Goal: Information Seeking & Learning: Learn about a topic

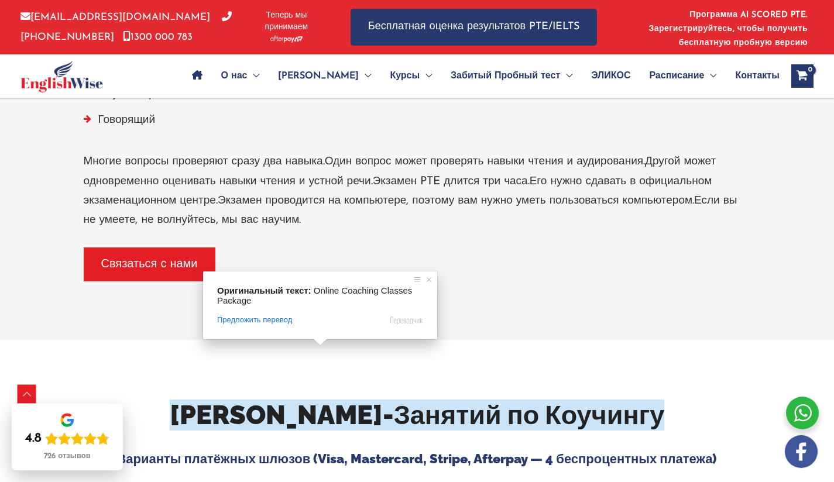
scroll to position [2001, 0]
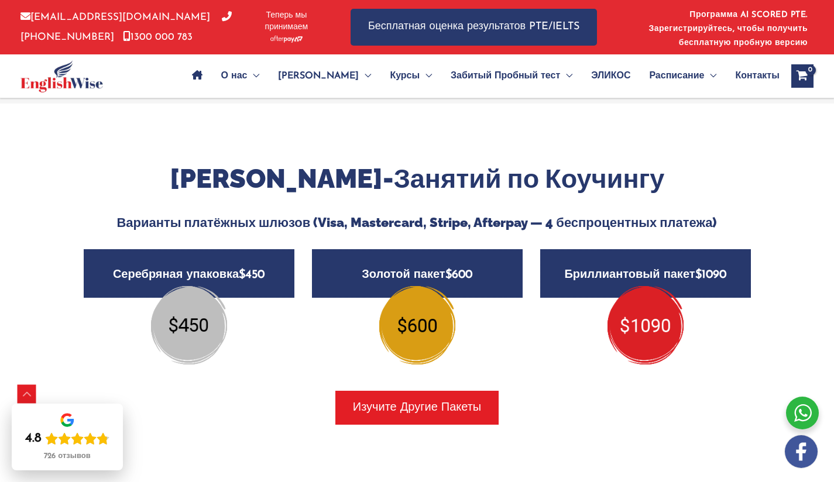
click at [247, 266] on h5 "Серебряная упаковка $450" at bounding box center [189, 273] width 211 height 49
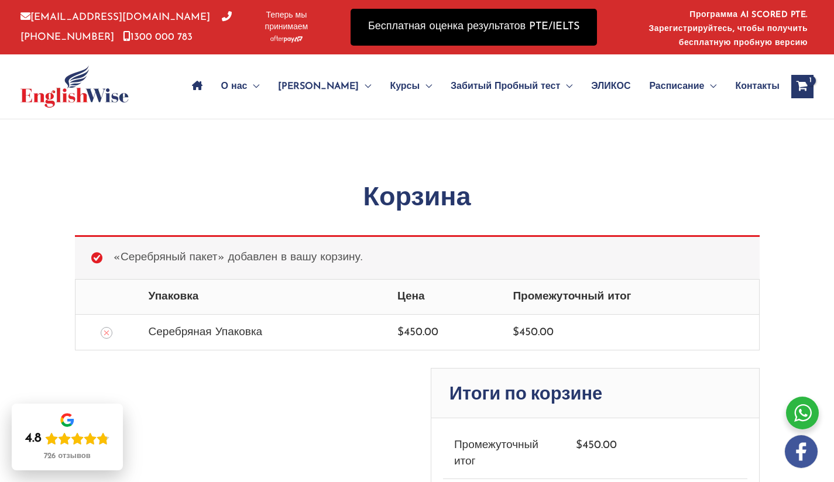
click at [470, 19] on link "Бесплатная оценка результатов PTE/IELTS" at bounding box center [473, 27] width 246 height 37
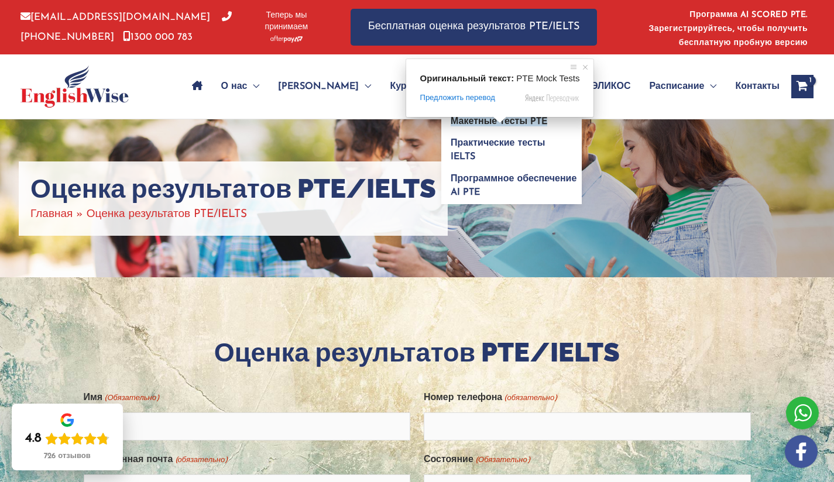
click at [498, 123] on ya-tr-span "Макетные тесты PTE" at bounding box center [498, 121] width 97 height 9
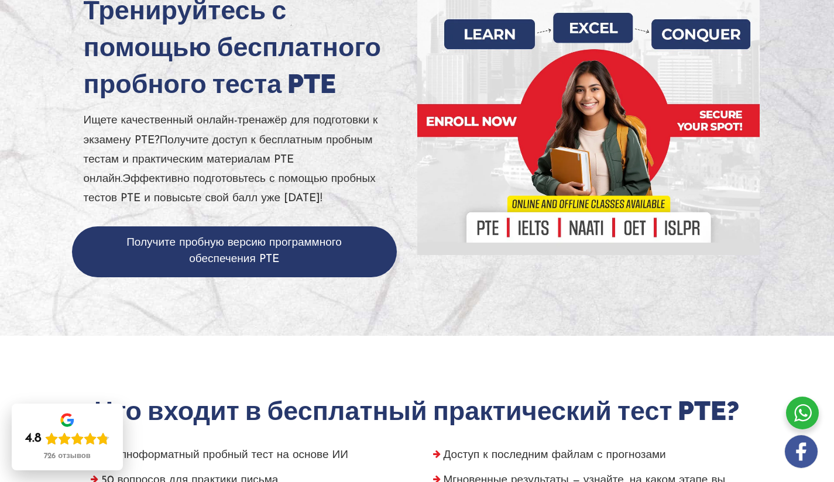
scroll to position [105, 0]
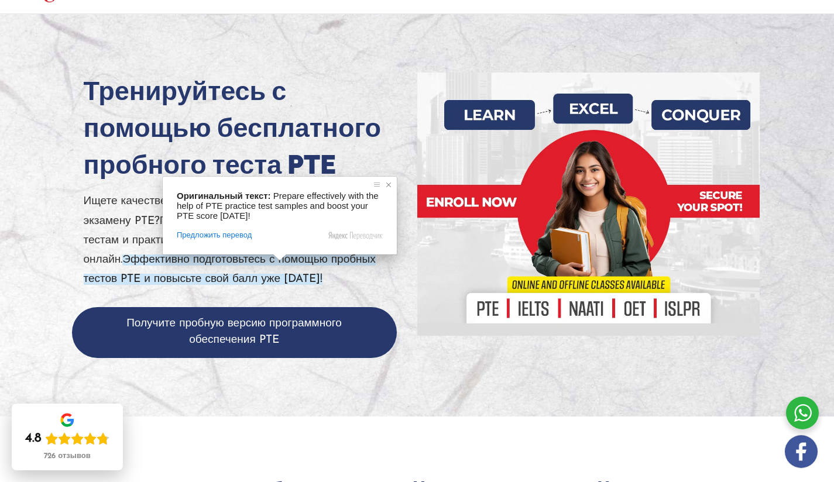
click at [388, 184] on span at bounding box center [389, 185] width 12 height 12
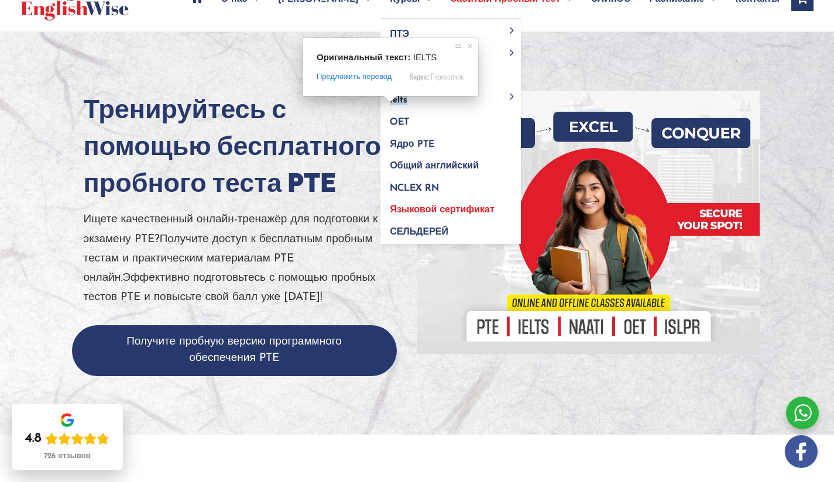
scroll to position [102, 0]
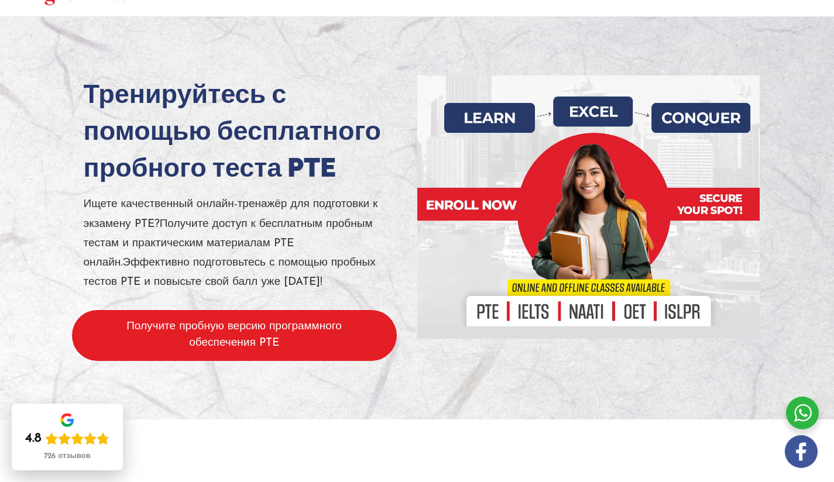
click at [232, 335] on button "Получите пробную версию программного обеспечения PTE" at bounding box center [234, 335] width 325 height 51
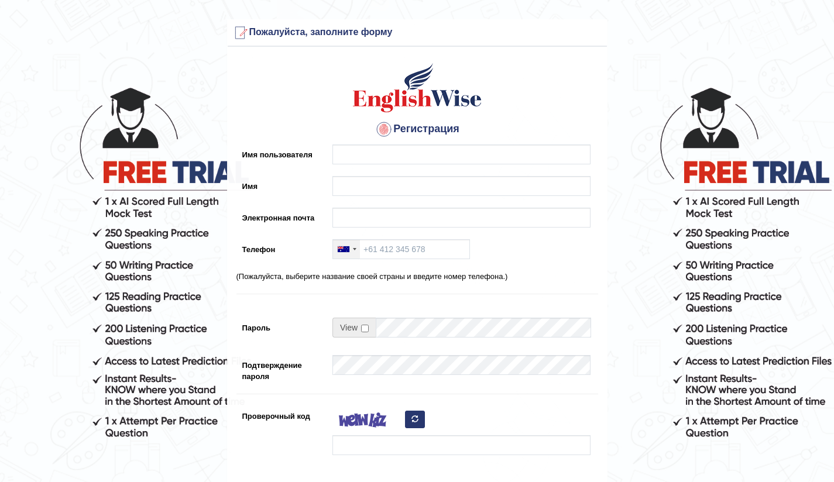
click at [353, 252] on div at bounding box center [346, 249] width 27 height 19
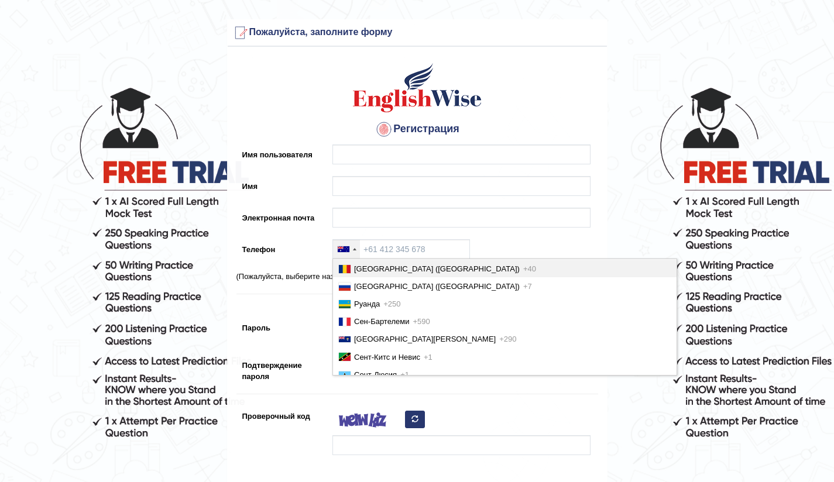
scroll to position [3230, 0]
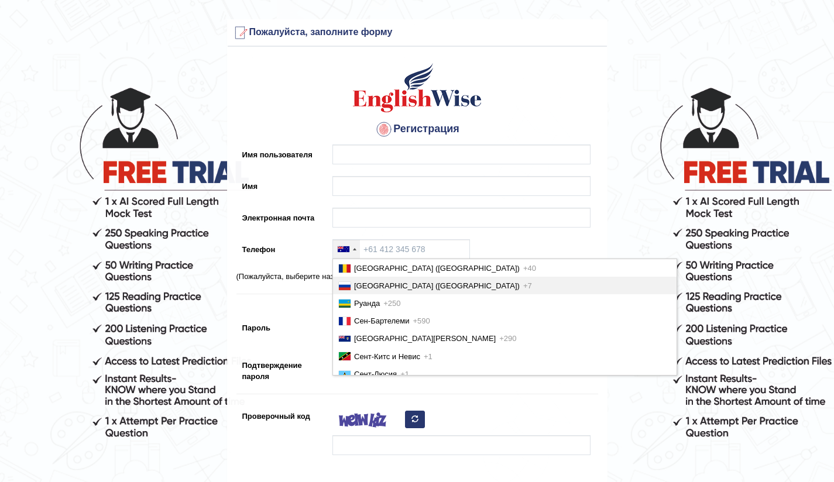
click at [360, 294] on li "Россия (Россия) +7" at bounding box center [504, 286] width 343 height 18
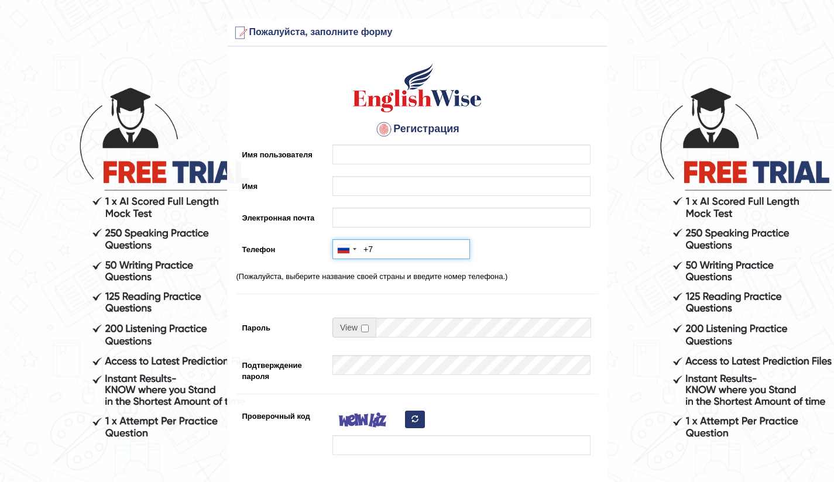
type input "+79246705214"
type input "ktita@mail.ru"
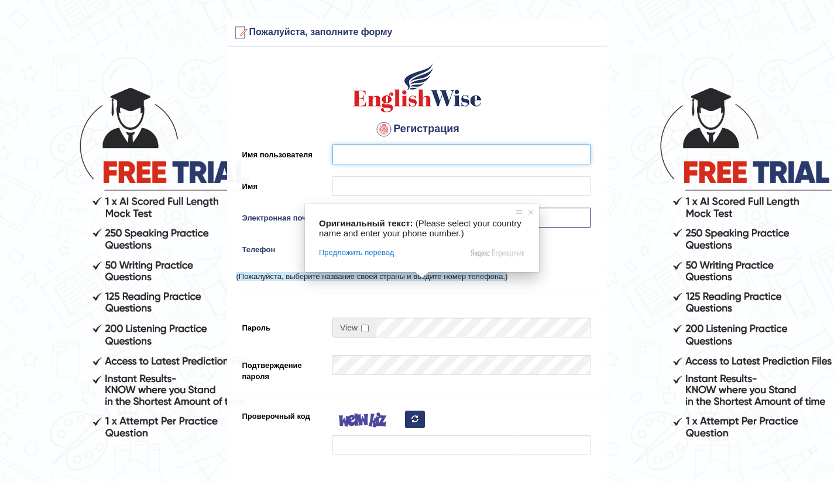
click at [360, 149] on input "Имя пользователя" at bounding box center [461, 155] width 258 height 20
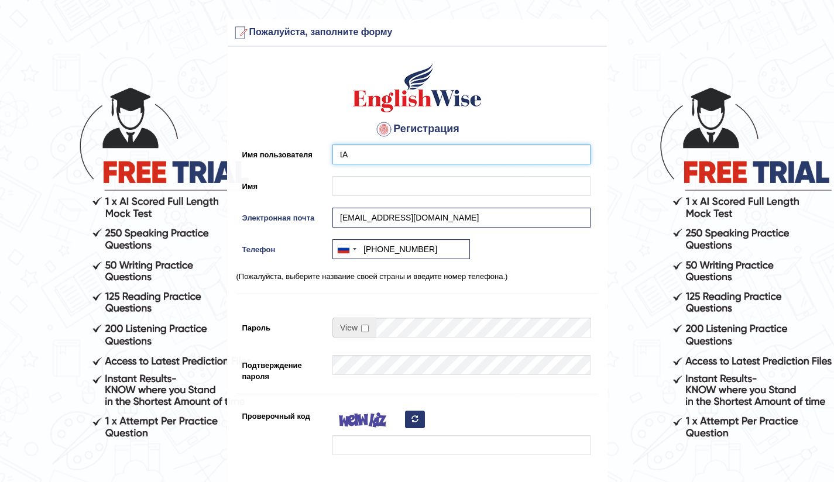
type input "t"
type input "Tatiana"
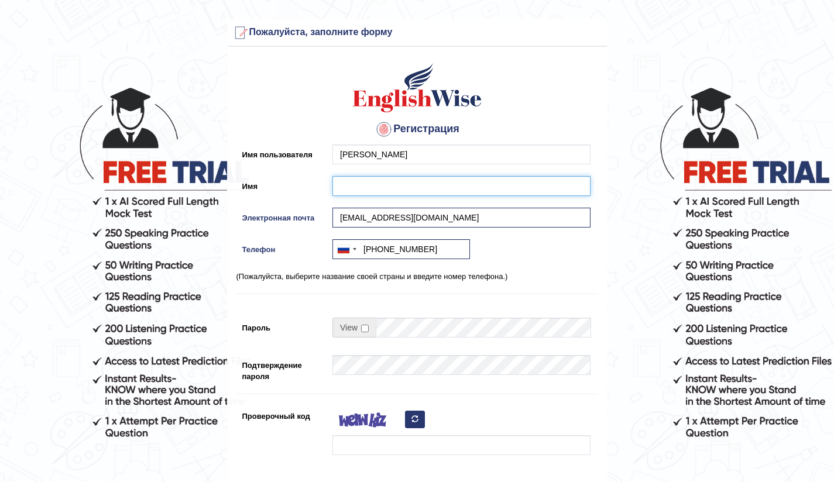
click at [383, 181] on input "Имя" at bounding box center [461, 186] width 258 height 20
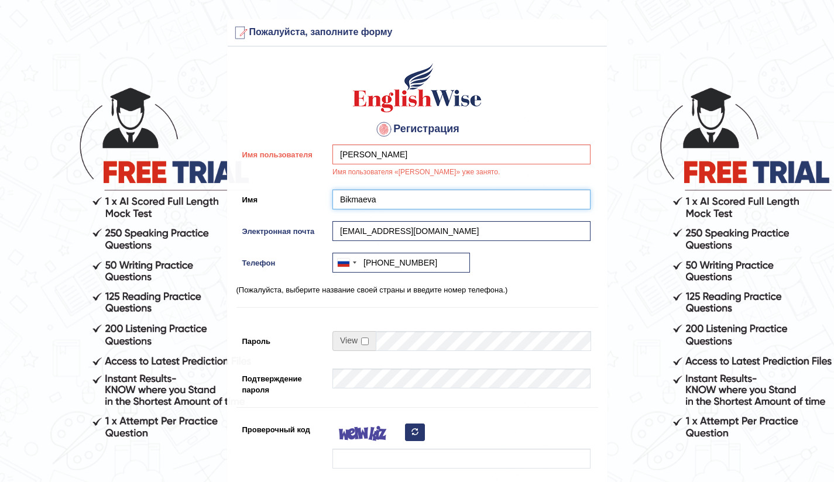
type input "Bikmaeva"
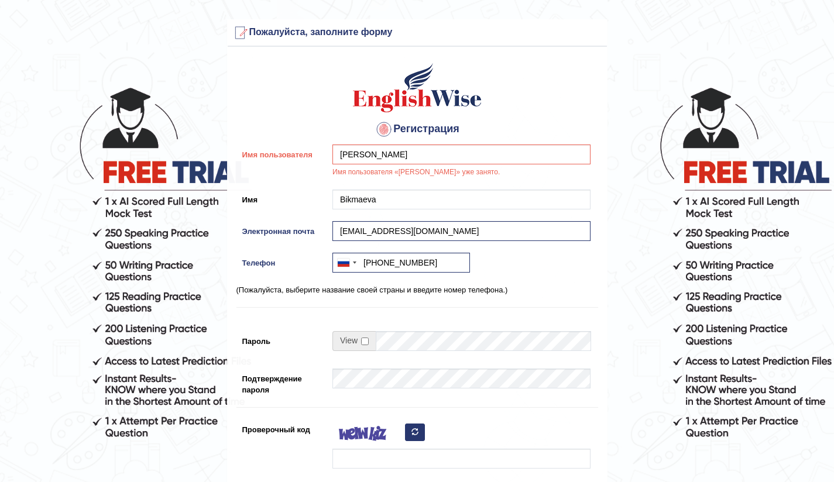
click at [512, 272] on div "Австралия +61 Индия (भारत) +91 Новая Зеландия +64 Соединённые Штаты +1 Канада +…" at bounding box center [458, 266] width 264 height 26
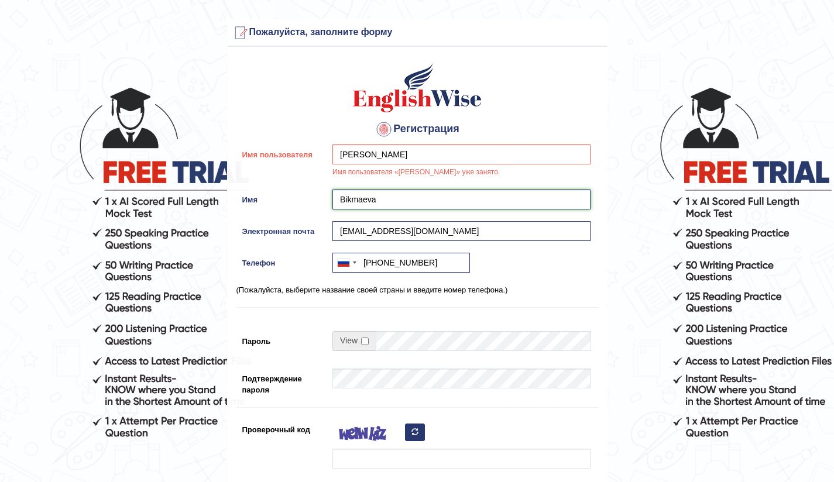
drag, startPoint x: 382, startPoint y: 203, endPoint x: 338, endPoint y: 201, distance: 44.5
click at [338, 201] on input "Bikmaeva" at bounding box center [461, 200] width 258 height 20
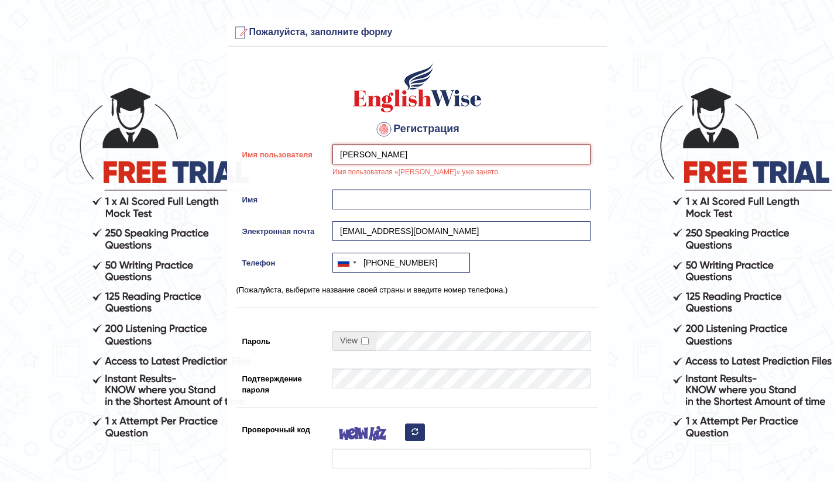
drag, startPoint x: 380, startPoint y: 153, endPoint x: 352, endPoint y: 154, distance: 28.1
click at [354, 155] on input "Tatiana" at bounding box center [461, 155] width 258 height 20
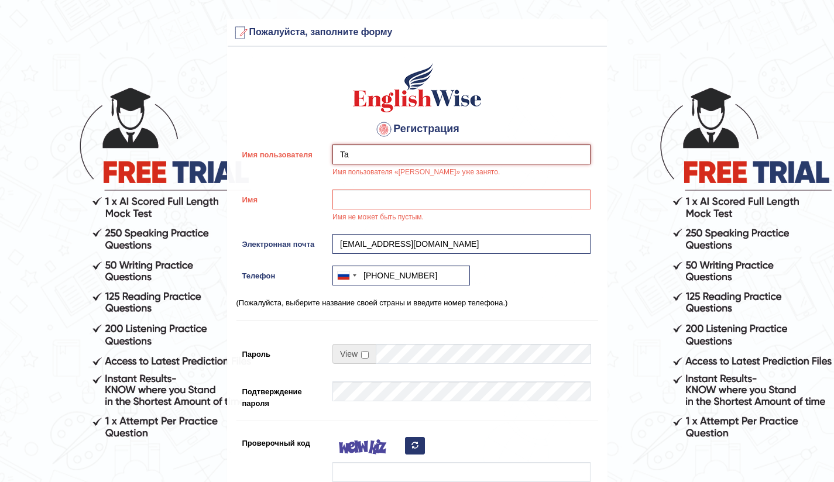
type input "T"
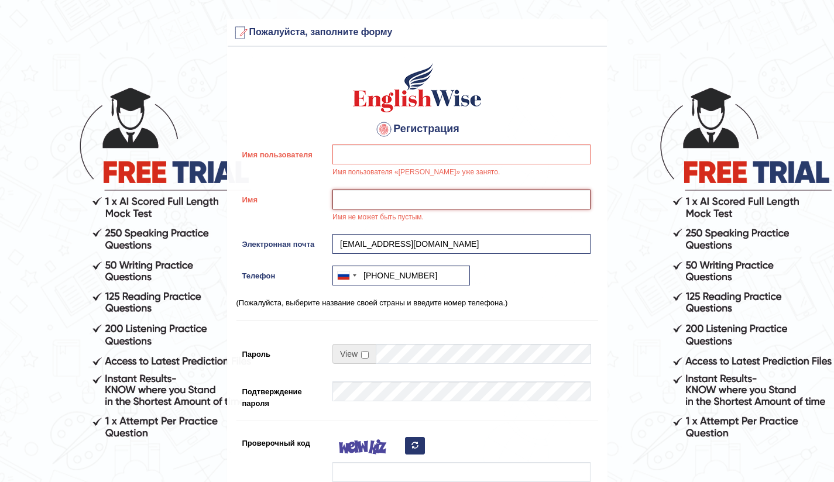
click at [360, 195] on input "Имя" at bounding box center [461, 200] width 258 height 20
type input "Tatiana"
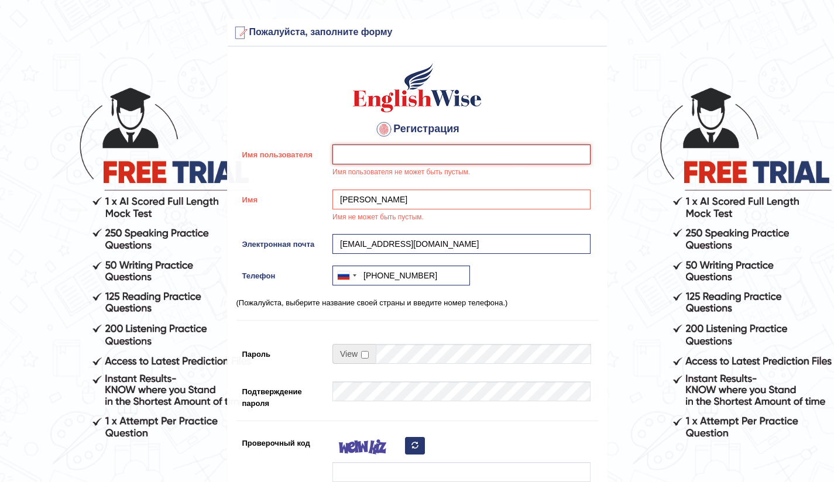
click at [369, 164] on input "Имя пользователя" at bounding box center [461, 155] width 258 height 20
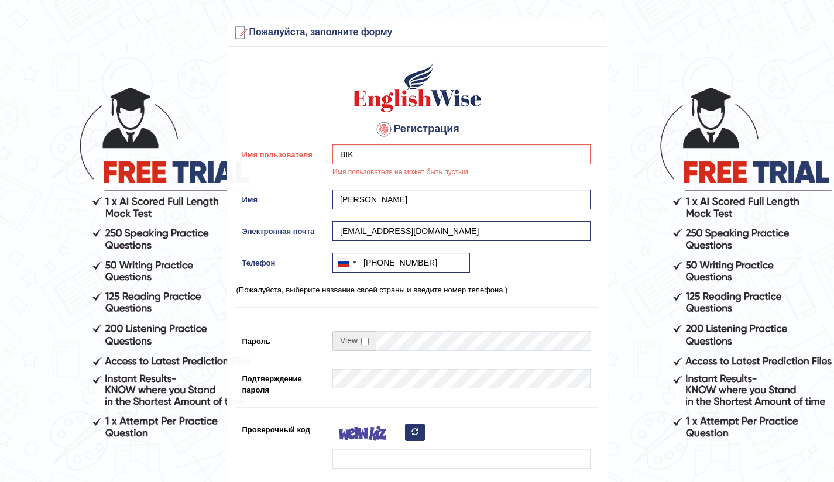
click at [510, 253] on div "Австралия +61 Индия (भारत) +91 Новая Зеландия +64 Соединённые Штаты +1 Канада +…" at bounding box center [458, 266] width 264 height 26
click at [387, 156] on input "BIK" at bounding box center [461, 155] width 258 height 20
type input "Bikmaeva"
click at [484, 251] on div "Регистрация Имя пользователя Bikmaeva Имя пользователя должно содержать не мене…" at bounding box center [417, 310] width 379 height 514
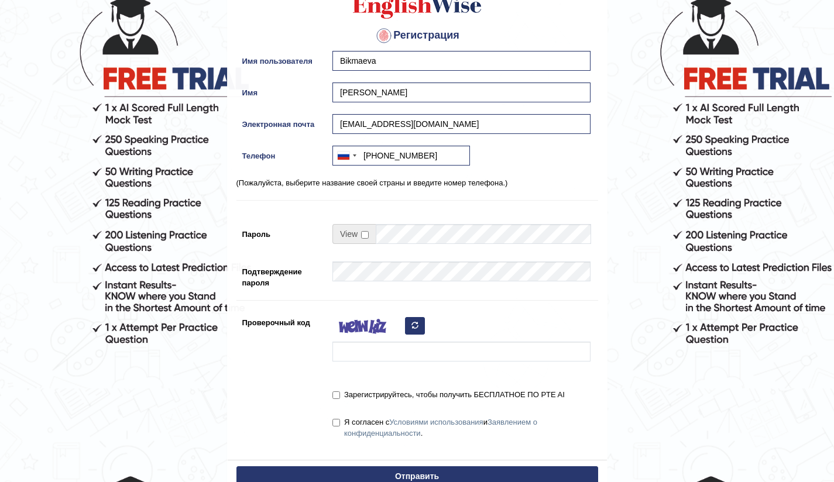
scroll to position [99, 0]
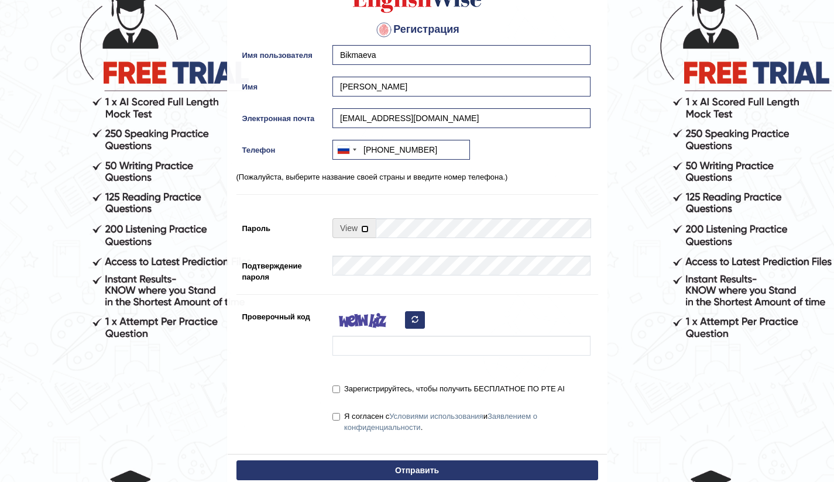
click at [361, 228] on input "checkbox" at bounding box center [365, 229] width 8 height 8
checkbox input "true"
click at [395, 228] on input "Пароль" at bounding box center [483, 228] width 215 height 20
type input "thK-7UF-WfH-S5w"
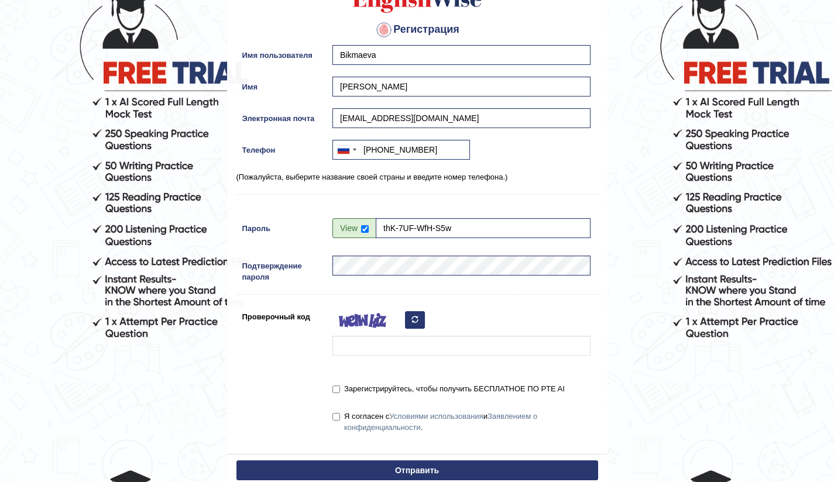
click at [400, 355] on div at bounding box center [458, 334] width 264 height 55
click at [380, 350] on input "Проверочный код" at bounding box center [461, 346] width 258 height 20
type input "["
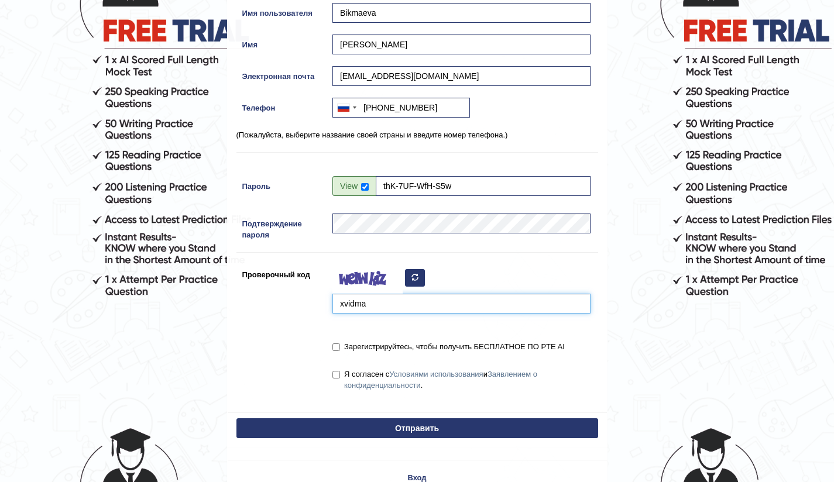
scroll to position [177, 0]
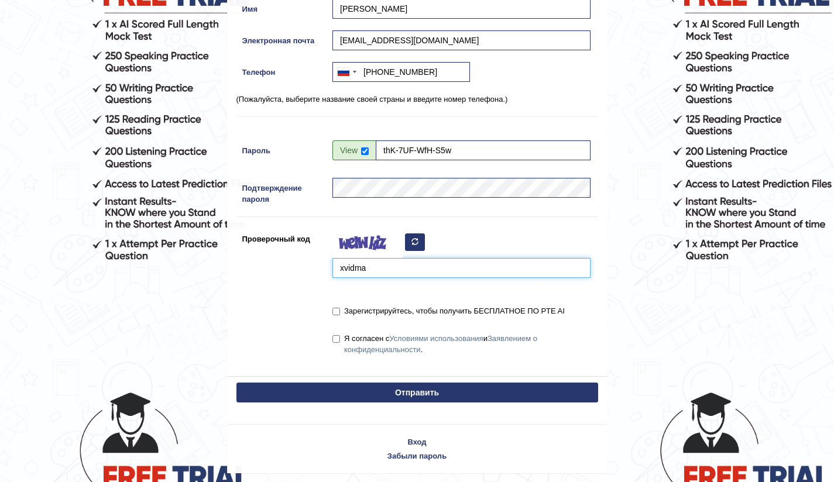
type input "xvidma"
click at [332, 309] on input "Зарегистрируйтесь, чтобы получить БЕСПЛАТНОЕ ПО PTE AI" at bounding box center [336, 312] width 8 height 8
checkbox input "true"
click at [336, 334] on label "Я согласен с Условиями использования и Заявлением о конфиденциальности ." at bounding box center [461, 344] width 258 height 22
click at [336, 335] on input "Я согласен с Условиями использования и Заявлением о конфиденциальности ." at bounding box center [336, 339] width 8 height 8
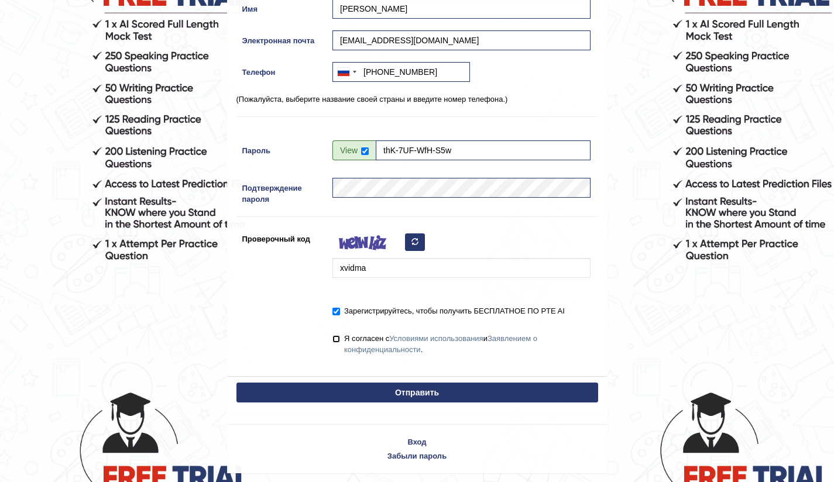
checkbox input "true"
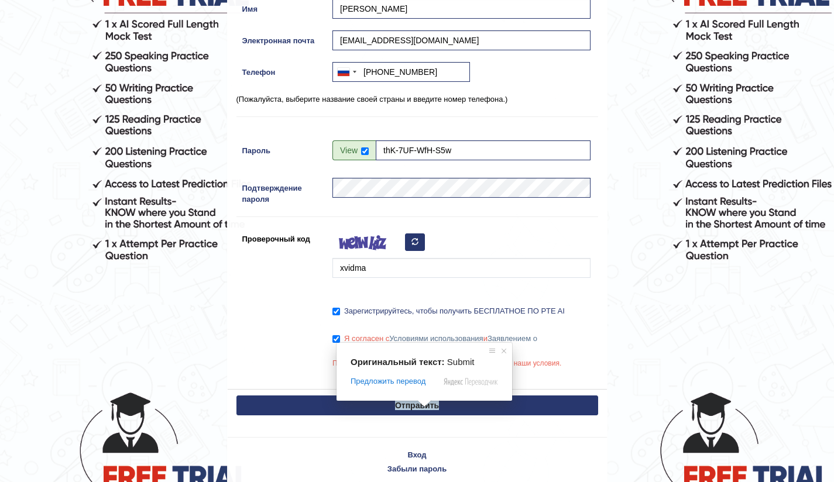
click at [439, 418] on div "Отправить" at bounding box center [417, 406] width 379 height 35
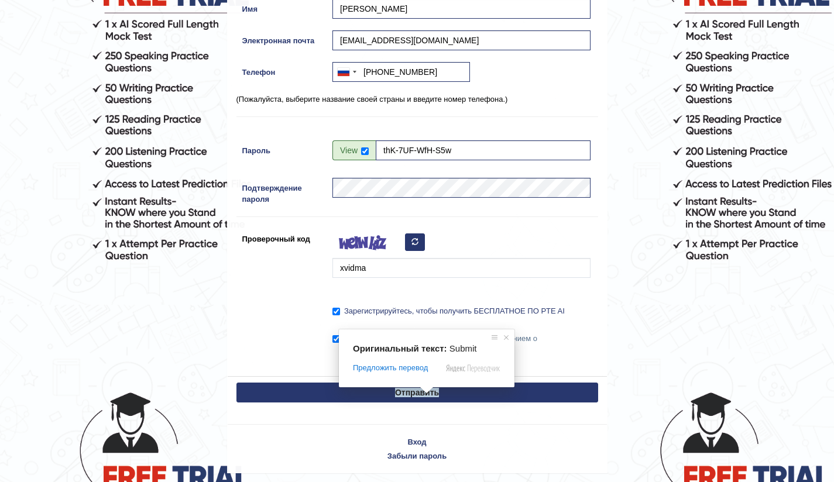
click at [426, 396] on ya-tr-span "Отправить" at bounding box center [417, 392] width 44 height 9
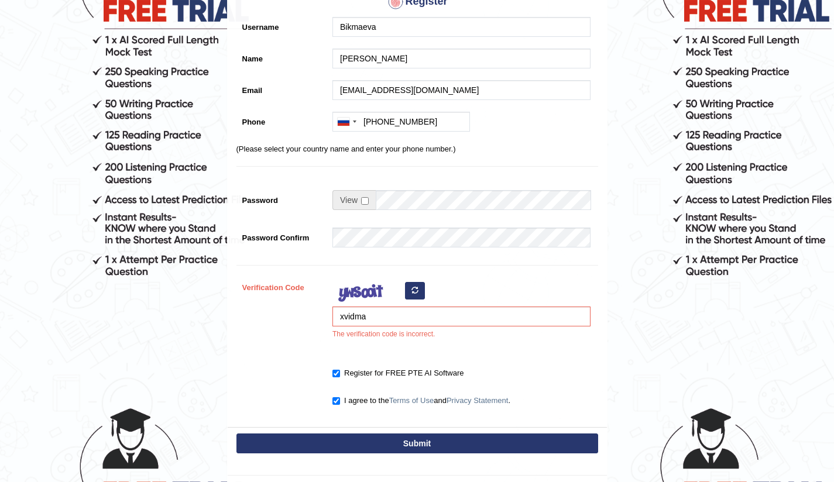
scroll to position [217, 0]
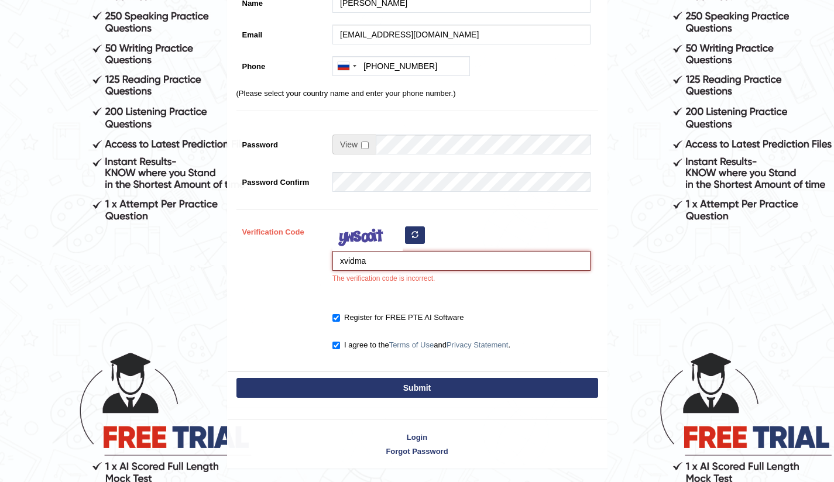
click at [380, 266] on input "xvidma" at bounding box center [461, 261] width 258 height 20
click at [419, 238] on button "button" at bounding box center [415, 235] width 20 height 18
click at [396, 253] on input "xvidma" at bounding box center [461, 261] width 258 height 20
click at [371, 267] on input "xvidma" at bounding box center [461, 261] width 258 height 20
type input "x"
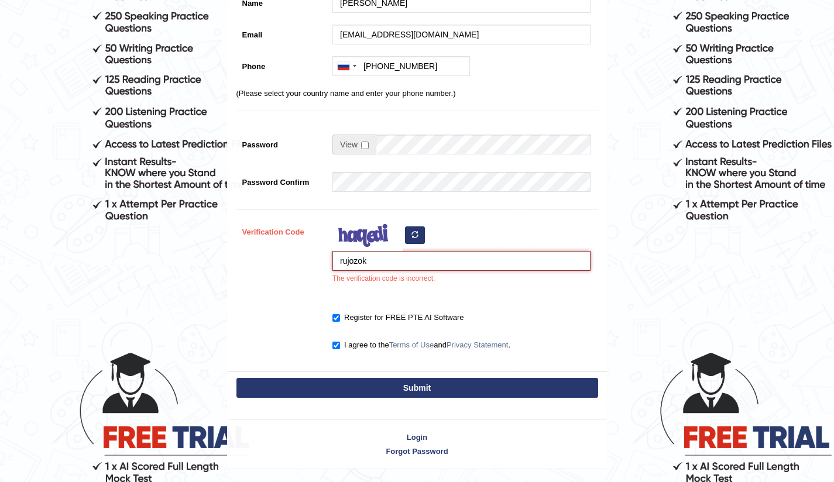
type input "rujozok"
click at [388, 383] on button "Submit" at bounding box center [417, 388] width 362 height 20
type input "+79246705214"
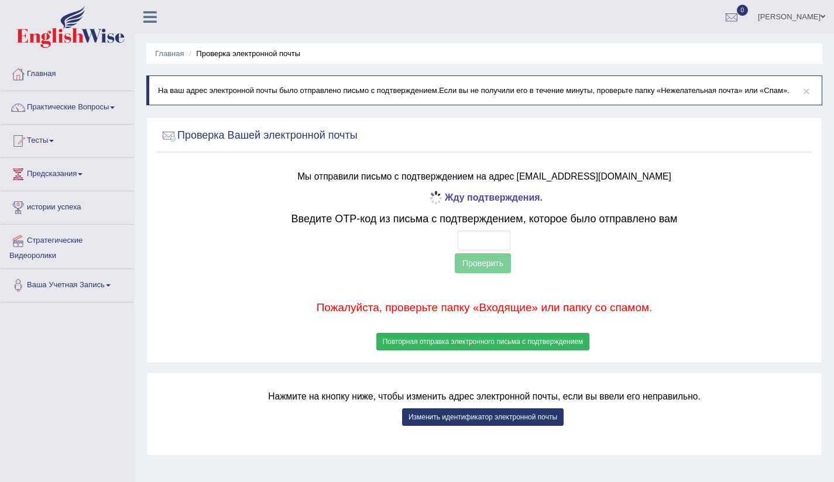
click at [458, 422] on button "Изменить идентификатор электронной почты" at bounding box center [482, 417] width 161 height 18
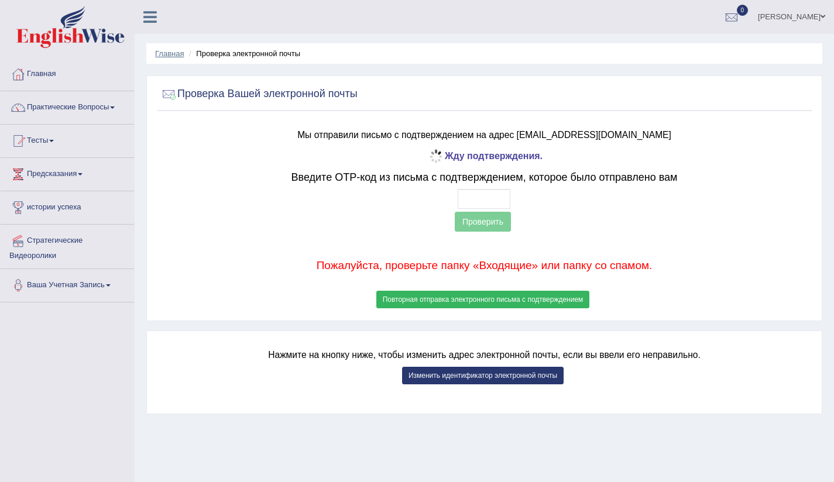
click at [159, 52] on ya-tr-span "Главная" at bounding box center [169, 53] width 29 height 9
click at [445, 306] on button "Повторная отправка электронного письма с подтверждением" at bounding box center [483, 300] width 214 height 18
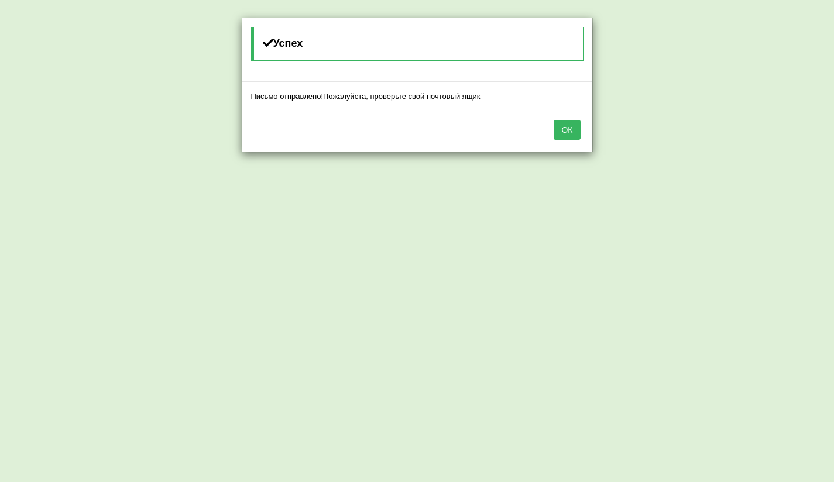
click at [569, 119] on div "ОК" at bounding box center [417, 131] width 350 height 41
click at [568, 140] on div "ОК" at bounding box center [417, 131] width 350 height 41
click at [567, 135] on button "ОК" at bounding box center [566, 130] width 26 height 20
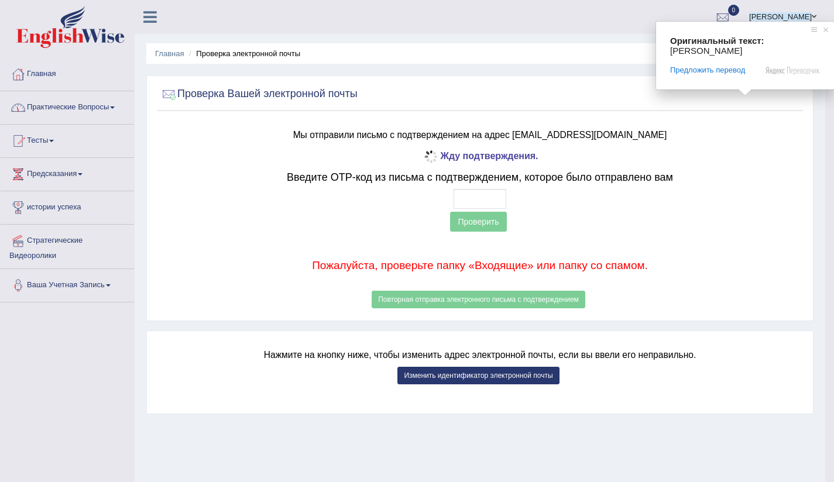
click at [806, 15] on ya-tr-span "[PERSON_NAME]" at bounding box center [780, 16] width 63 height 9
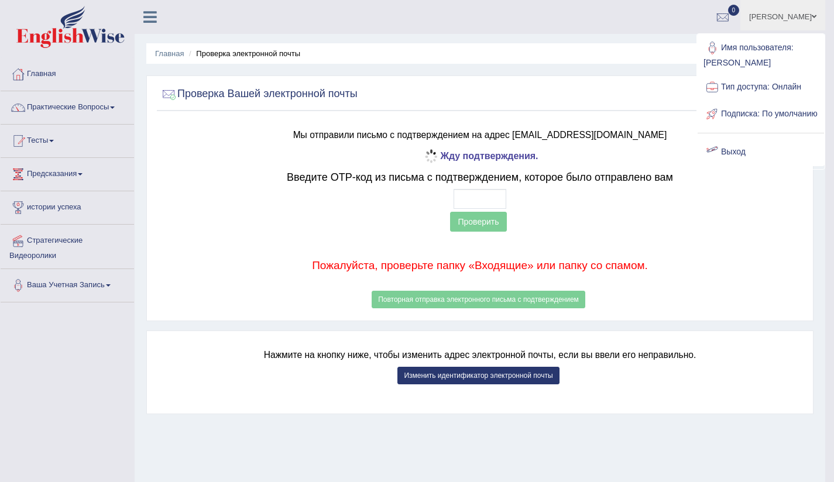
click at [607, 56] on ul "Главная Проверка электронной почты" at bounding box center [479, 53] width 667 height 20
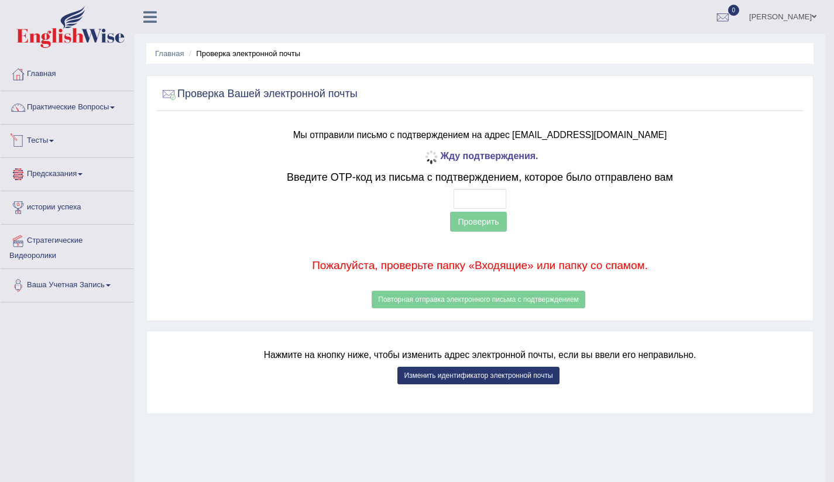
click at [35, 154] on link "Тесты" at bounding box center [67, 139] width 133 height 29
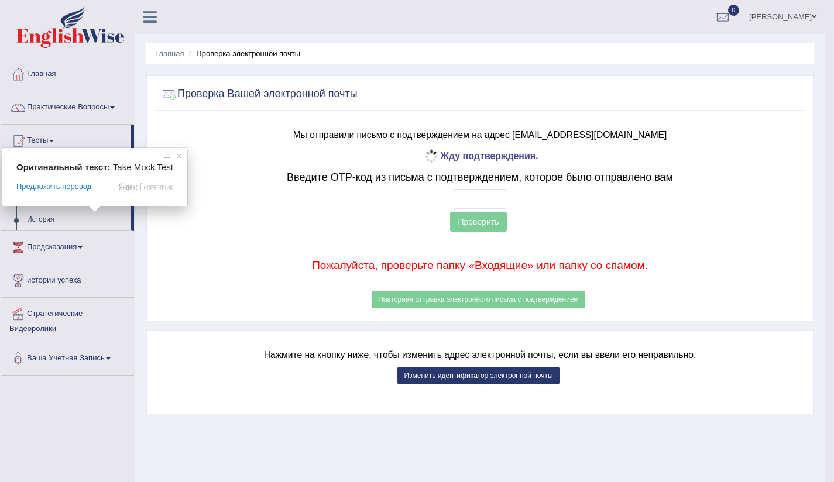
click at [71, 202] on ya-tr-span "Пройдите Пробный Тест" at bounding box center [67, 198] width 80 height 8
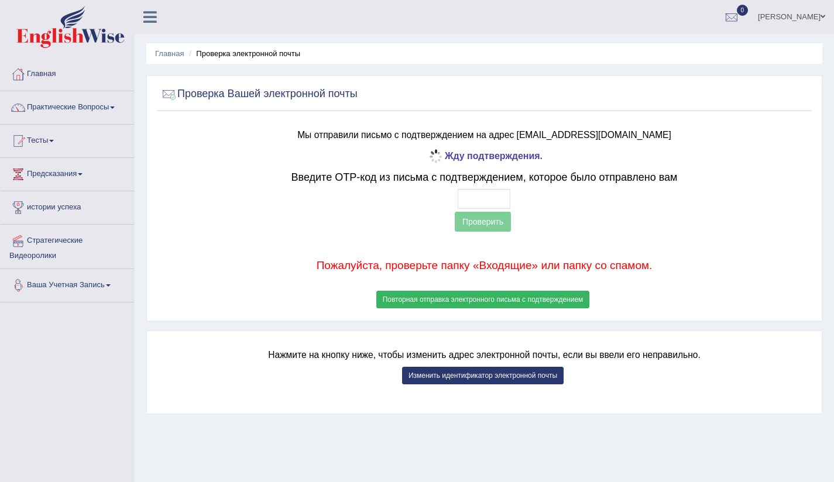
click at [94, 290] on link "Ваша Учетная Запись" at bounding box center [67, 283] width 133 height 29
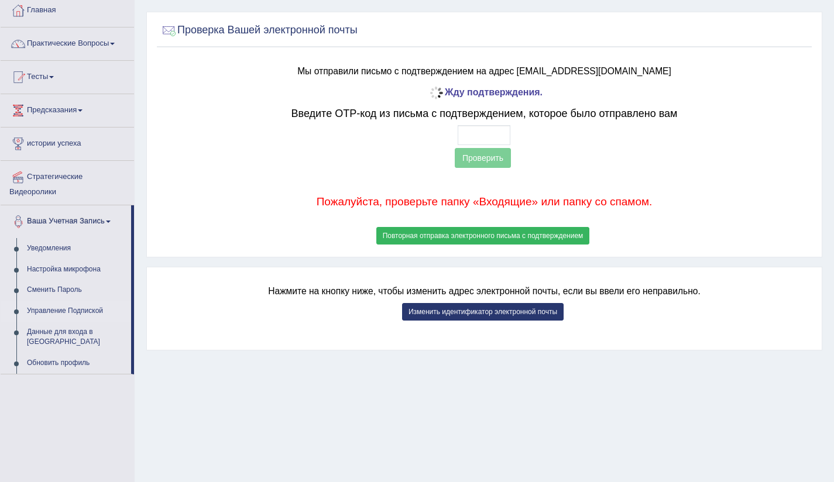
scroll to position [82, 0]
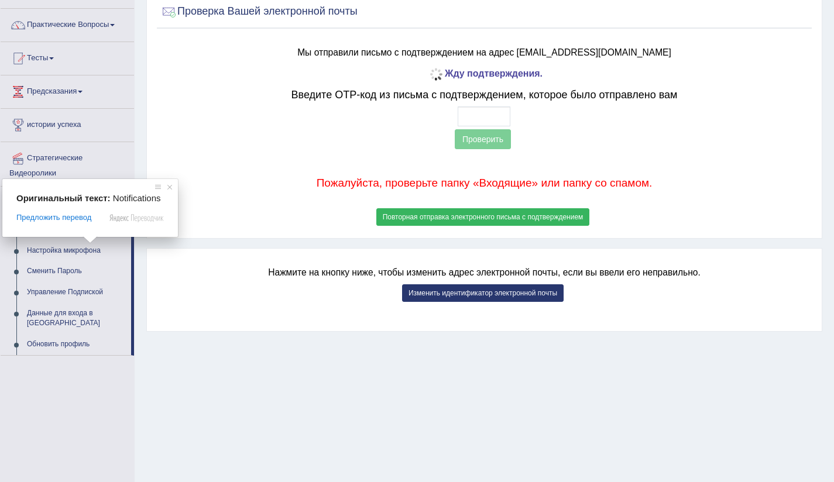
click at [53, 233] on ya-tr-span "Уведомления" at bounding box center [49, 229] width 44 height 8
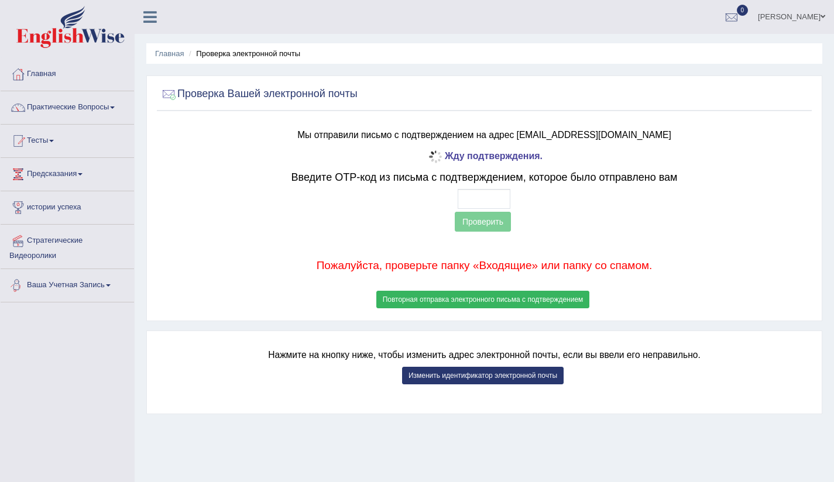
click at [113, 298] on link "Ваша Учетная Запись" at bounding box center [67, 283] width 133 height 29
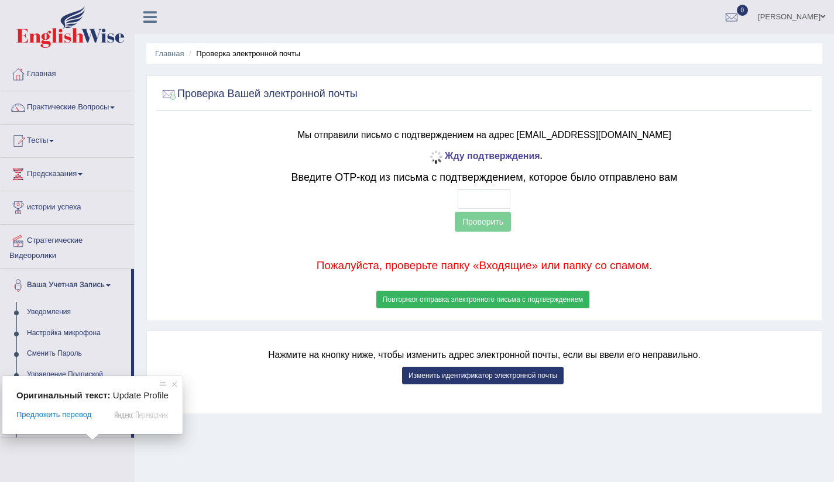
click at [59, 431] on ya-tr-span "Обновить профиль" at bounding box center [58, 426] width 63 height 8
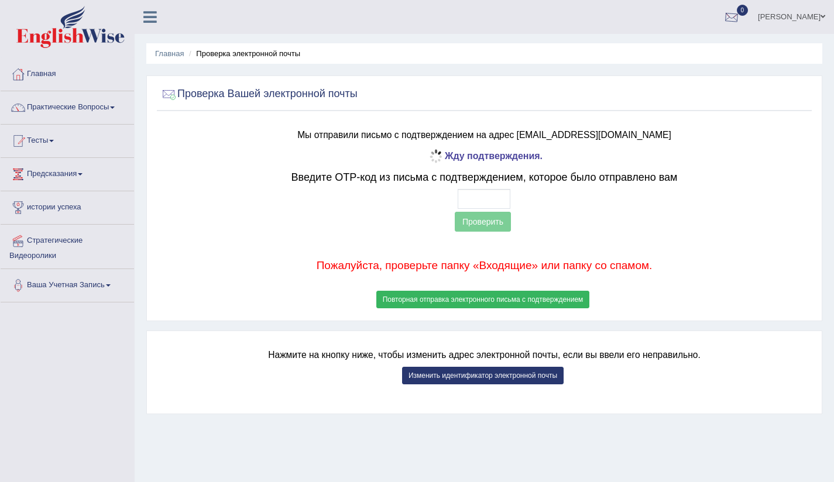
click at [740, 18] on div at bounding box center [732, 18] width 18 height 18
click at [682, 23] on ul "[PERSON_NAME] Toggle navigation Username: Bikmaeva Access Type: Online Subscrip…" at bounding box center [590, 16] width 490 height 33
click at [105, 290] on ya-tr-span "Ваша Учетная Запись" at bounding box center [66, 285] width 78 height 9
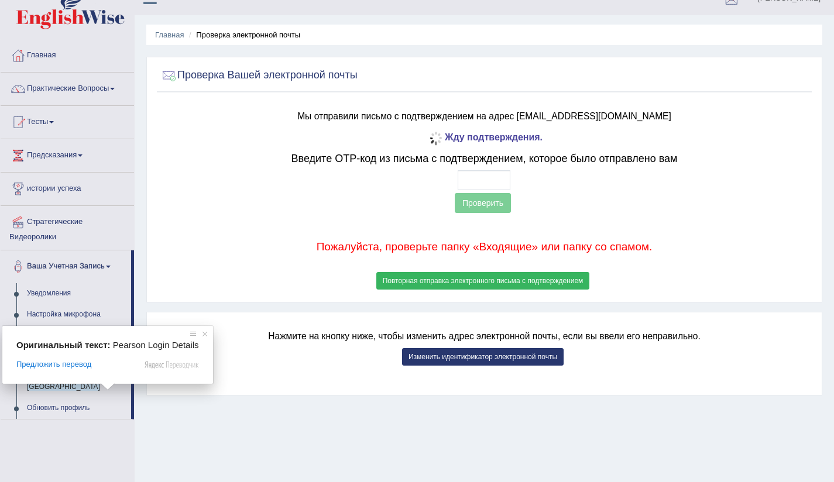
scroll to position [75, 0]
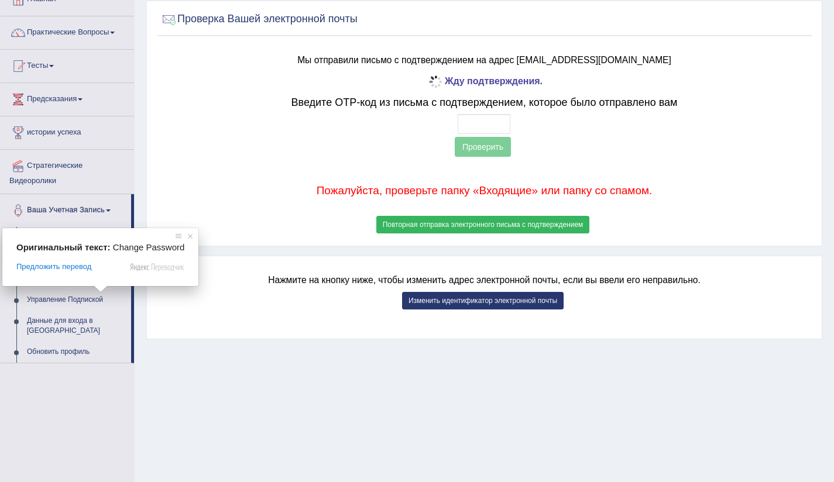
click at [63, 283] on ya-tr-span "Сменить Пароль" at bounding box center [54, 278] width 55 height 8
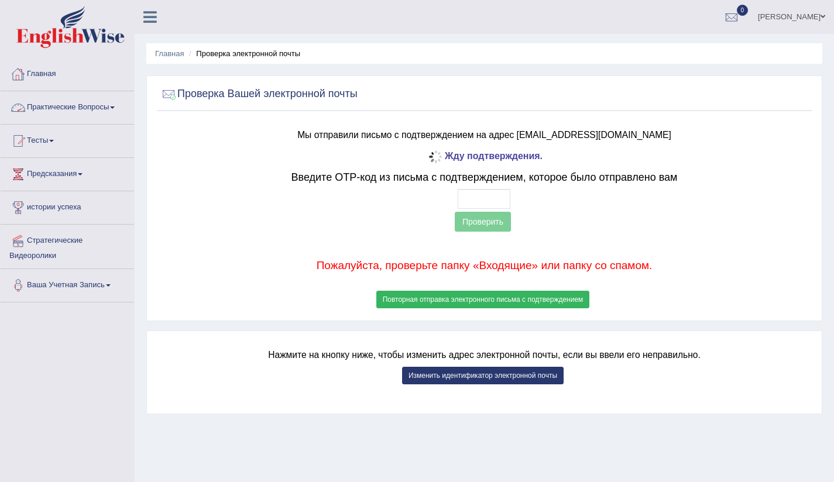
click at [39, 83] on link "Главная" at bounding box center [67, 72] width 133 height 29
click at [25, 120] on link "Практические Вопросы" at bounding box center [67, 105] width 133 height 29
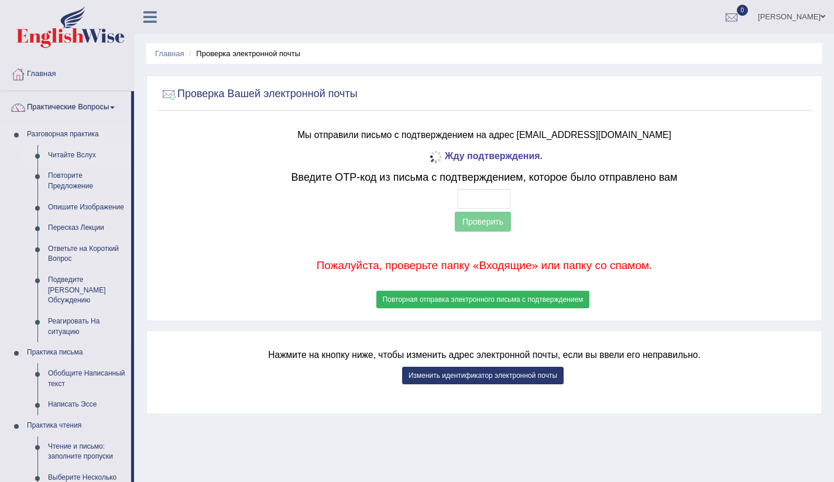
click at [77, 159] on ya-tr-span "Читайте Вслух" at bounding box center [72, 155] width 48 height 8
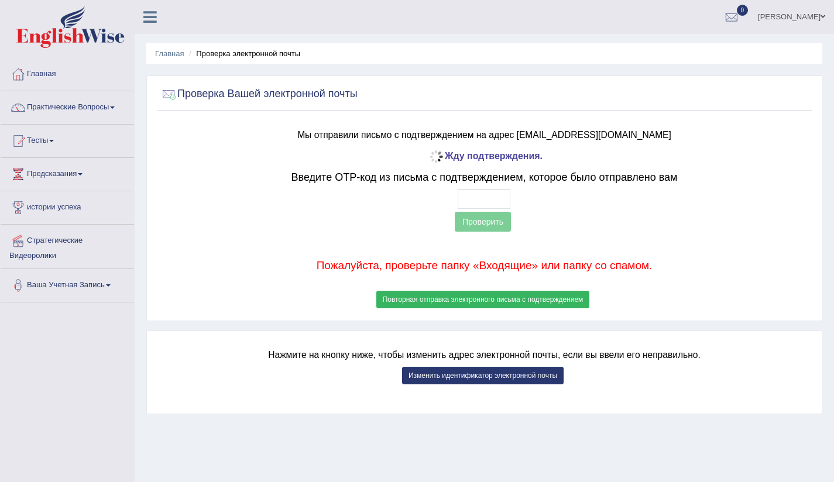
click at [149, 12] on icon at bounding box center [149, 16] width 13 height 15
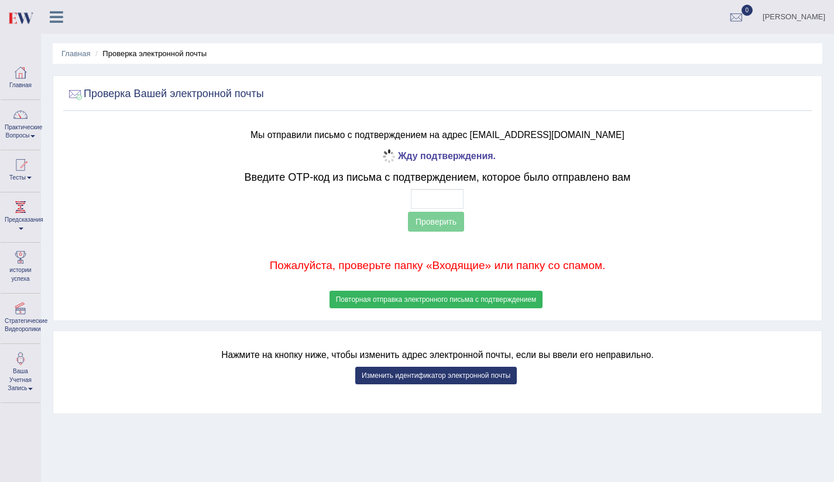
click at [56, 11] on icon at bounding box center [56, 16] width 13 height 15
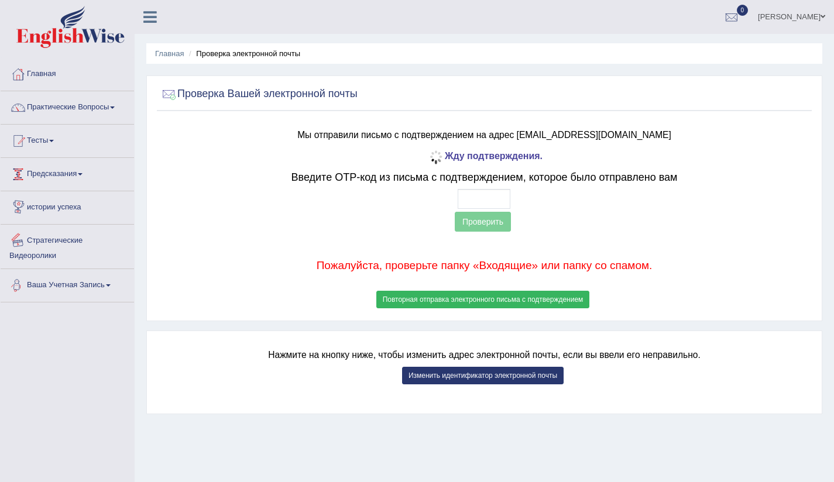
click at [115, 298] on link "Ваша Учетная Запись" at bounding box center [67, 283] width 133 height 29
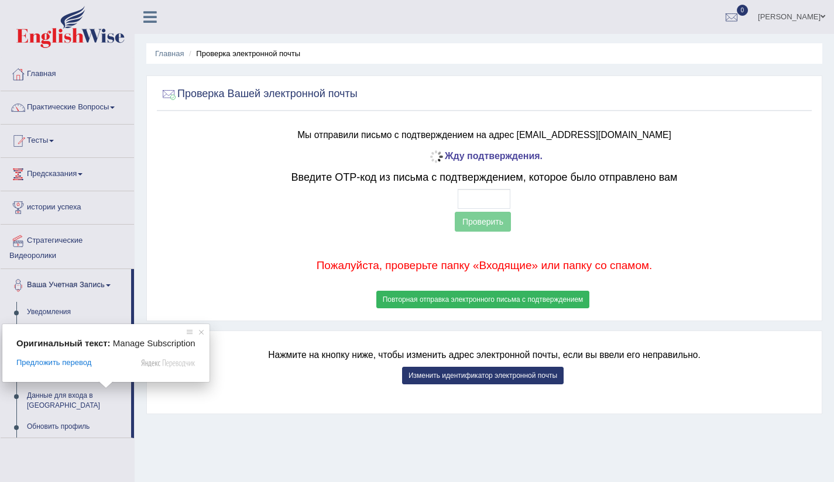
click at [73, 379] on ya-tr-span "Управление Подпиской" at bounding box center [65, 374] width 76 height 8
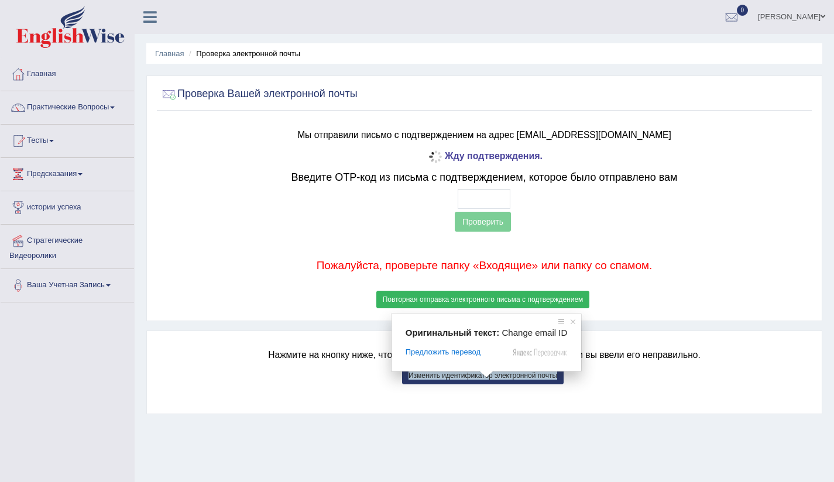
click at [482, 372] on body "Переключать навигацию Главная Практические Вопросы Speaking Practice Read Aloud…" at bounding box center [417, 241] width 834 height 482
click at [466, 377] on span at bounding box center [466, 374] width 15 height 7
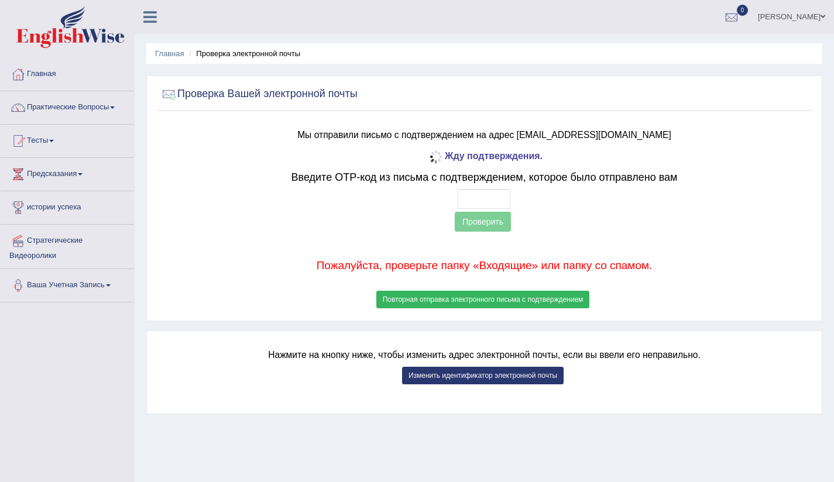
click at [315, 397] on p at bounding box center [484, 392] width 649 height 11
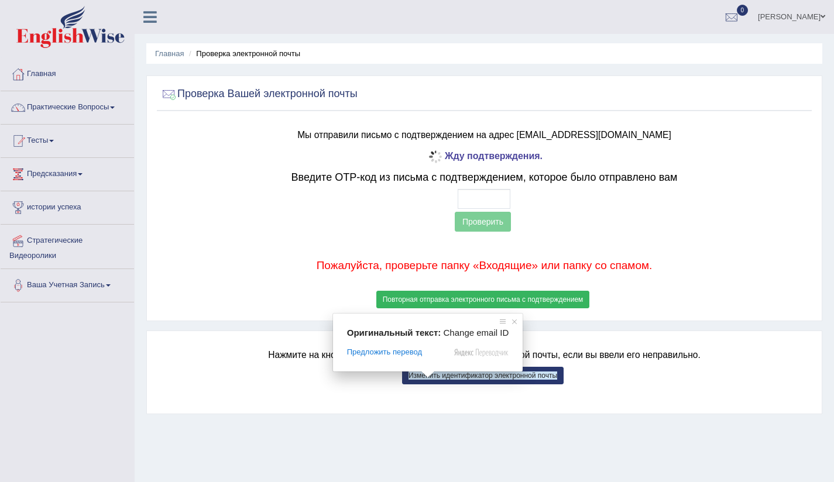
click at [468, 378] on ya-tr-span "Изменить идентификатор электронной почты" at bounding box center [482, 375] width 149 height 8
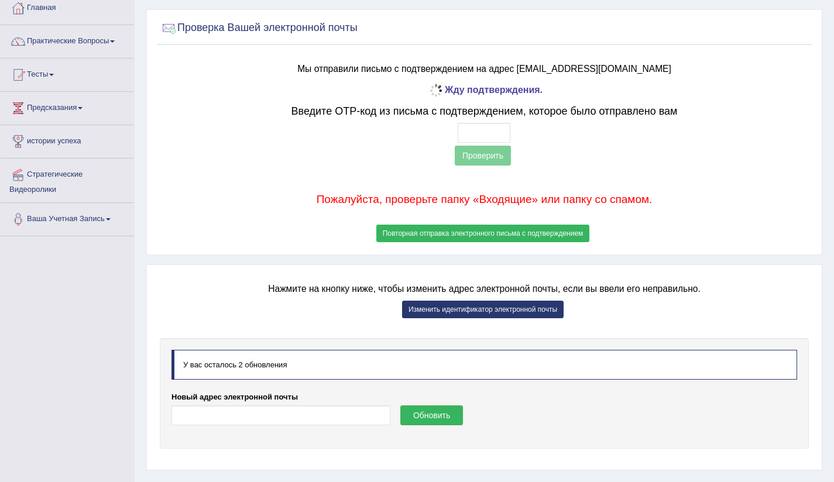
scroll to position [67, 0]
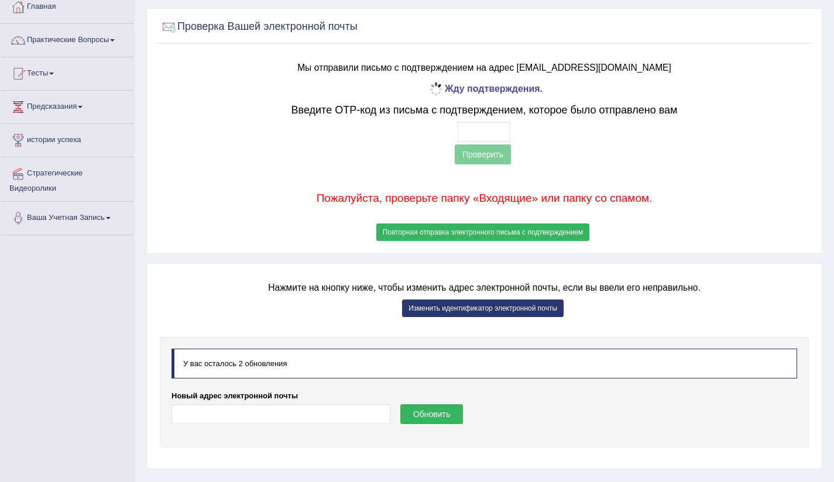
click at [222, 361] on ya-tr-span "У вас осталось 2 обновления" at bounding box center [235, 363] width 104 height 9
click at [222, 410] on input "Новый адрес электронной почты" at bounding box center [280, 414] width 219 height 20
type input "tanya.bikmaeva@gmail.com"
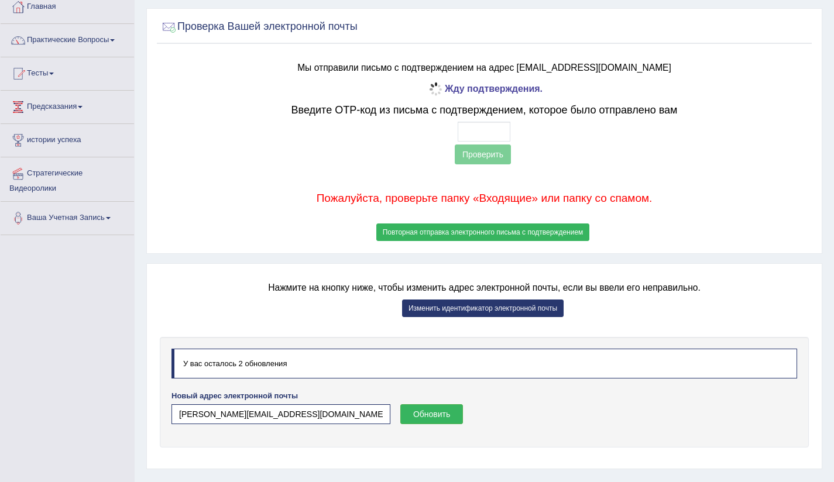
click at [436, 417] on ya-tr-span "Обновить" at bounding box center [431, 414] width 37 height 9
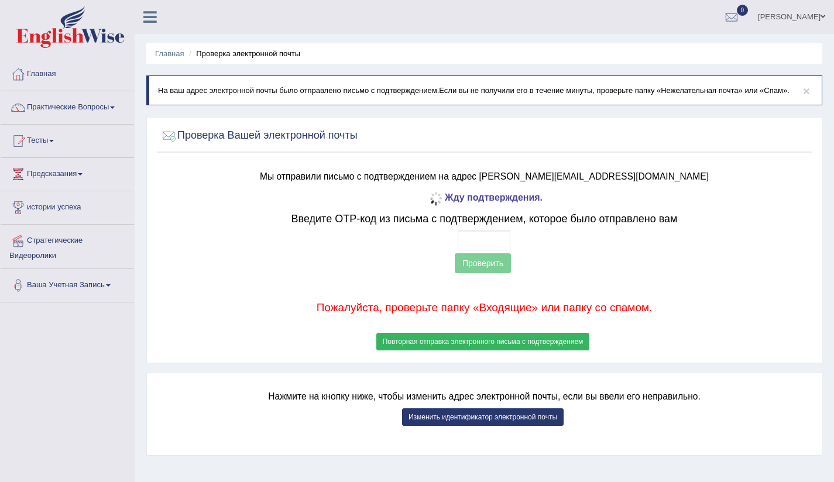
click at [473, 252] on div "Жду подтверждения. Введите OTP-код из письма с подтверждением, которое было отп…" at bounding box center [484, 271] width 539 height 164
click at [471, 245] on input "text" at bounding box center [483, 241] width 53 height 20
type input "5 6 5 3"
click at [486, 267] on ya-tr-span "Проверить" at bounding box center [482, 263] width 41 height 9
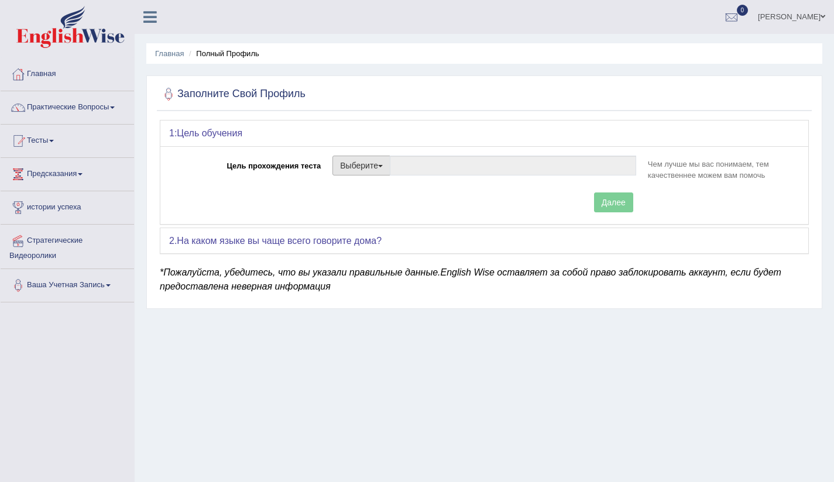
click at [387, 166] on button "Выберите" at bounding box center [361, 166] width 58 height 20
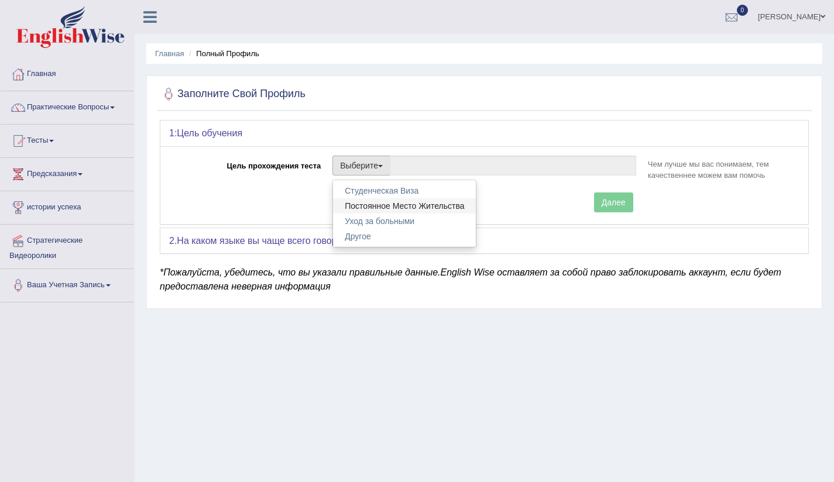
click at [437, 209] on ya-tr-span "Постоянное Место Жительства" at bounding box center [404, 205] width 119 height 9
type input "Постоянное Место Жительства"
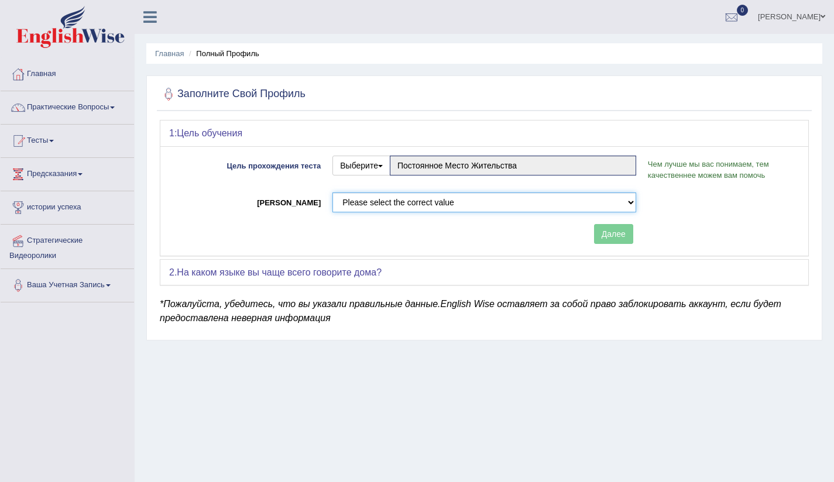
click at [628, 204] on select "Please select the correct value 50 (6 bands) 58 (6.5 bands) 65 (7 bands) 79 (8 …" at bounding box center [484, 202] width 304 height 20
select select "50"
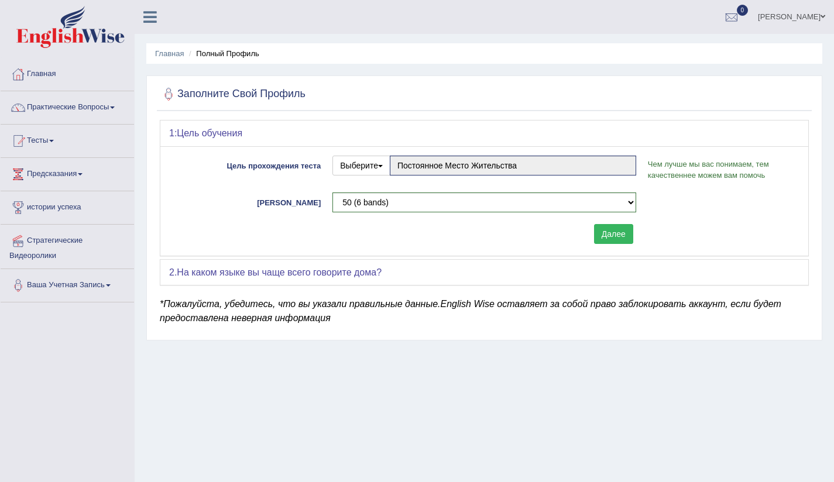
click at [359, 274] on ya-tr-span "На каком языке вы чаще всего говорите дома?" at bounding box center [279, 272] width 205 height 10
click at [646, 234] on div "Цель прохождения теста Выберите Студенческая Виза Постоянное Место Жительства У…" at bounding box center [484, 200] width 648 height 109
click at [601, 232] on ya-tr-span "Далее" at bounding box center [613, 233] width 24 height 9
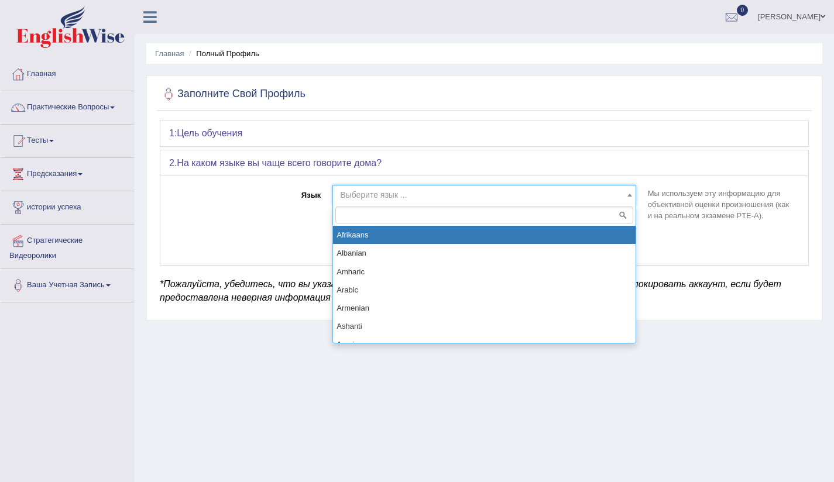
click at [628, 194] on b at bounding box center [629, 195] width 5 height 3
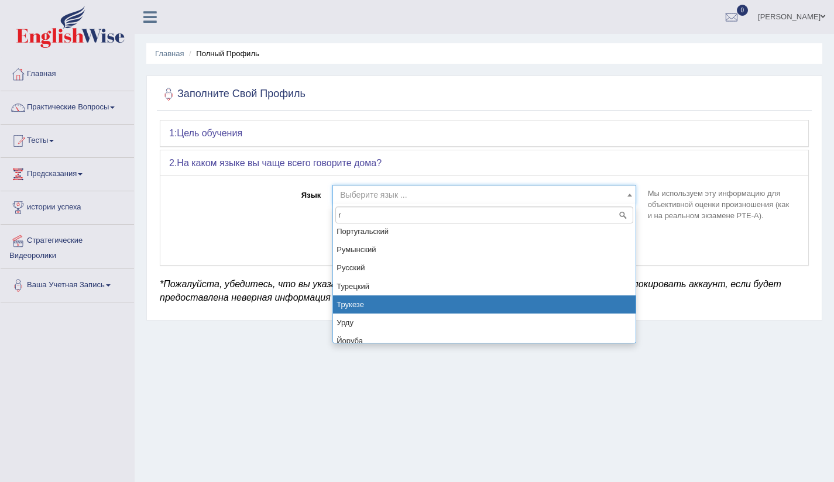
scroll to position [330, 0]
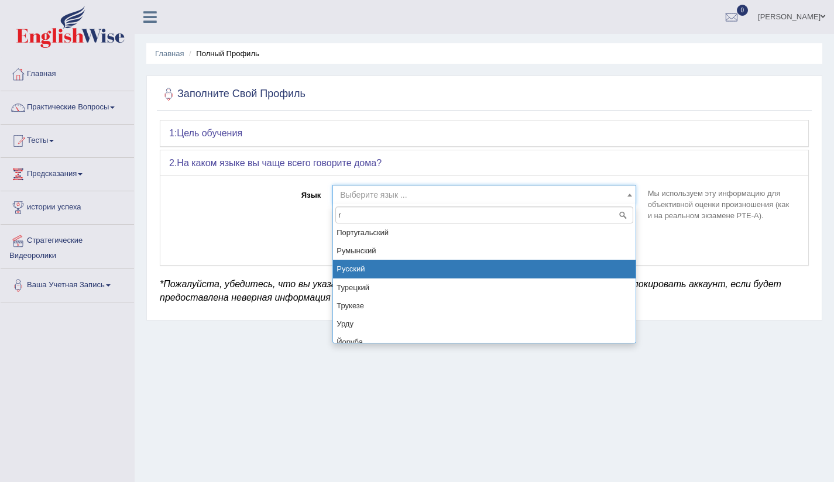
type input "r"
select select "Russian"
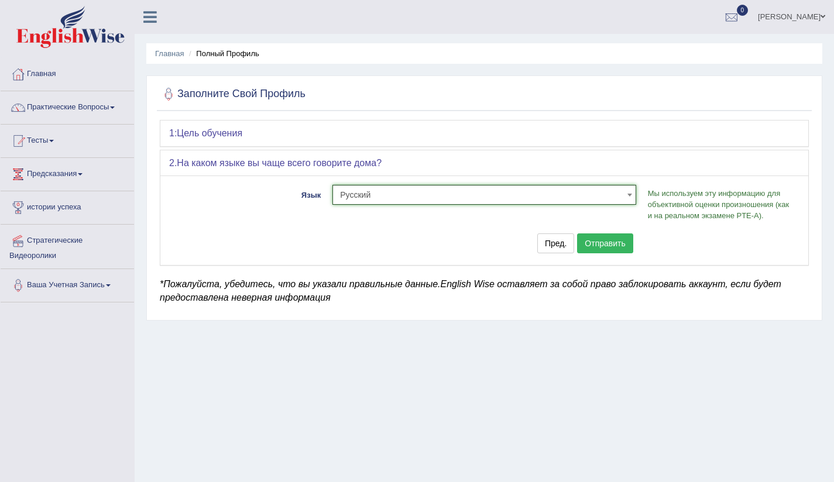
click at [606, 250] on button "Отправить" at bounding box center [605, 243] width 56 height 20
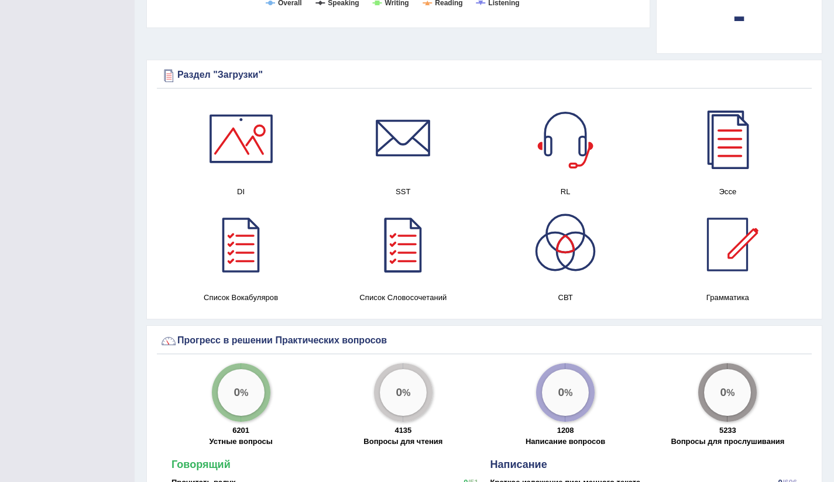
scroll to position [630, 0]
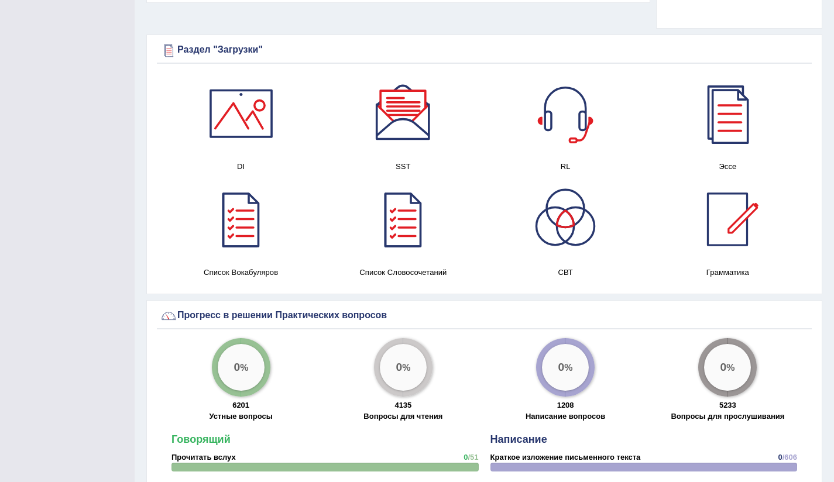
click at [242, 243] on div at bounding box center [241, 219] width 82 height 82
click at [415, 216] on div at bounding box center [403, 219] width 82 height 82
click at [570, 249] on div at bounding box center [565, 219] width 82 height 82
click at [725, 247] on div at bounding box center [727, 219] width 82 height 82
click at [724, 139] on div at bounding box center [727, 114] width 82 height 82
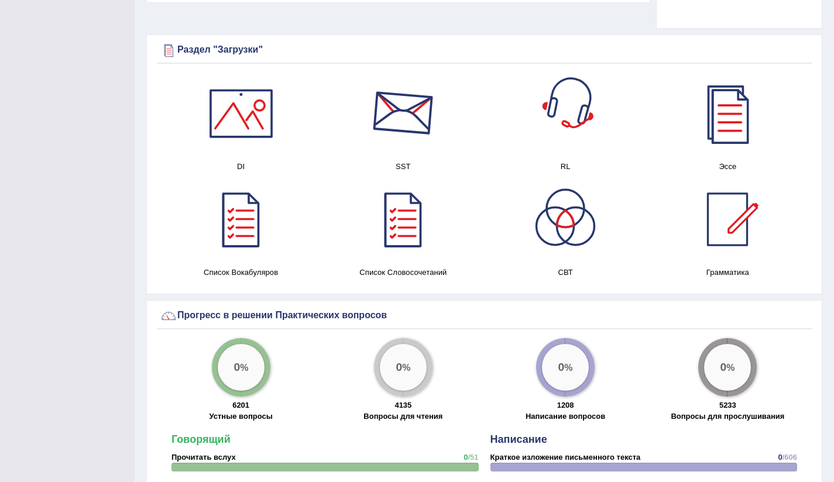
click at [405, 136] on div at bounding box center [403, 114] width 82 height 82
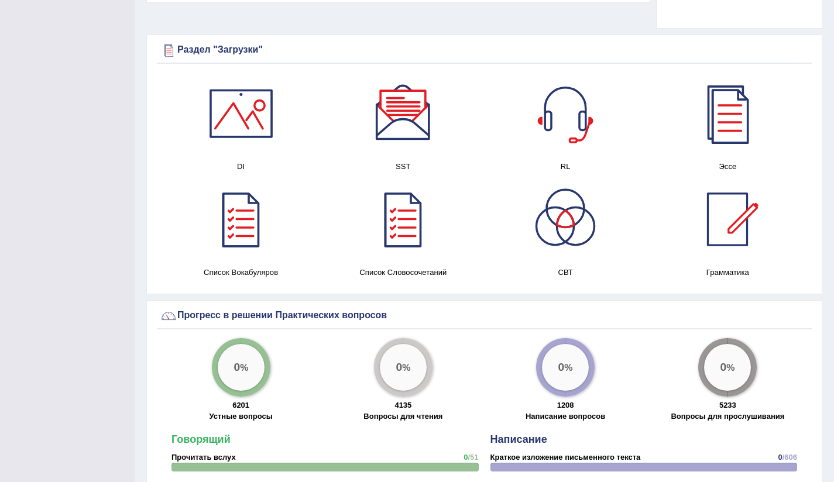
click at [246, 126] on div at bounding box center [241, 114] width 82 height 82
click at [553, 147] on div at bounding box center [565, 114] width 82 height 82
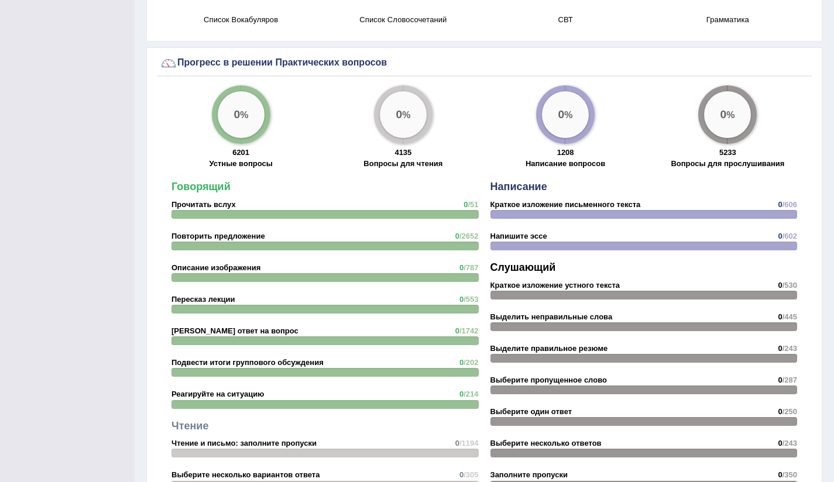
scroll to position [976, 0]
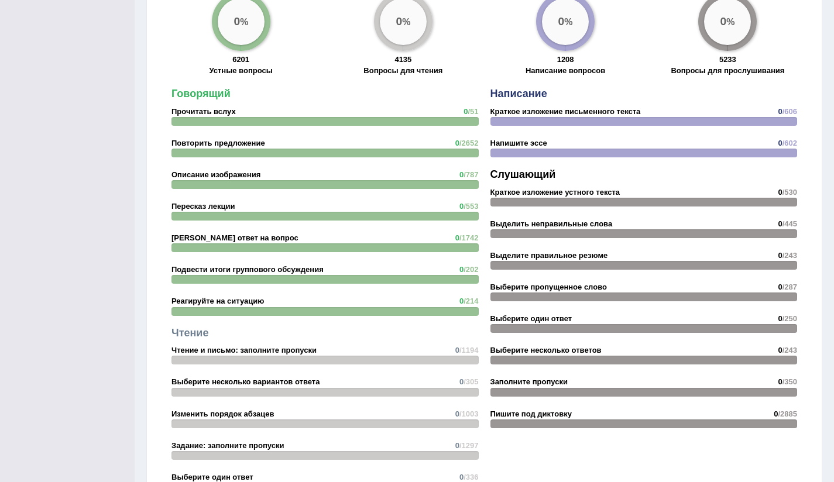
click at [196, 126] on div at bounding box center [324, 121] width 307 height 9
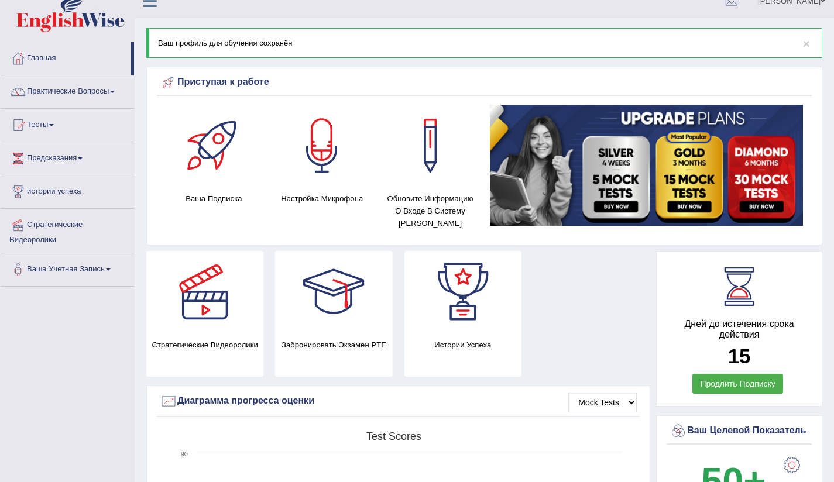
scroll to position [0, 0]
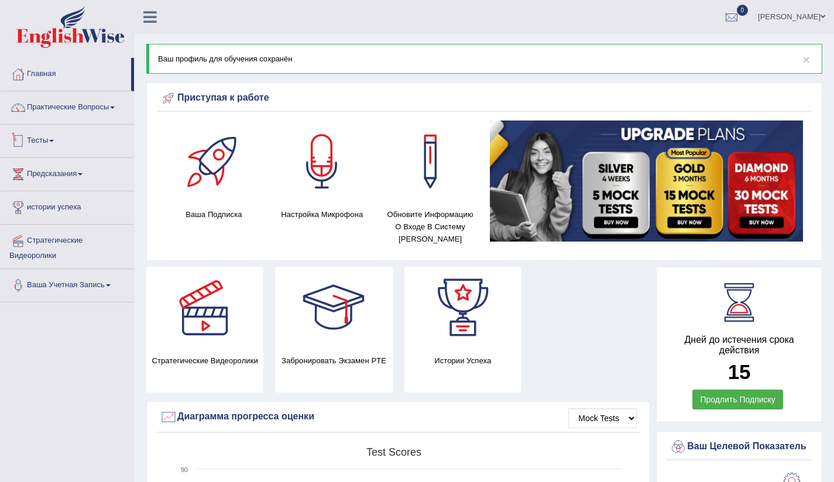
click at [56, 148] on link "Тесты" at bounding box center [67, 139] width 133 height 29
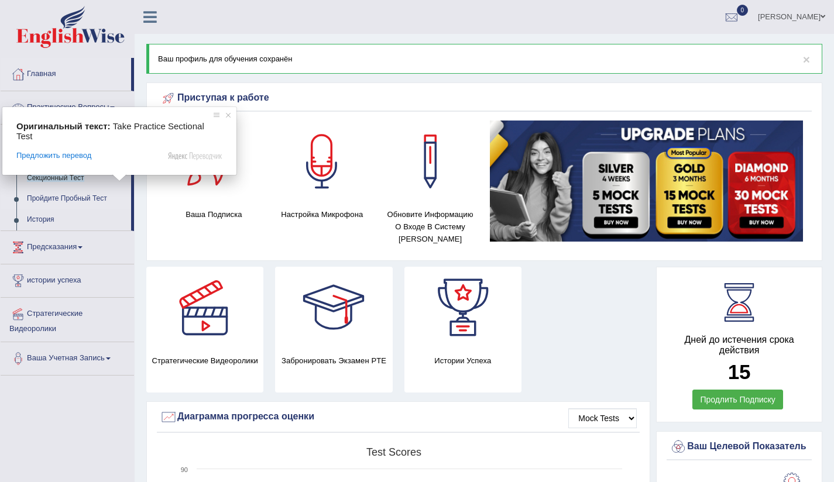
click at [77, 202] on ya-tr-span "Пройдите Пробный Тест" at bounding box center [67, 198] width 80 height 8
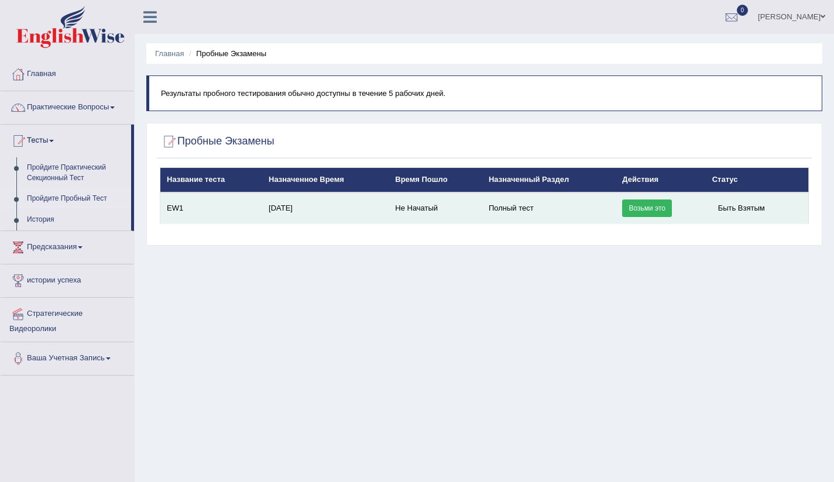
click at [636, 213] on link "Возьми это" at bounding box center [647, 208] width 50 height 18
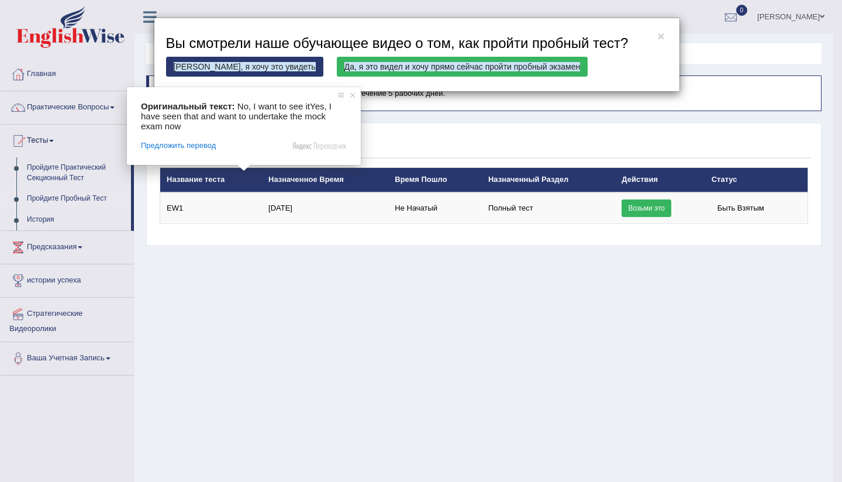
click at [384, 71] on ya-tr-span "Да, я это видел и хочу прямо сейчас пройти пробный экзамен" at bounding box center [463, 66] width 236 height 9
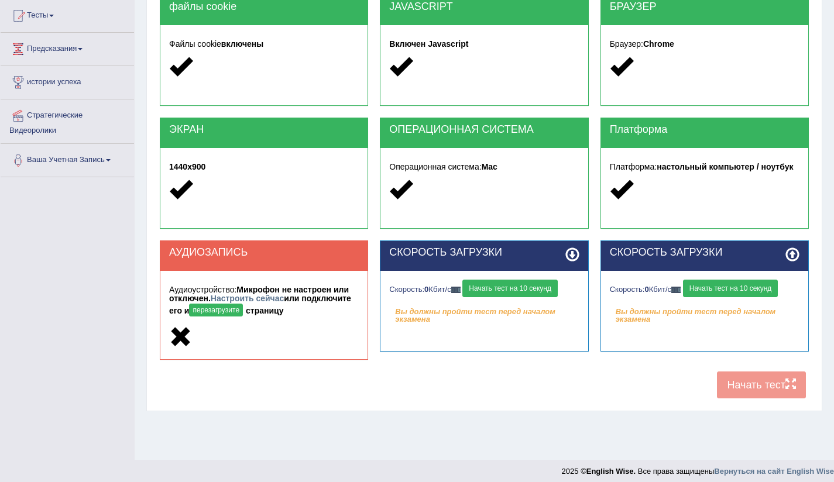
scroll to position [132, 0]
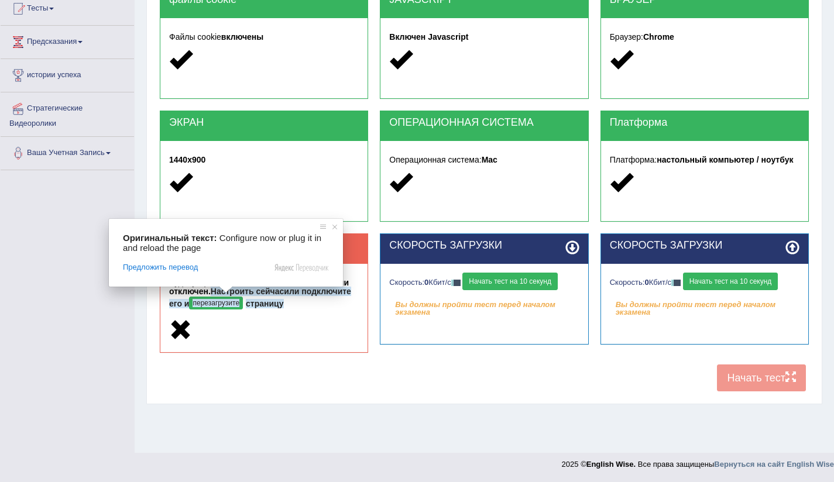
click at [219, 299] on ya-tr-span "перезагрузите" at bounding box center [215, 303] width 47 height 8
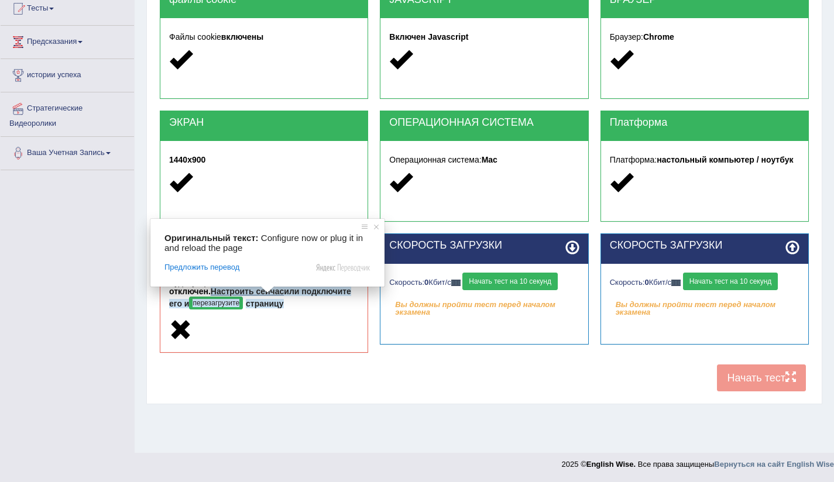
scroll to position [132, 0]
click at [268, 280] on div "Оригинальный текст: Configure now or plug it in and reload the page Предложить …" at bounding box center [267, 253] width 234 height 68
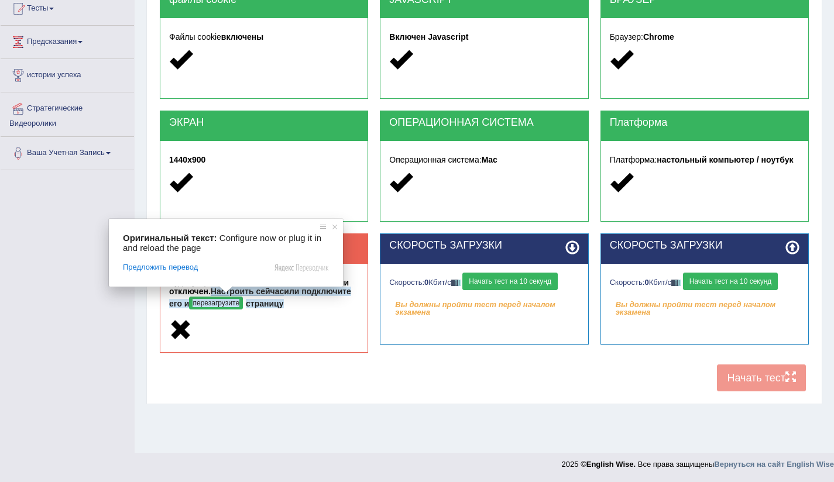
click at [232, 289] on span at bounding box center [225, 289] width 15 height 7
click at [273, 351] on div "Аудиоустройство: Микрофон не настроен или отключен. Настроить сейчас или подклю…" at bounding box center [263, 308] width 207 height 88
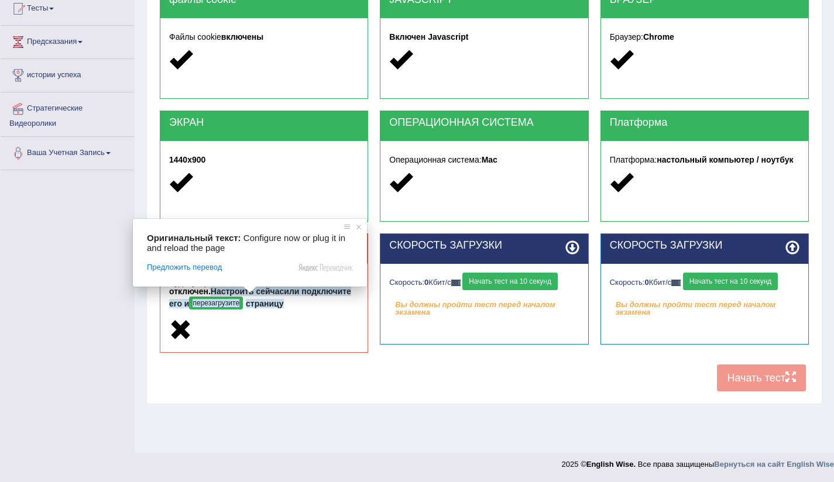
click at [311, 347] on div "Аудиоустройство: Микрофон не настроен или отключен. Настроить сейчас или подклю…" at bounding box center [263, 308] width 207 height 88
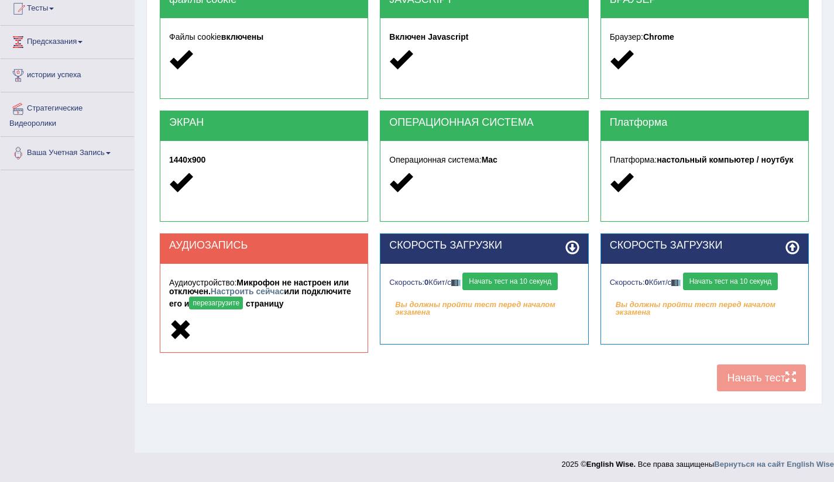
click at [518, 278] on ya-tr-span "Начать тест на 10 секунд" at bounding box center [510, 281] width 82 height 8
click at [710, 283] on div "Скорость: 0 Кбит/с Начать тест на 10 секунд" at bounding box center [705, 283] width 190 height 20
click at [721, 285] on button "Начать тест на 10 секунд" at bounding box center [730, 282] width 95 height 18
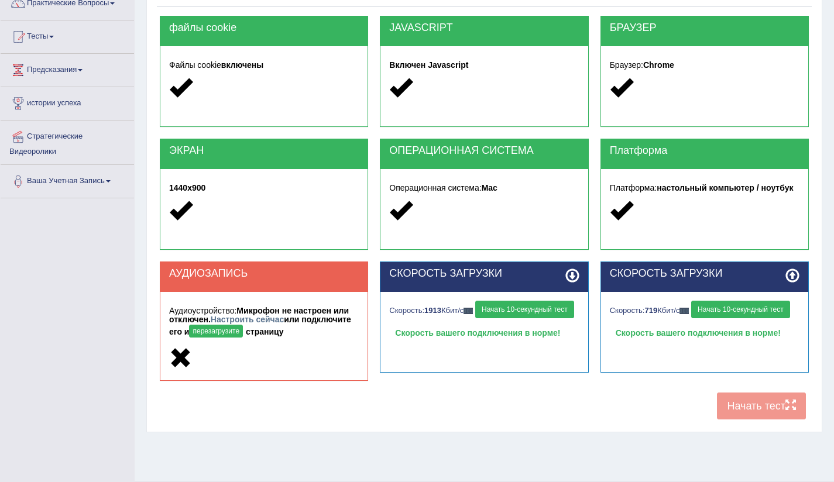
scroll to position [111, 0]
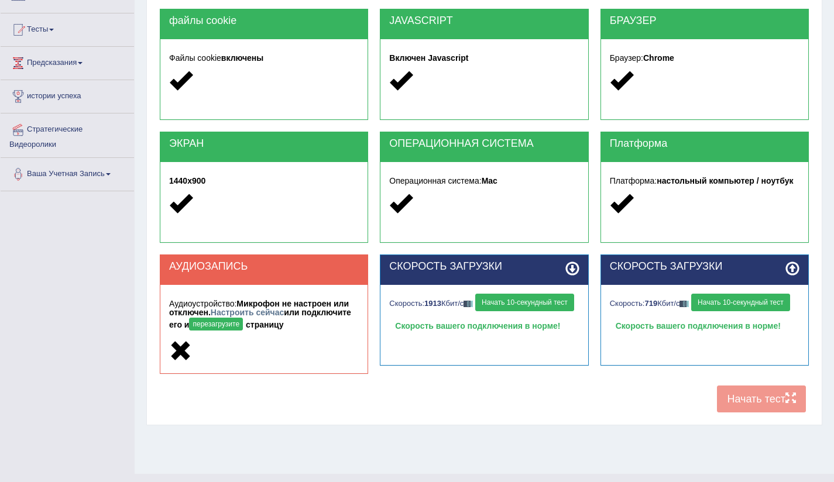
click at [298, 327] on h5 "Аудиоустройство: Микрофон не настроен или отключен. Настроить сейчас или подклю…" at bounding box center [264, 317] width 190 height 34
click at [263, 314] on body "Переключать навигацию Главная Практические Вопросы Speaking Practice Read Aloud…" at bounding box center [417, 130] width 834 height 482
click at [267, 315] on ya-tr-span "Настроить сейчас" at bounding box center [247, 312] width 73 height 9
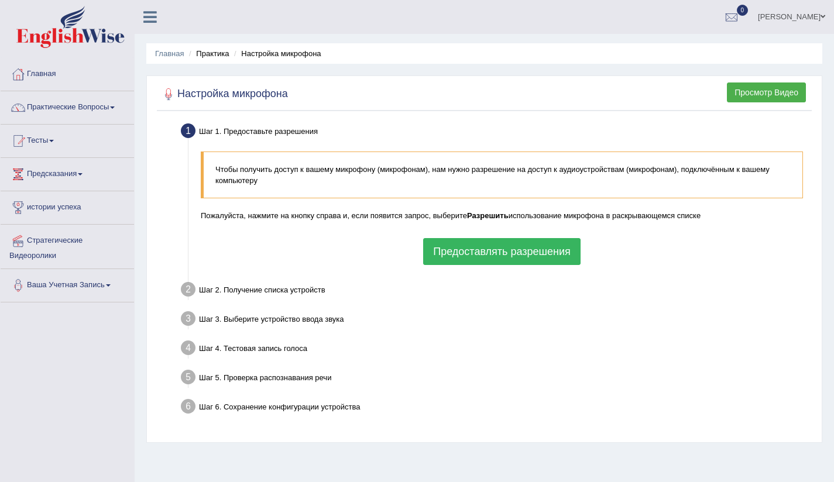
click at [463, 257] on ya-tr-span "Предоставлять разрешения" at bounding box center [501, 252] width 137 height 12
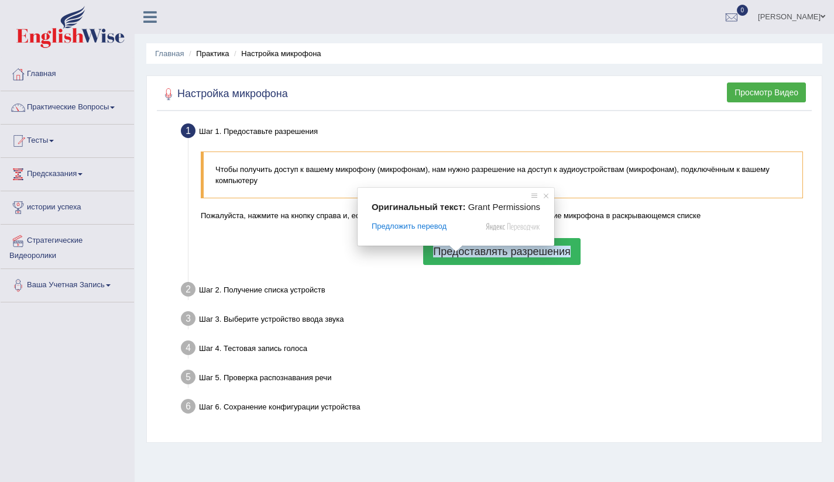
click at [525, 254] on ya-tr-span "Предоставлять разрешения" at bounding box center [501, 252] width 137 height 12
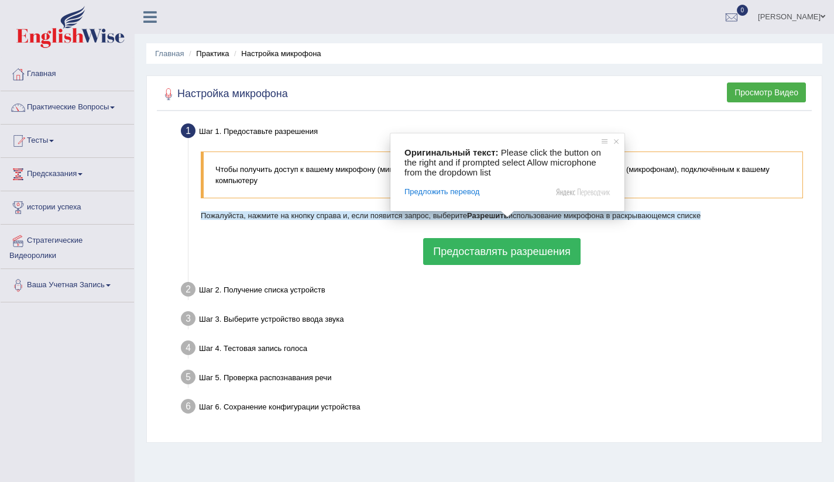
click at [554, 298] on div "Шаг 2. Получение списка устройств" at bounding box center [496, 291] width 641 height 26
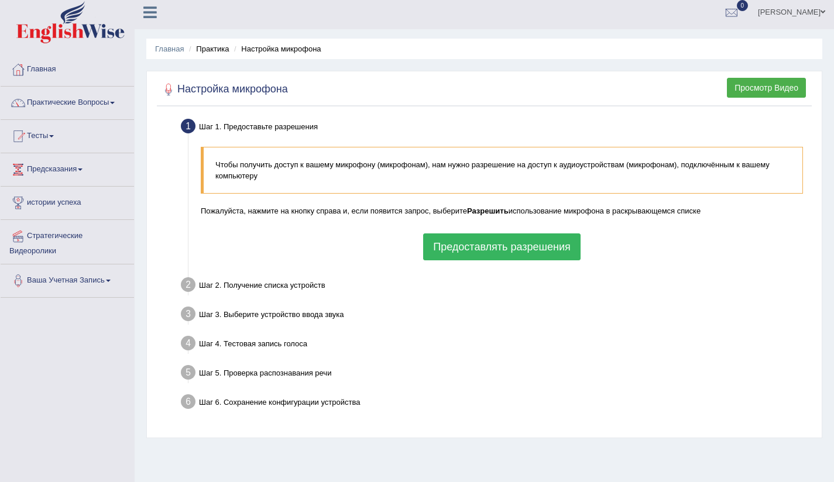
scroll to position [7, 0]
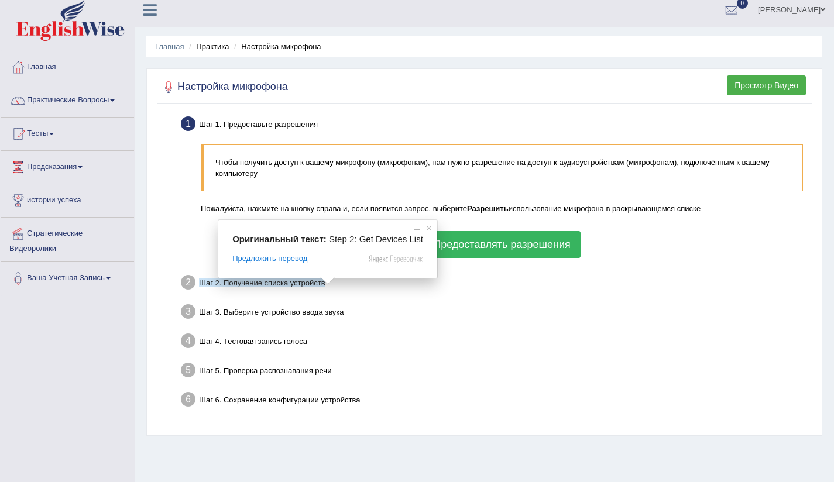
click at [326, 283] on span at bounding box center [327, 280] width 15 height 7
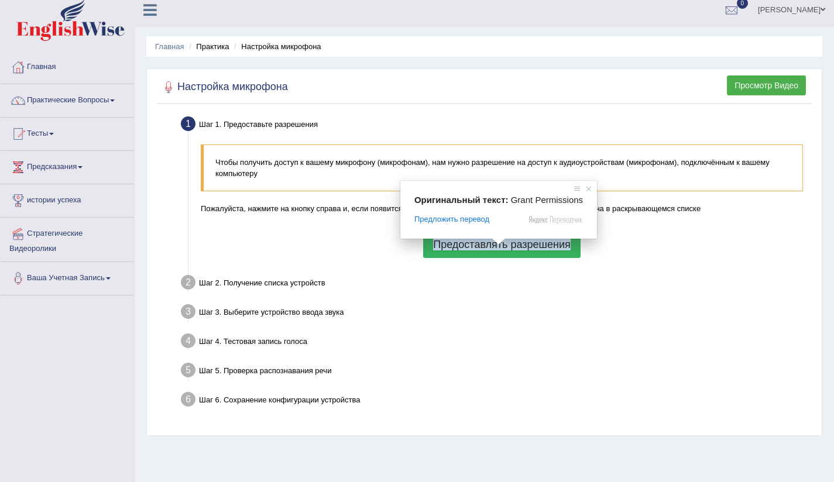
click at [509, 243] on ya-tr-span "Предоставлять разрешения" at bounding box center [501, 245] width 137 height 12
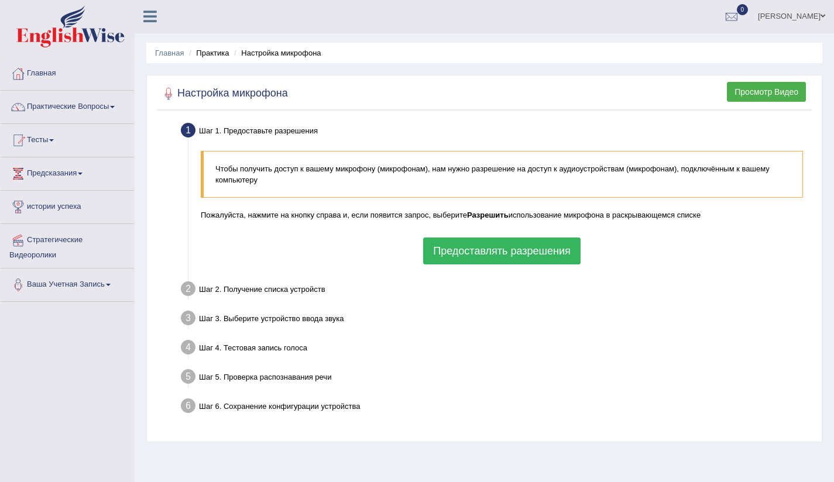
scroll to position [0, 0]
click at [478, 256] on ya-tr-span "Предоставлять разрешения" at bounding box center [501, 252] width 137 height 12
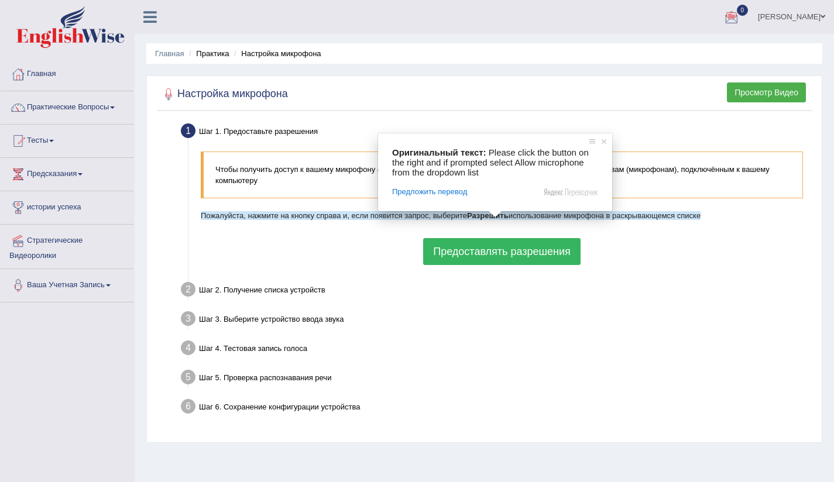
click at [332, 247] on div "Чтобы получить доступ к вашему микрофону (микрофонам), нам нужно разрешение на …" at bounding box center [502, 208] width 614 height 125
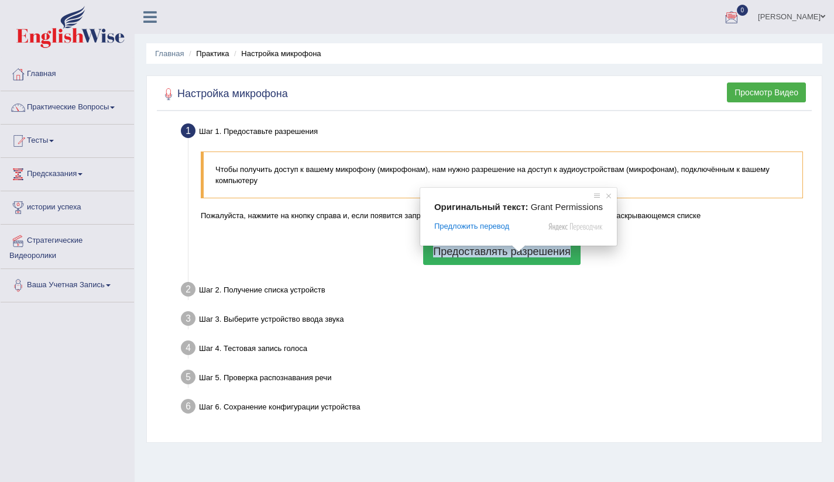
click at [519, 255] on ya-tr-span "Предоставлять разрешения" at bounding box center [501, 252] width 137 height 12
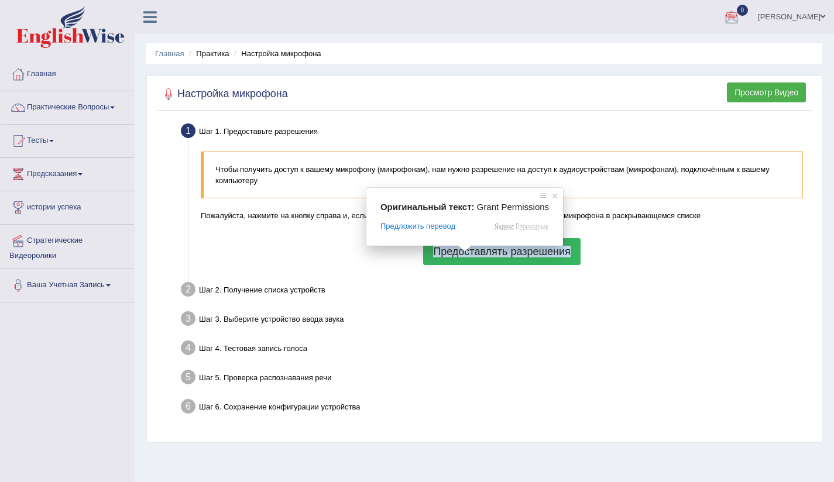
click at [465, 252] on ya-tr-span "Предоставлять разрешения" at bounding box center [501, 252] width 137 height 12
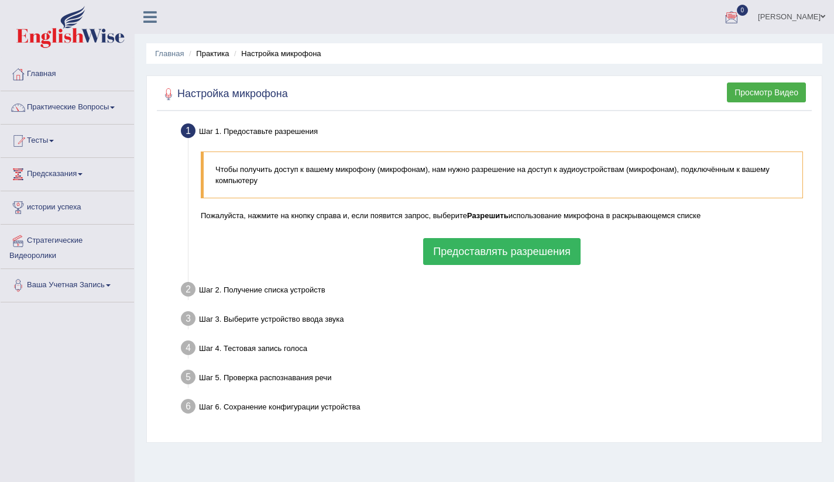
click at [214, 57] on body "Переключать навигацию Главная Практические Вопросы Speaking Practice Read Aloud…" at bounding box center [417, 241] width 834 height 482
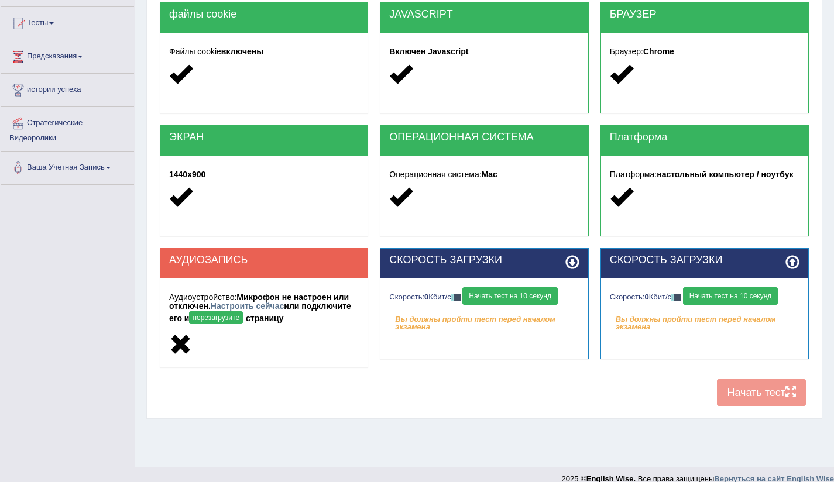
scroll to position [118, 0]
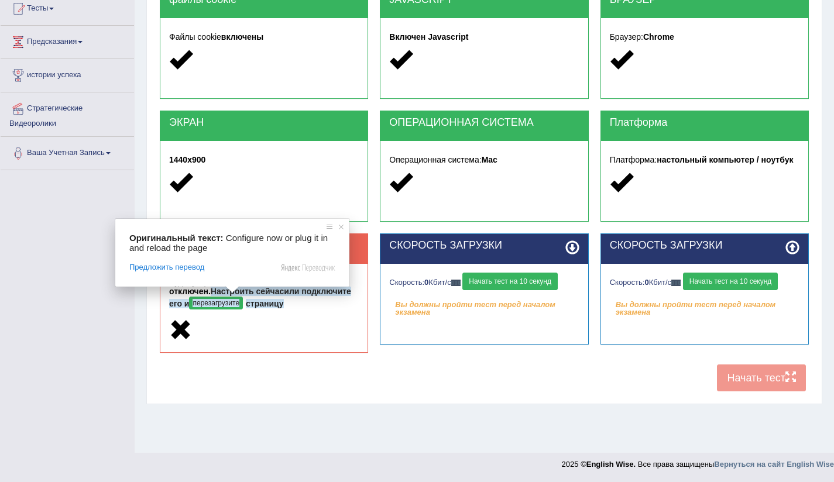
scroll to position [132, 0]
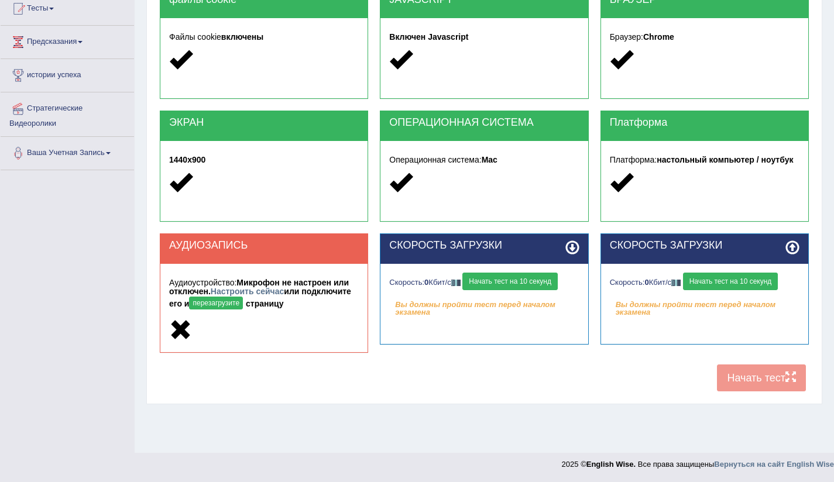
click at [229, 259] on div "АУДИОЗАПИСЬ" at bounding box center [263, 249] width 207 height 30
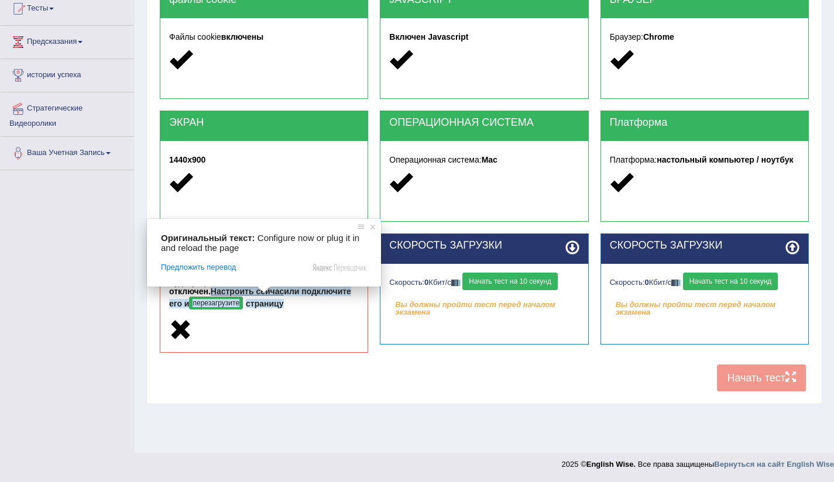
click at [264, 291] on span at bounding box center [263, 289] width 15 height 7
click at [225, 269] on span "Предложить перевод" at bounding box center [198, 267] width 75 height 11
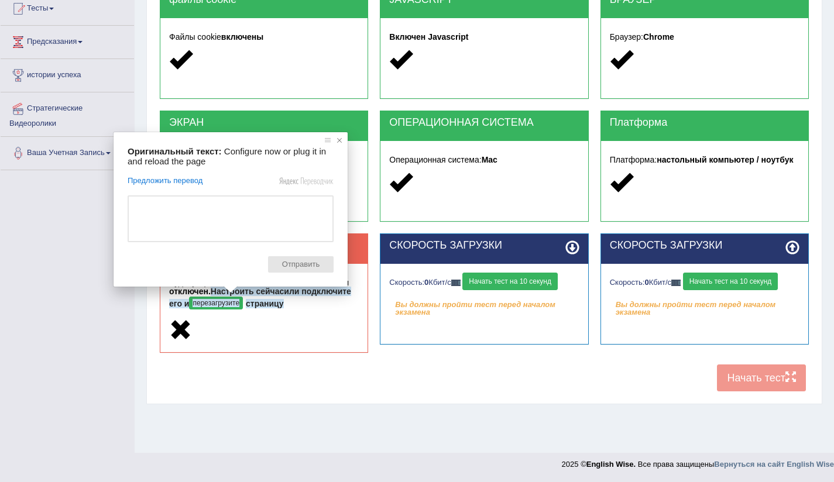
click at [343, 142] on span at bounding box center [339, 141] width 12 height 12
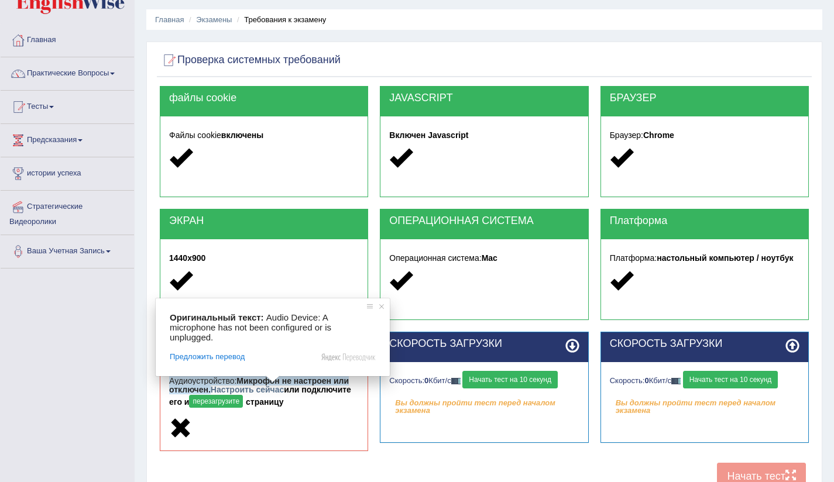
scroll to position [0, 0]
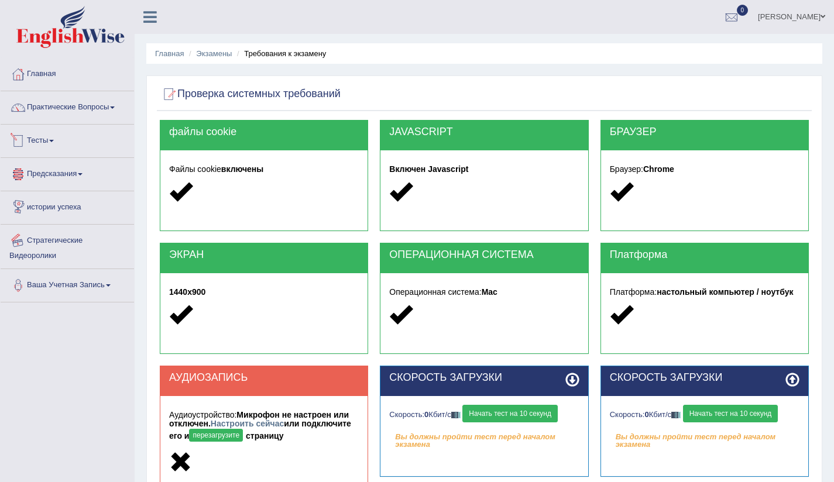
click at [53, 255] on ya-tr-span "Стратегические Видеоролики" at bounding box center [45, 248] width 73 height 24
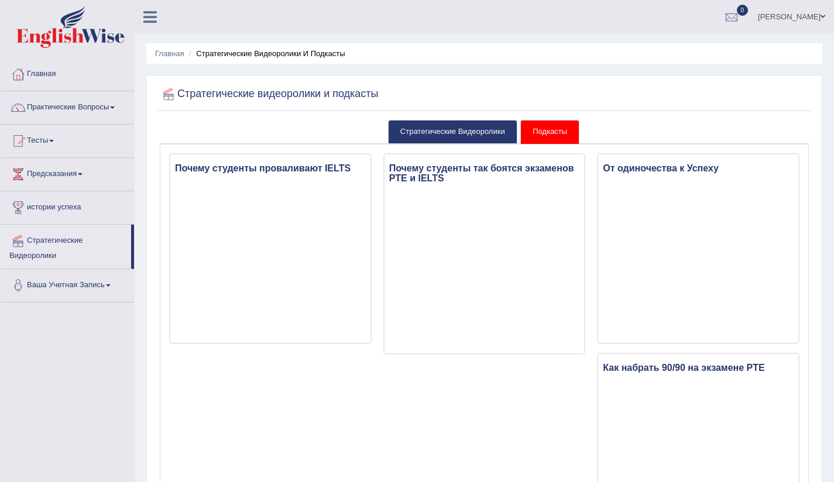
click at [550, 139] on link "Подкасты" at bounding box center [549, 132] width 59 height 24
click at [472, 132] on ya-tr-span "Стратегические Видеоролики" at bounding box center [452, 131] width 105 height 9
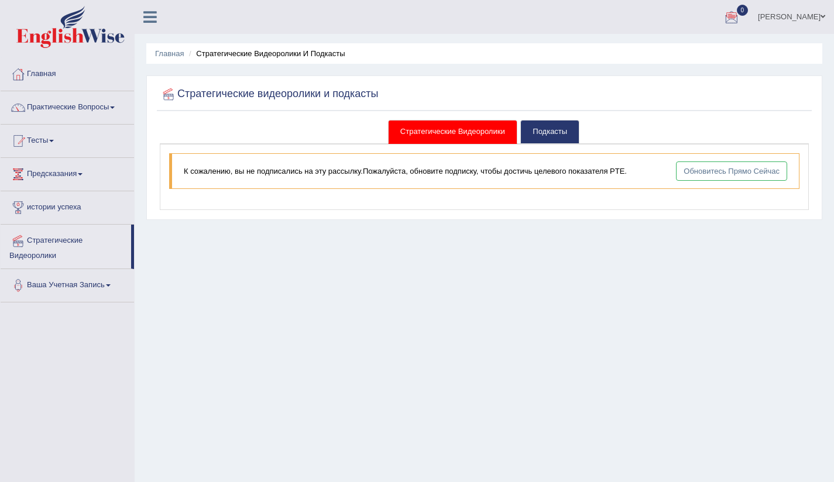
click at [17, 119] on link "Практические Вопросы" at bounding box center [67, 105] width 133 height 29
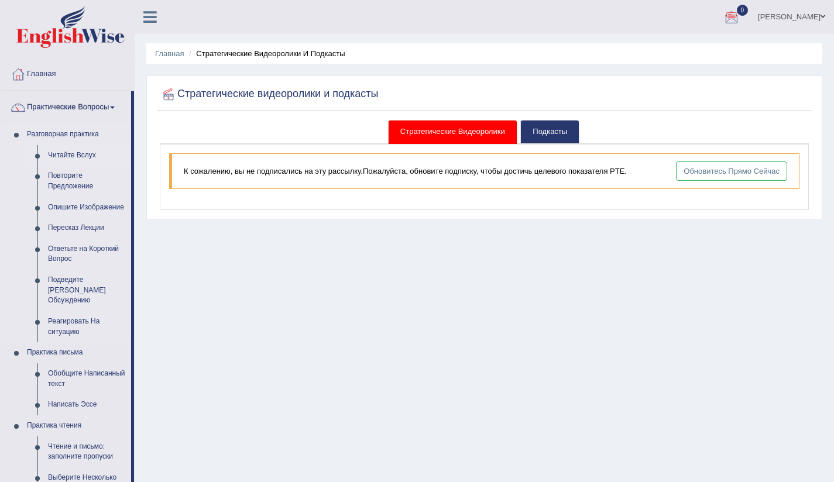
click at [92, 159] on ya-tr-span "Читайте Вслух" at bounding box center [72, 155] width 48 height 8
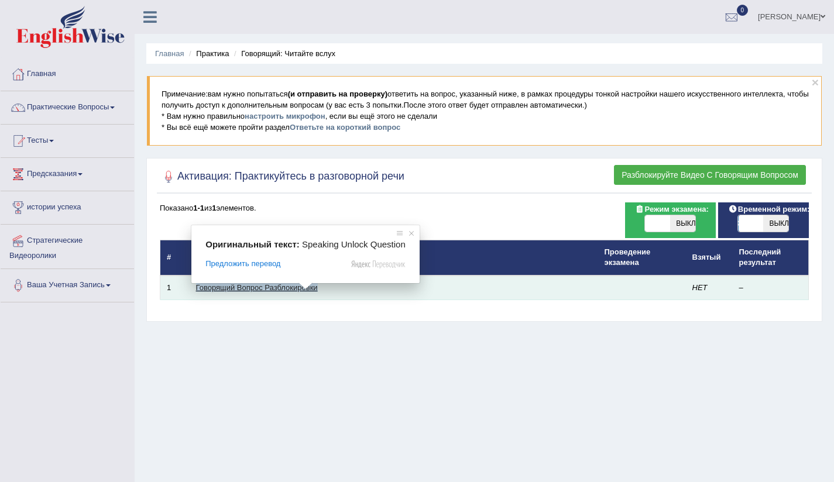
click at [304, 290] on ya-tr-span "Говорящий Вопрос Разблокировки" at bounding box center [257, 287] width 122 height 9
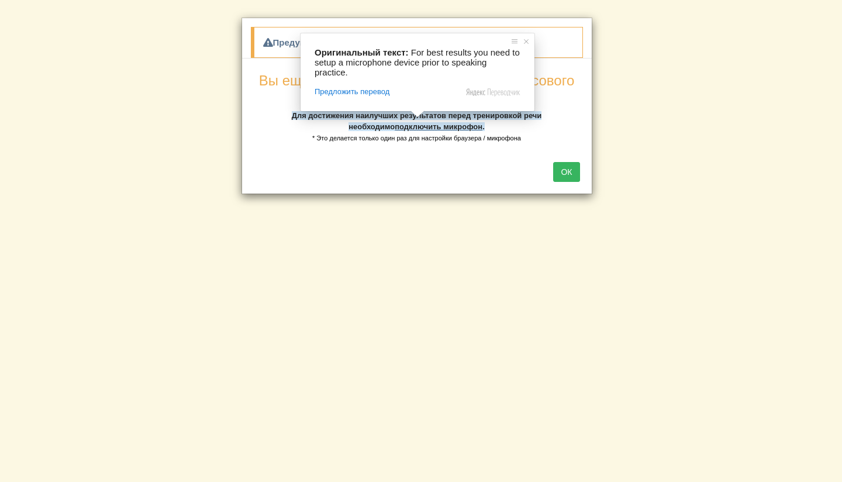
click at [421, 127] on ya-tr-span "подключить микрофон" at bounding box center [439, 126] width 88 height 9
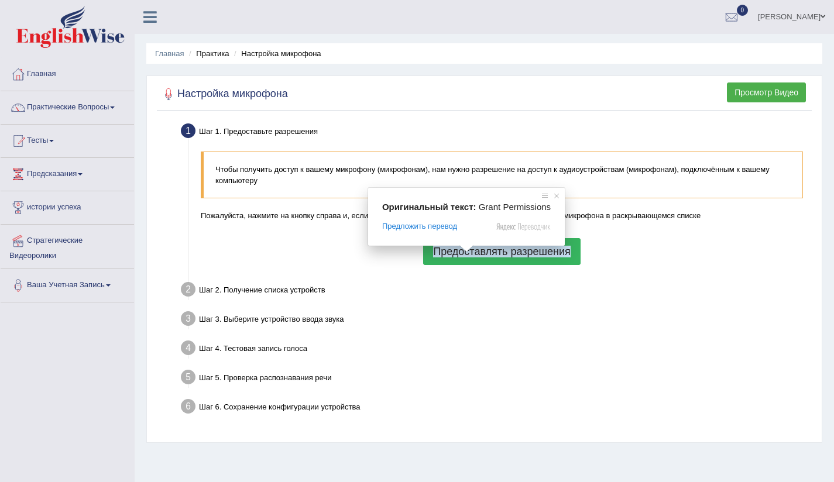
click at [472, 252] on span at bounding box center [466, 248] width 15 height 7
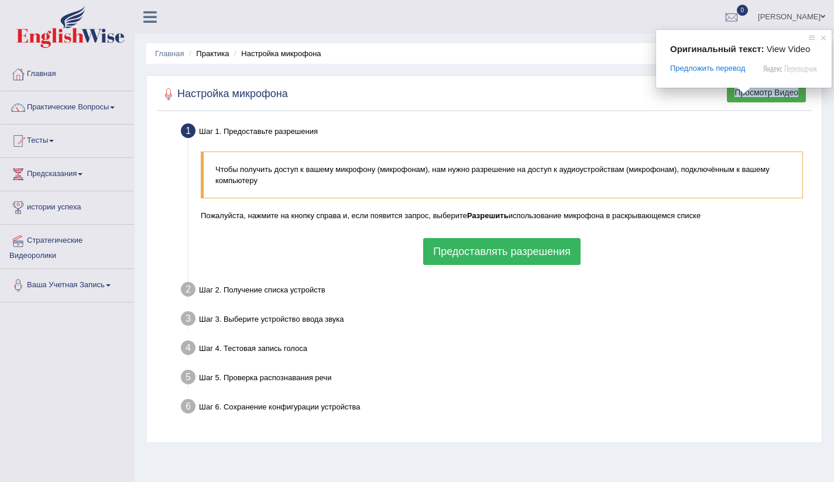
click at [748, 94] on span at bounding box center [743, 90] width 15 height 7
click at [760, 95] on ya-tr-span "Просмотр Видео" at bounding box center [766, 92] width 64 height 9
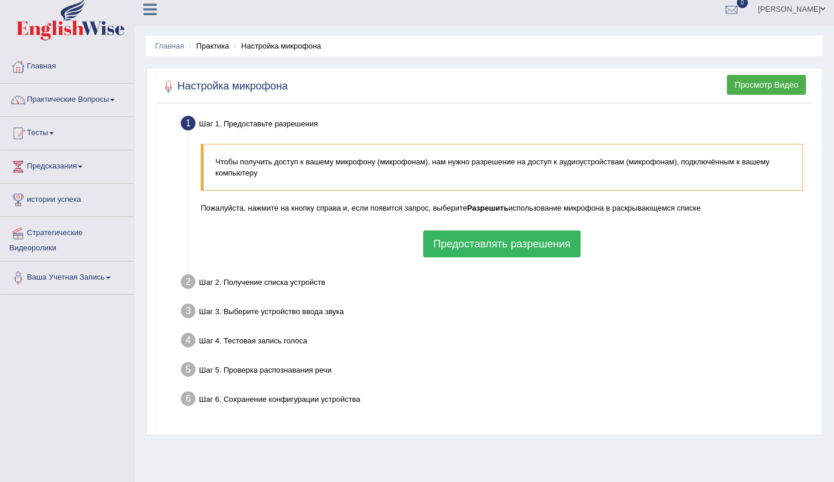
scroll to position [16, 0]
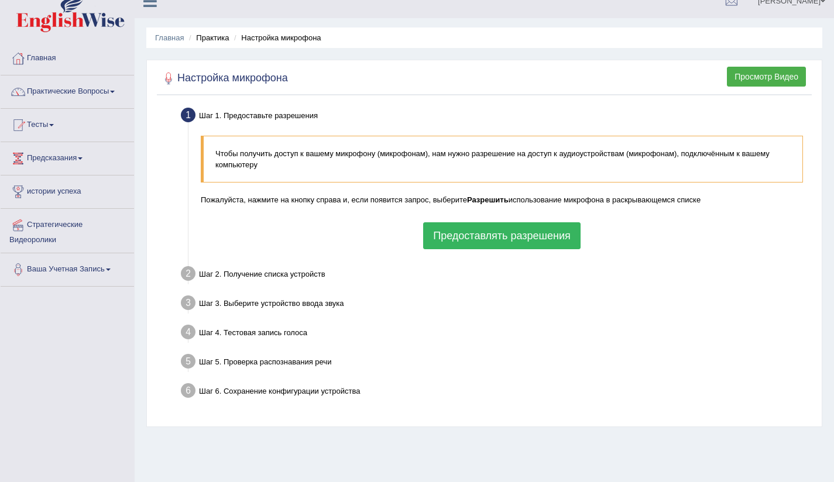
click at [492, 201] on body "Переключать навигацию Главная Практические Вопросы Speaking Practice Read Aloud…" at bounding box center [417, 225] width 834 height 482
click at [465, 245] on button "Предоставлять разрешения" at bounding box center [501, 235] width 157 height 27
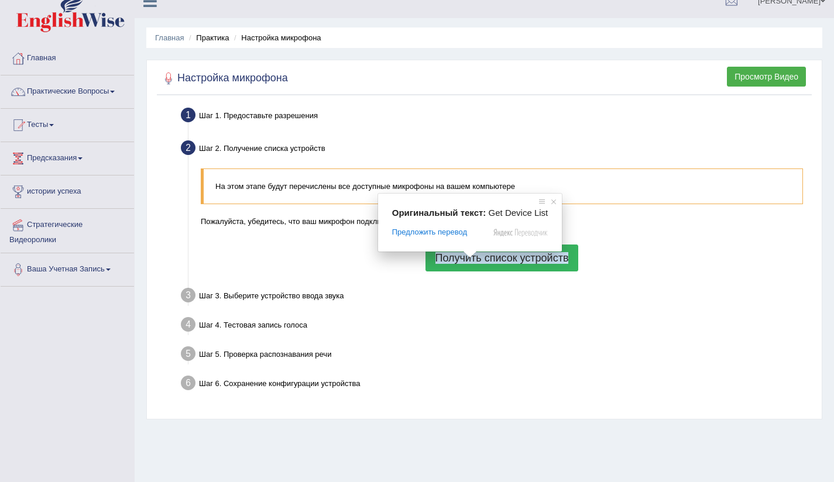
click at [470, 261] on ya-tr-span "Получить список устройств" at bounding box center [501, 258] width 133 height 12
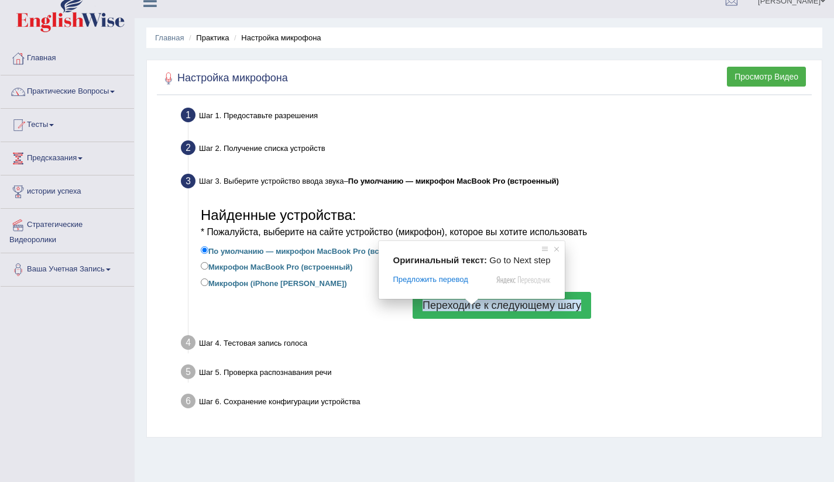
click at [484, 309] on ya-tr-span "Переходите к следующему шагу" at bounding box center [501, 306] width 159 height 12
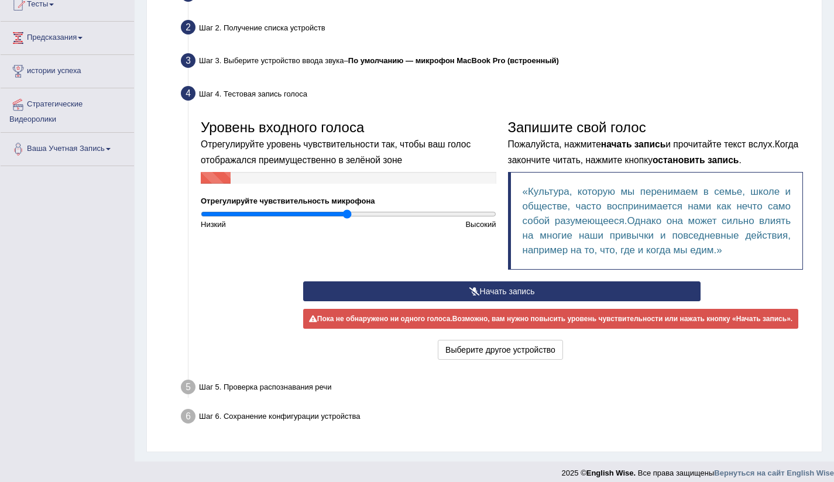
scroll to position [145, 0]
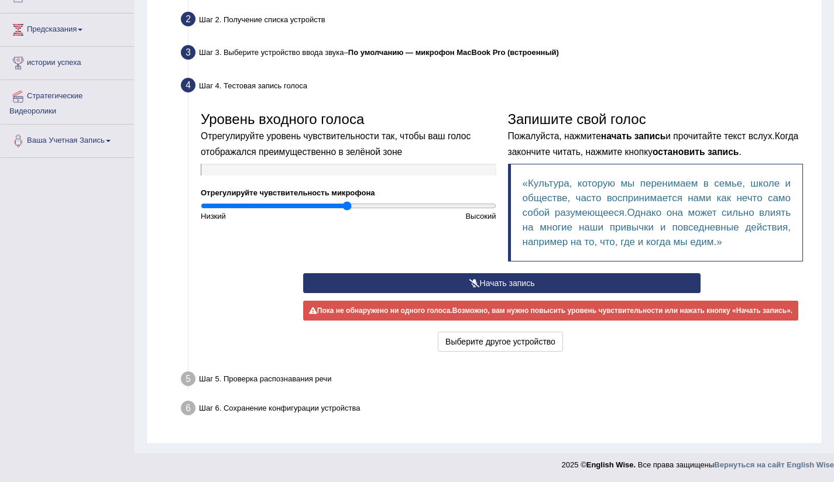
click at [450, 281] on button "Начать запись" at bounding box center [501, 283] width 397 height 20
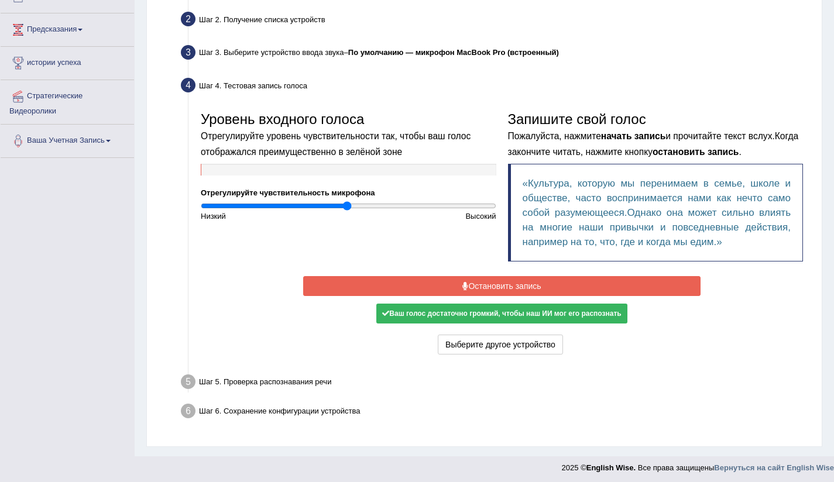
click at [434, 286] on button "Остановить запись" at bounding box center [501, 286] width 397 height 20
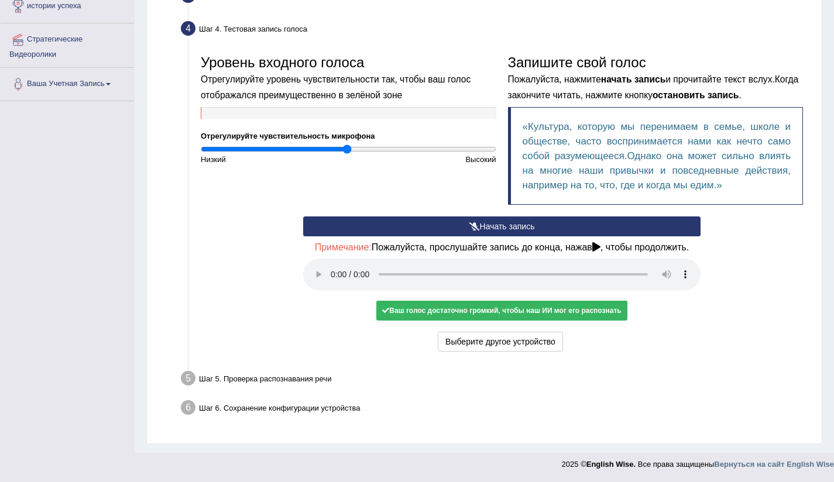
scroll to position [212, 0]
click at [436, 315] on div "Ваш голос достаточно громкий, чтобы наш ИИ мог его распознать" at bounding box center [501, 311] width 250 height 20
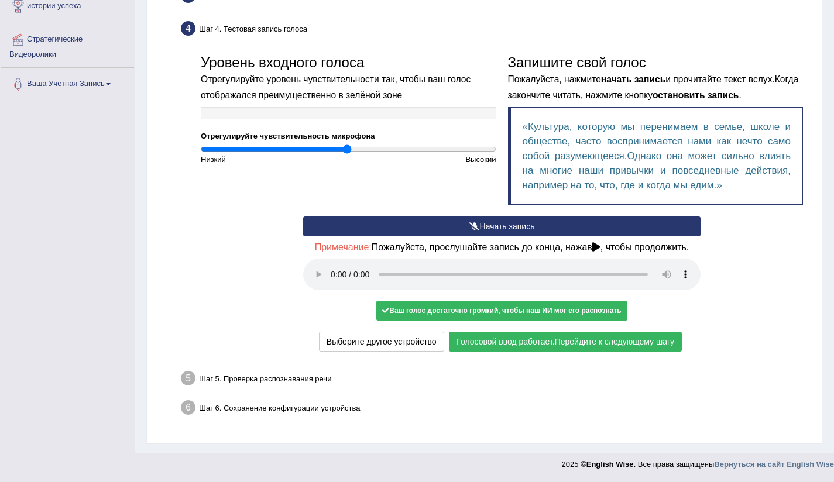
click at [502, 340] on ya-tr-span "Голосовой ввод работает." at bounding box center [505, 341] width 98 height 9
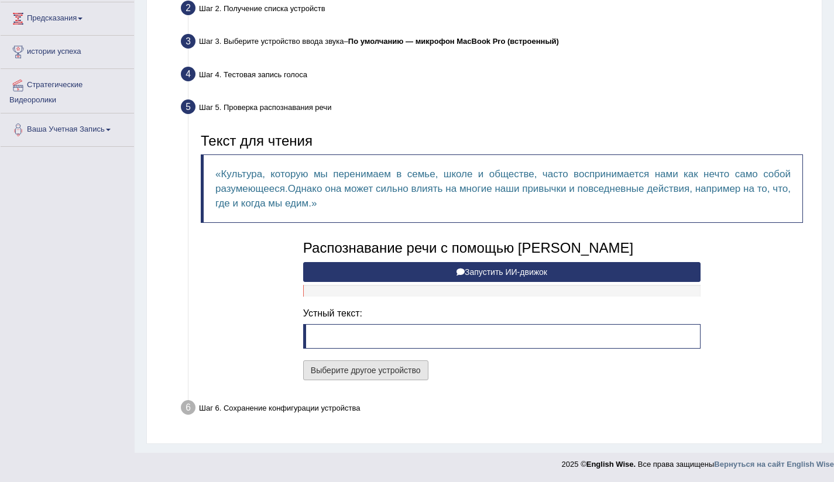
scroll to position [156, 0]
click at [497, 277] on button "Запустить ИИ-движок" at bounding box center [501, 272] width 397 height 20
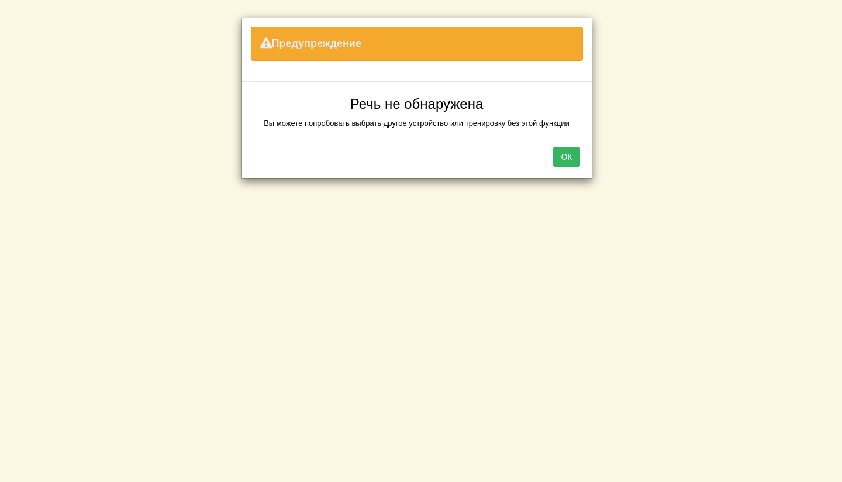
click at [572, 155] on ya-tr-span "ОК" at bounding box center [566, 156] width 11 height 9
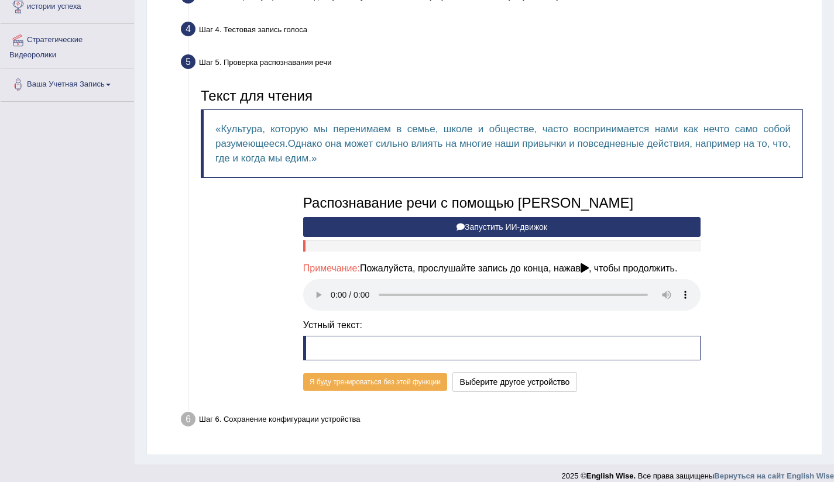
scroll to position [222, 0]
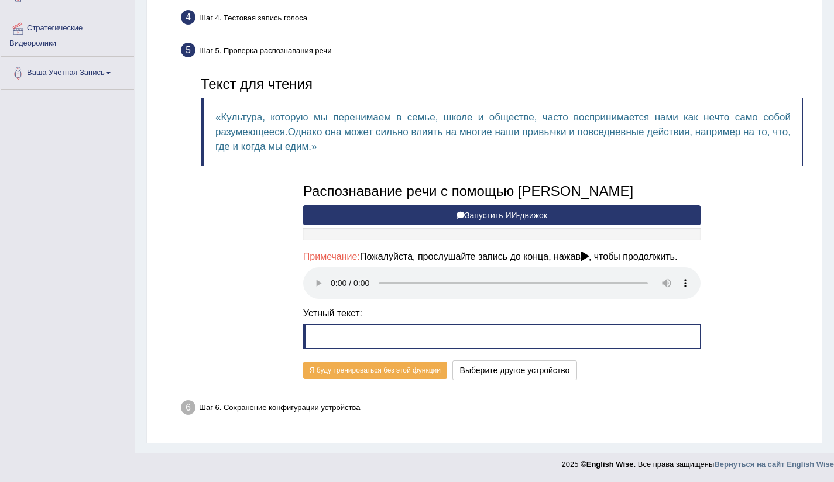
click at [421, 205] on button "Запустить ИИ-движок" at bounding box center [501, 215] width 397 height 20
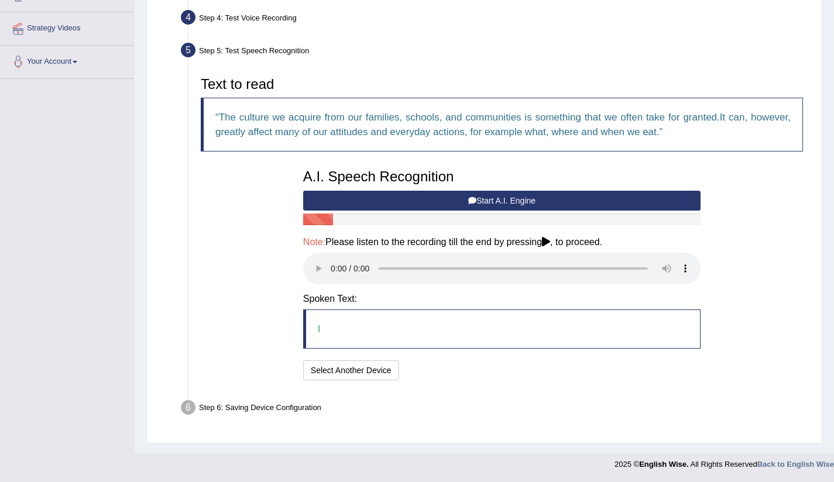
scroll to position [211, 0]
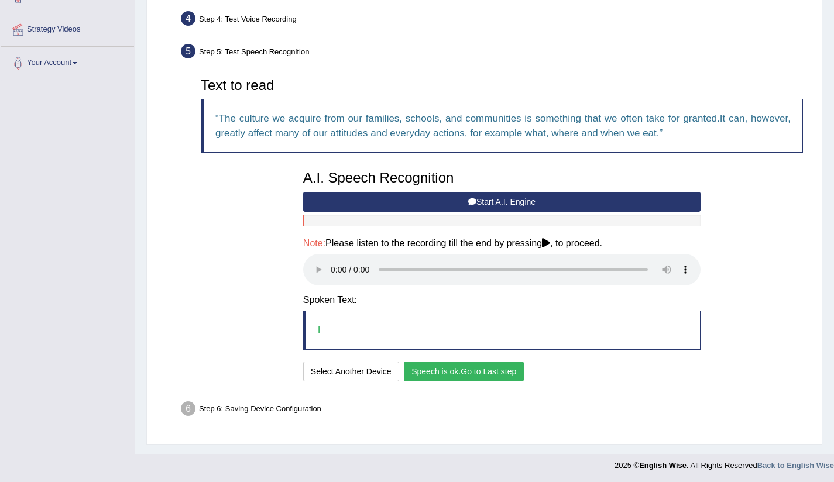
click at [441, 199] on button "Start A.I. Engine" at bounding box center [501, 202] width 397 height 20
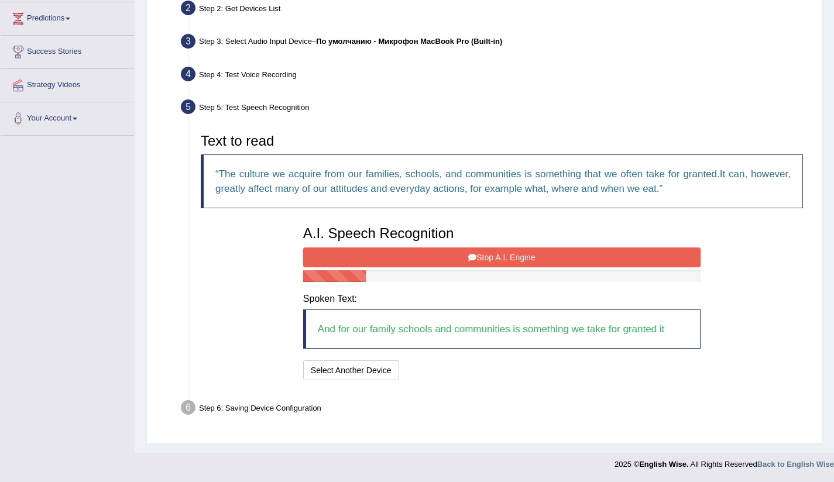
scroll to position [170, 0]
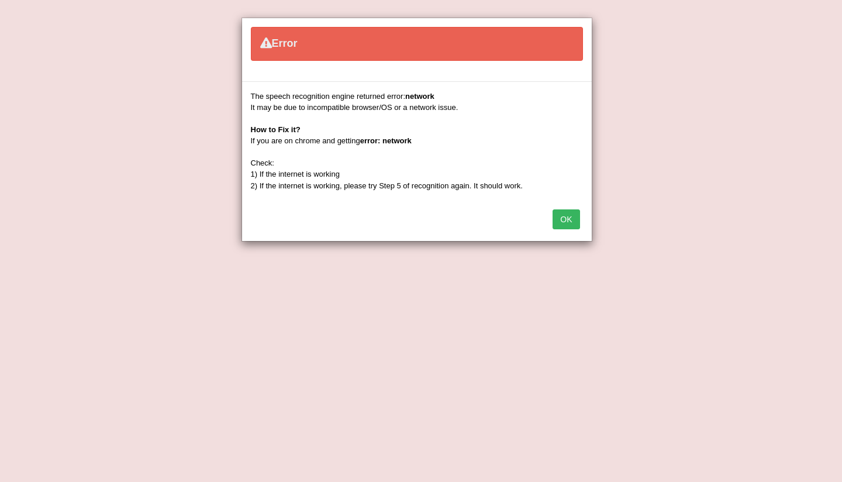
click at [566, 225] on button "OK" at bounding box center [566, 219] width 27 height 20
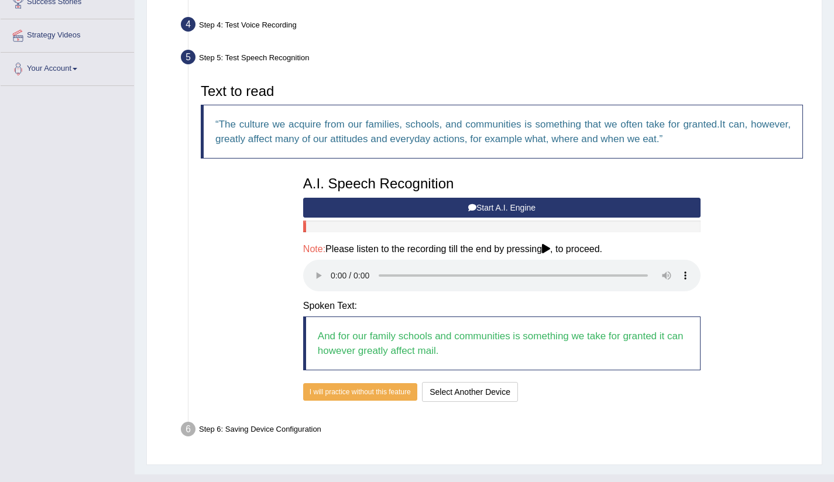
scroll to position [226, 0]
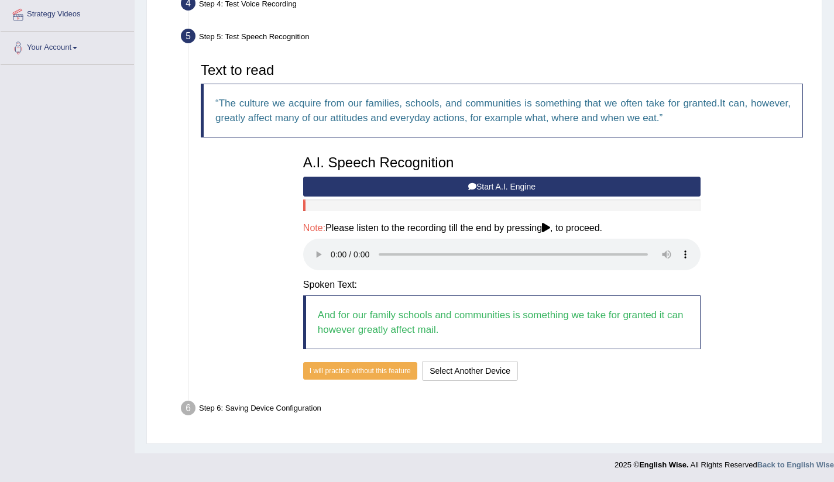
click at [471, 184] on icon at bounding box center [472, 187] width 8 height 8
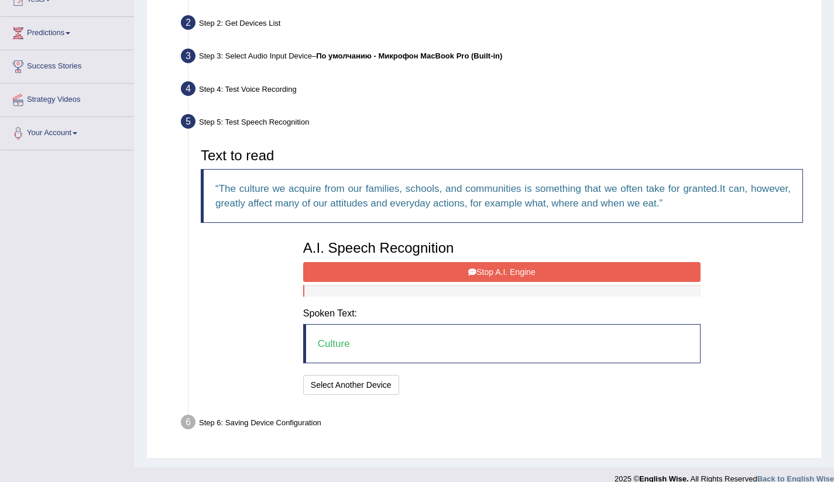
scroll to position [156, 0]
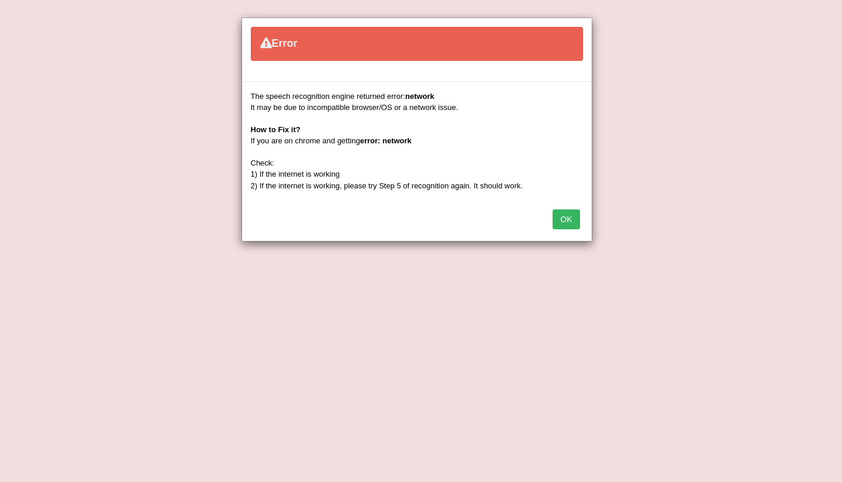
click at [576, 219] on button "OK" at bounding box center [566, 219] width 27 height 20
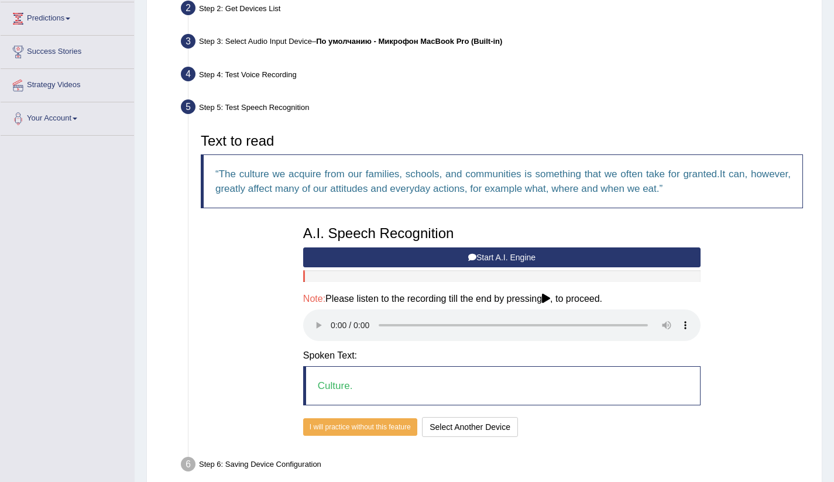
click at [412, 262] on button "Start A.I. Engine" at bounding box center [501, 257] width 397 height 20
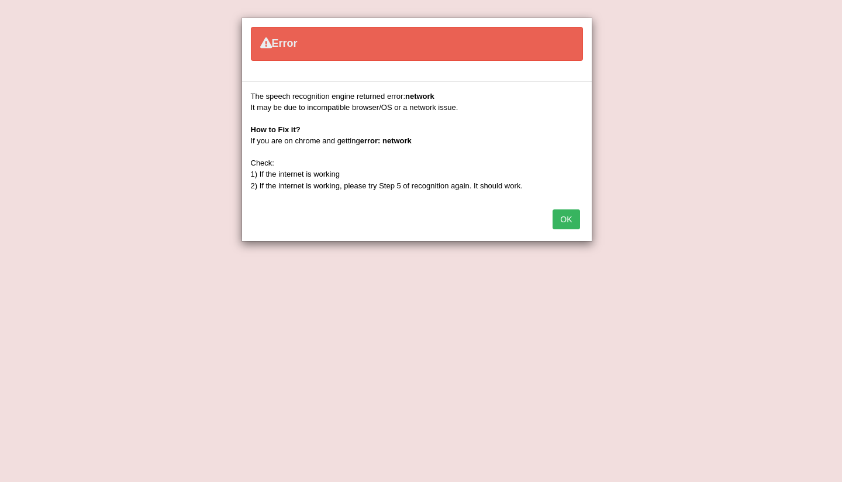
click at [569, 215] on button "OK" at bounding box center [566, 219] width 27 height 20
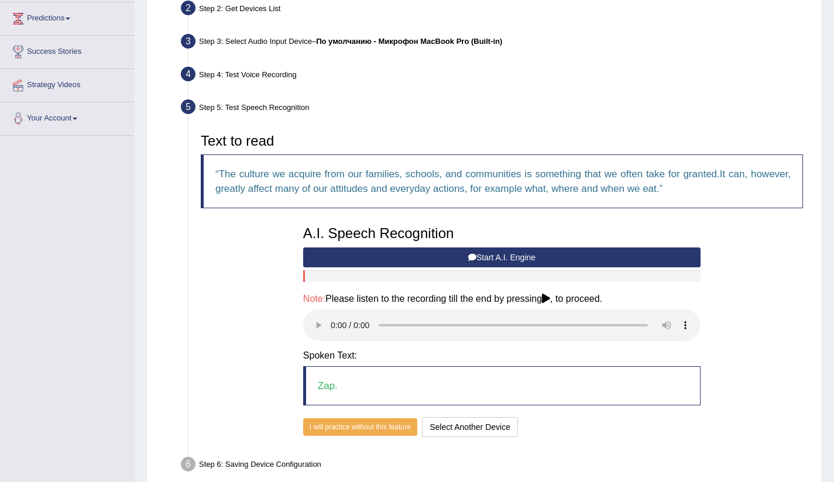
click at [456, 257] on button "Start A.I. Engine" at bounding box center [501, 257] width 397 height 20
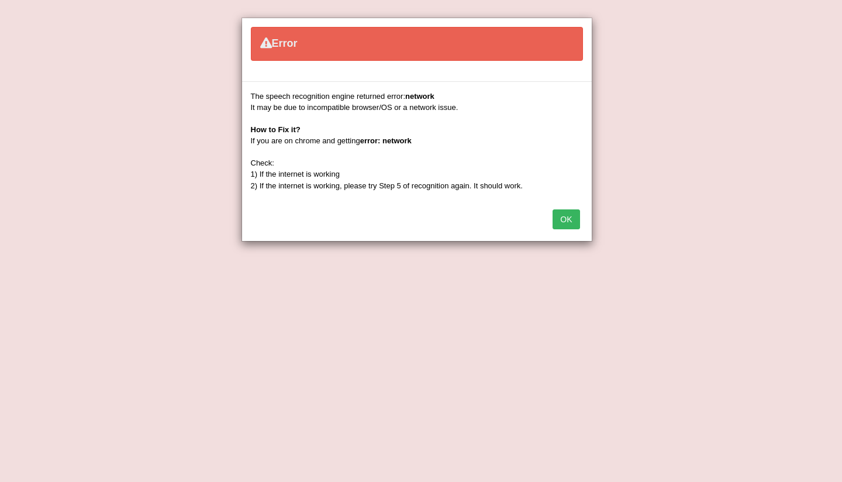
click at [573, 228] on button "OK" at bounding box center [566, 219] width 27 height 20
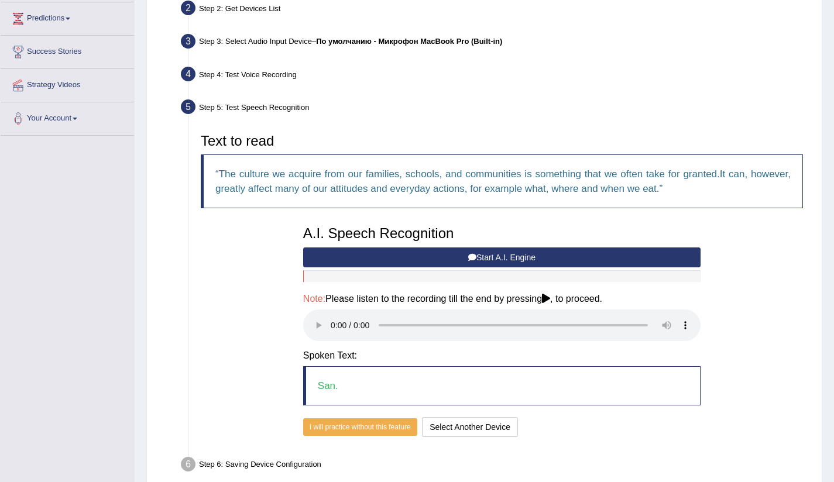
click at [433, 260] on button "Start A.I. Engine" at bounding box center [501, 257] width 397 height 20
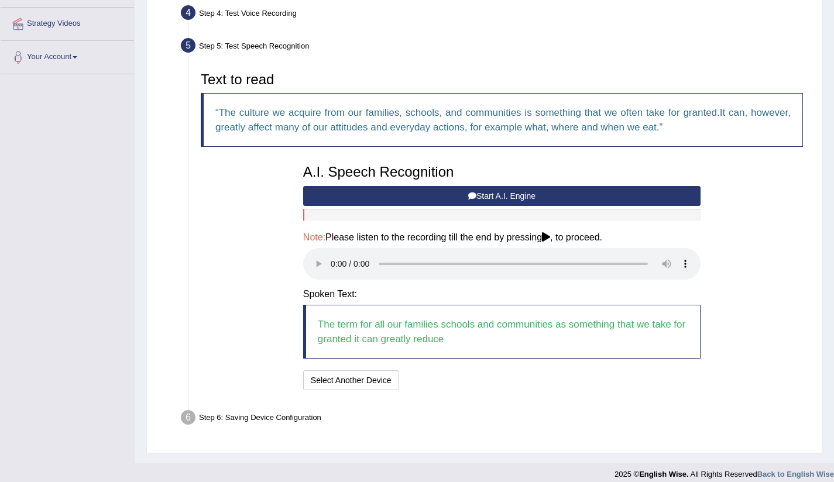
scroll to position [226, 0]
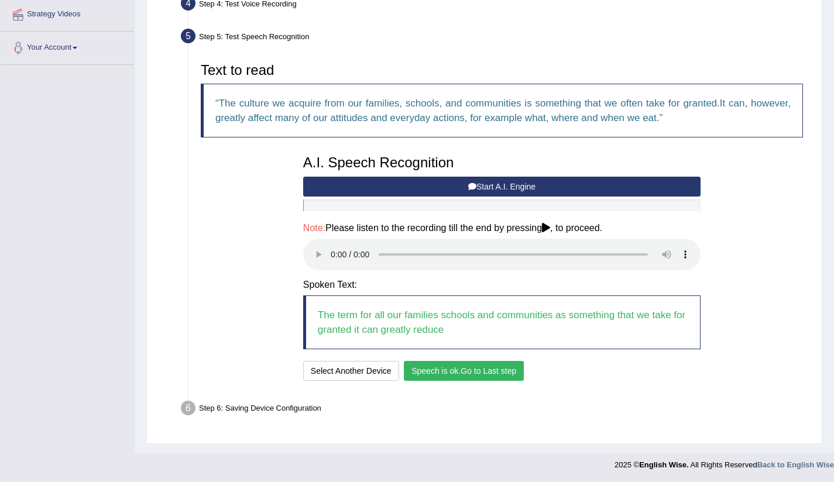
click at [457, 379] on button "Speech is ok. Go to Last step" at bounding box center [464, 371] width 120 height 20
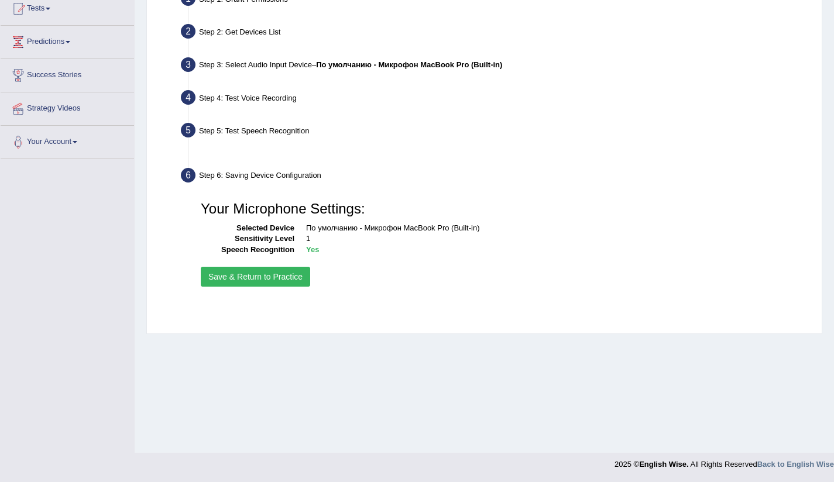
scroll to position [132, 0]
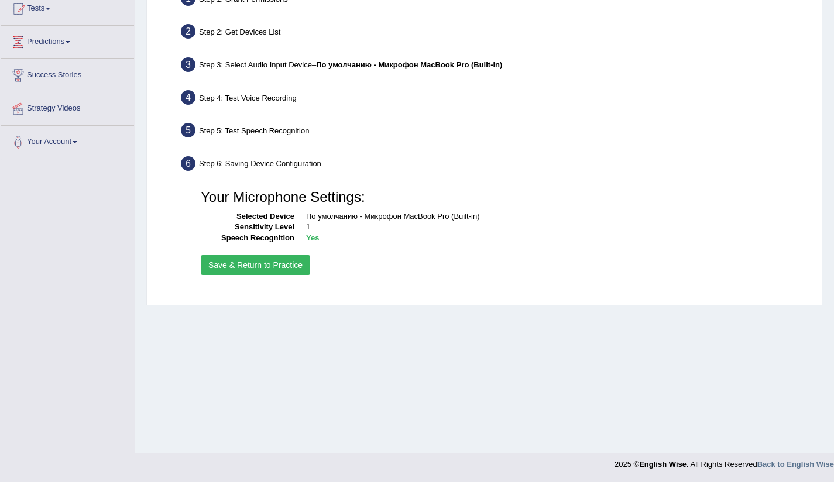
click at [270, 266] on button "Save & Return to Practice" at bounding box center [255, 265] width 109 height 20
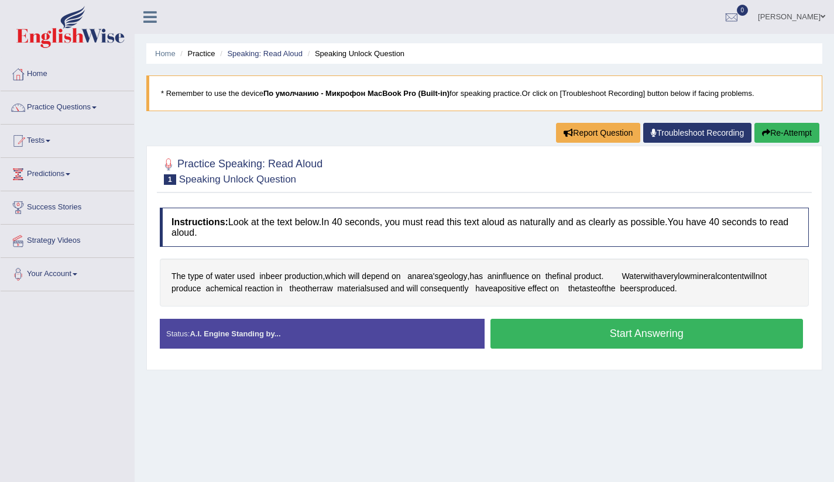
click at [656, 334] on ya-tr-span "Start Answering" at bounding box center [647, 334] width 74 height 12
click at [665, 339] on button "Start Answering" at bounding box center [646, 334] width 313 height 30
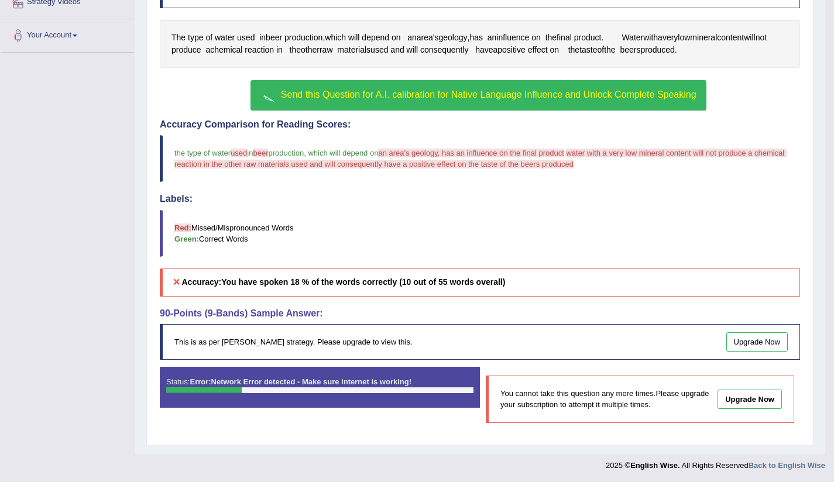
scroll to position [240, 0]
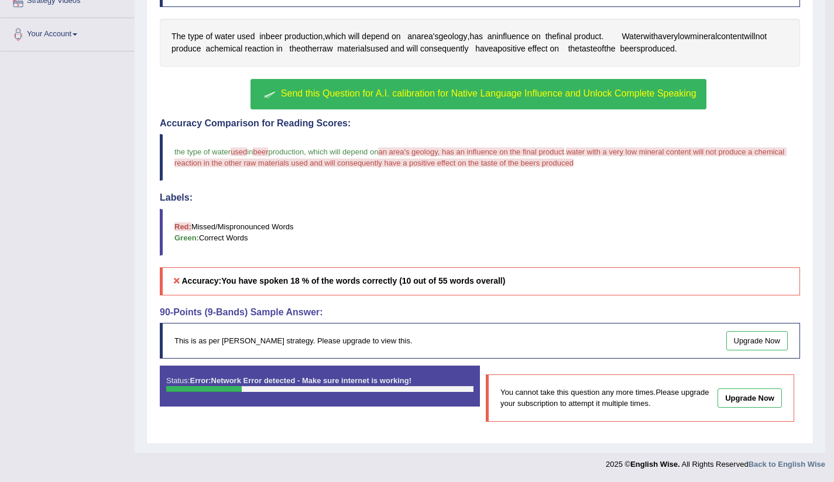
click at [744, 347] on link "Upgrade Now" at bounding box center [757, 340] width 62 height 19
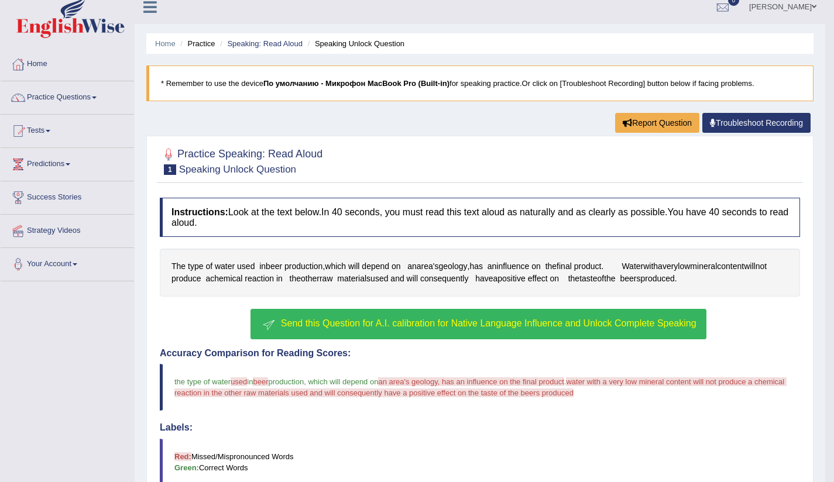
scroll to position [0, 0]
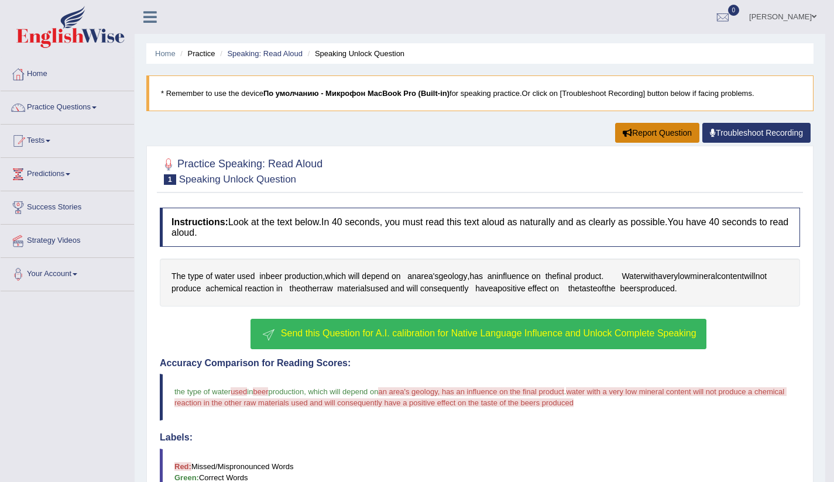
click at [642, 135] on ya-tr-span "Report Question" at bounding box center [662, 132] width 60 height 9
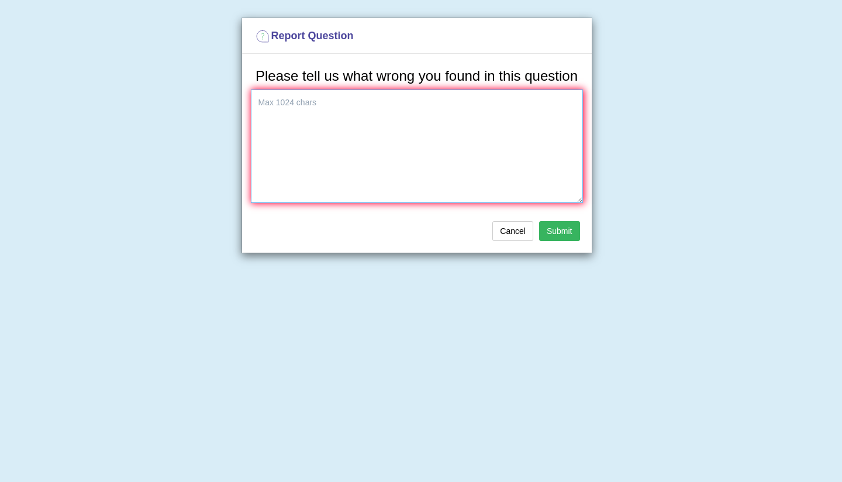
click at [271, 120] on textarea at bounding box center [417, 146] width 332 height 113
type textarea "з"
type textarea "p"
type textarea "Telling to wrongs"
click at [560, 241] on button "Submit" at bounding box center [559, 231] width 41 height 20
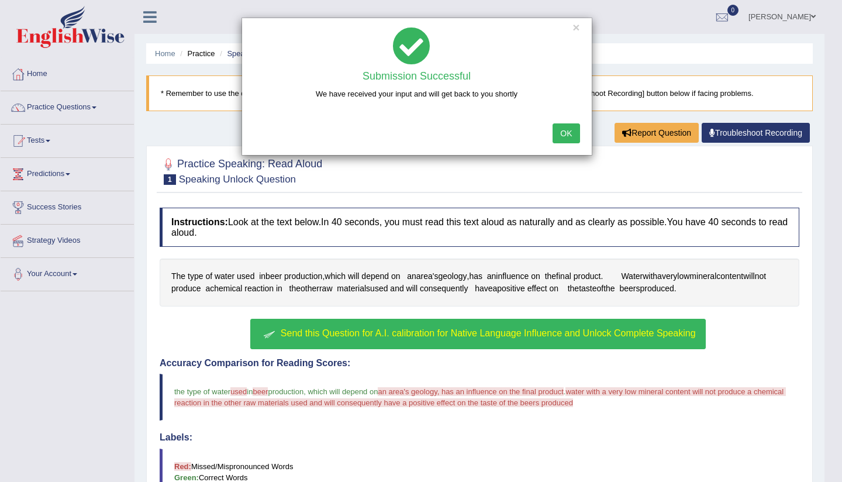
click at [572, 141] on button "OK" at bounding box center [566, 133] width 27 height 20
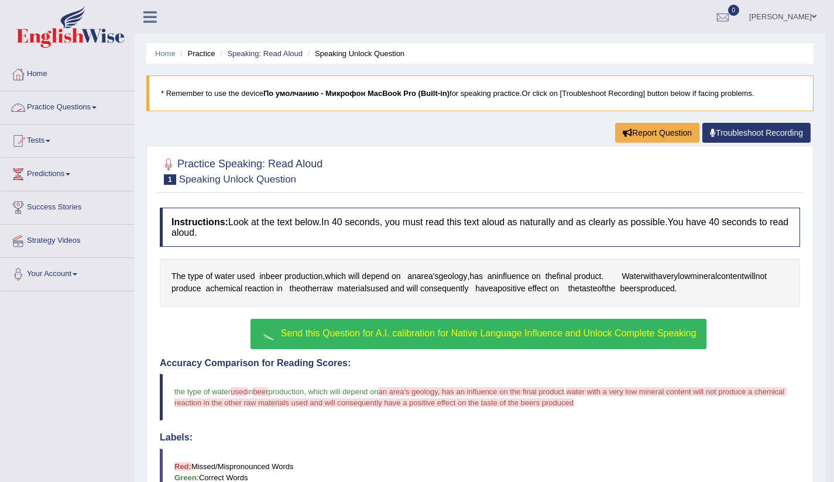
click at [105, 106] on link "Practice Questions" at bounding box center [67, 105] width 133 height 29
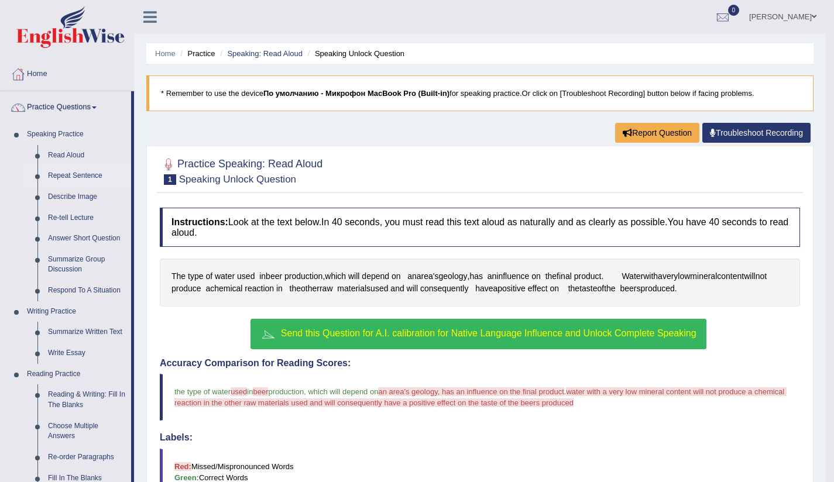
click at [71, 177] on link "Repeat Sentence" at bounding box center [87, 176] width 88 height 21
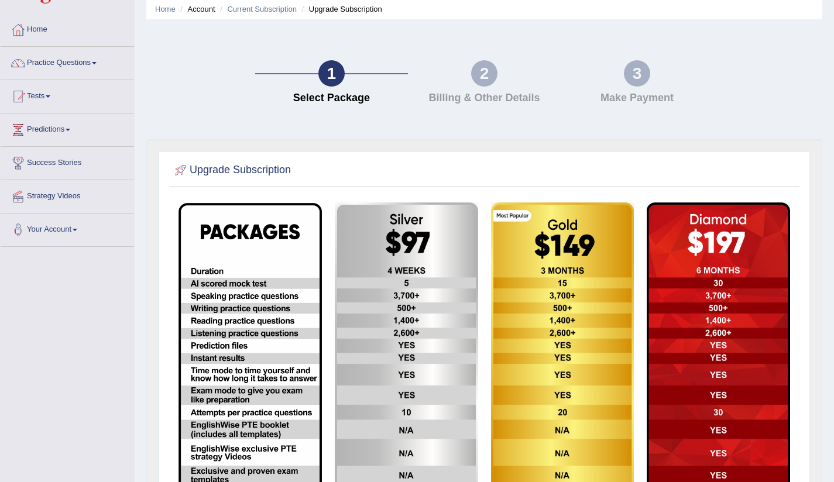
scroll to position [13, 0]
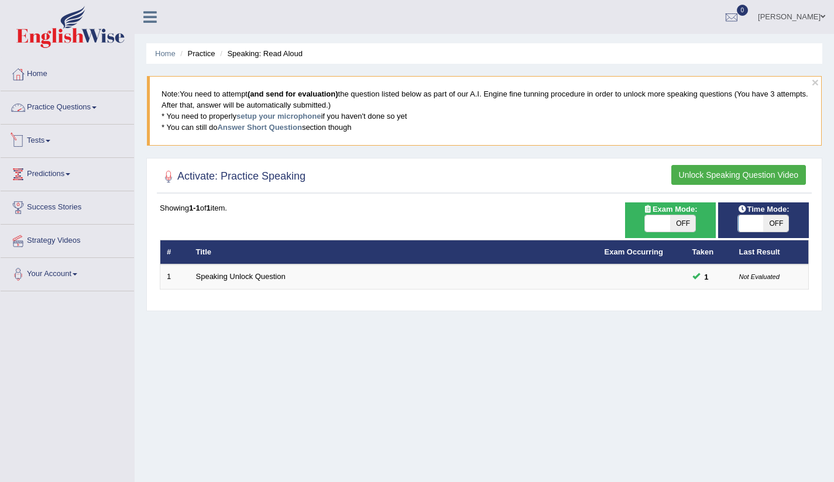
click at [59, 140] on link "Tests" at bounding box center [67, 139] width 133 height 29
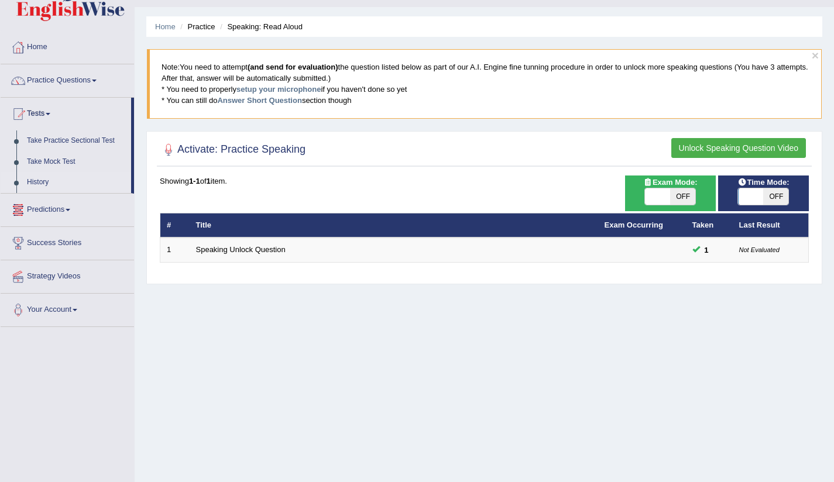
scroll to position [25, 0]
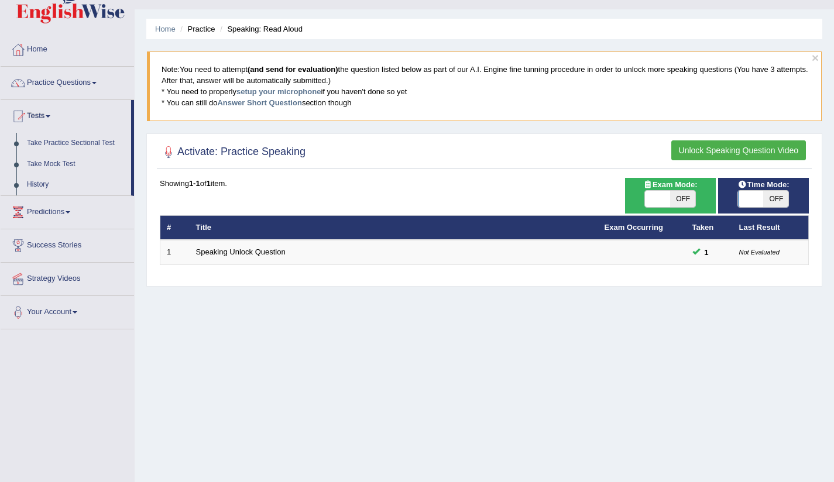
click at [72, 214] on link "Predictions" at bounding box center [67, 210] width 133 height 29
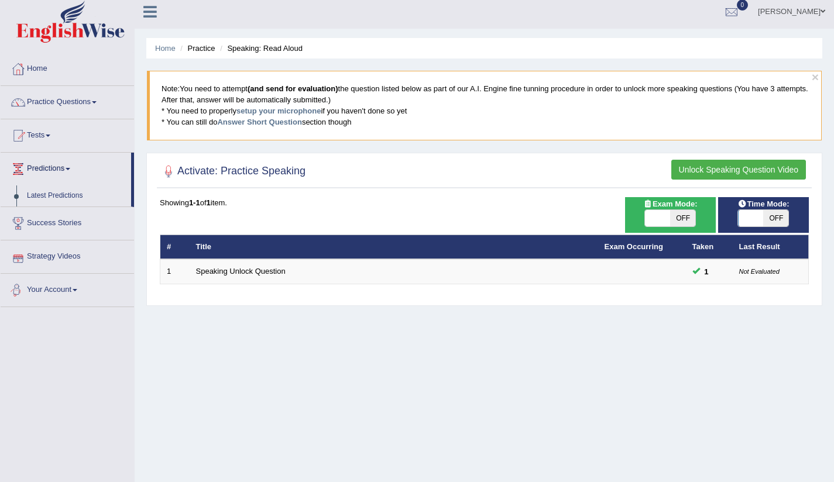
scroll to position [0, 0]
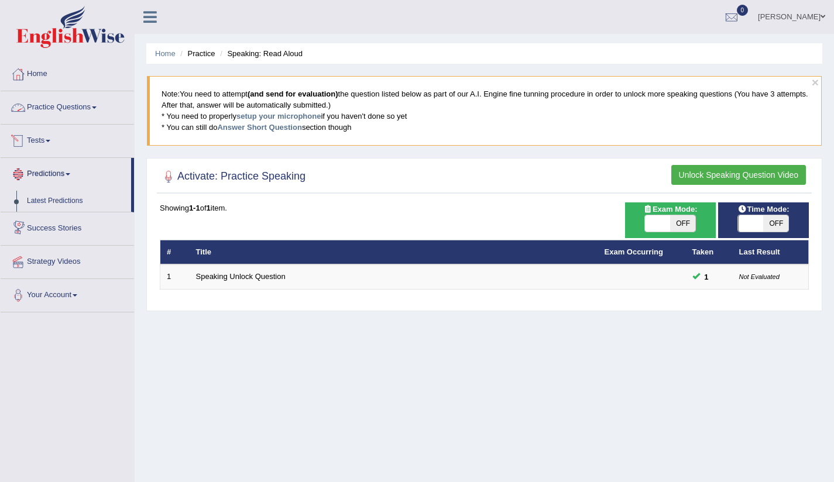
click at [77, 104] on link "Practice Questions" at bounding box center [67, 105] width 133 height 29
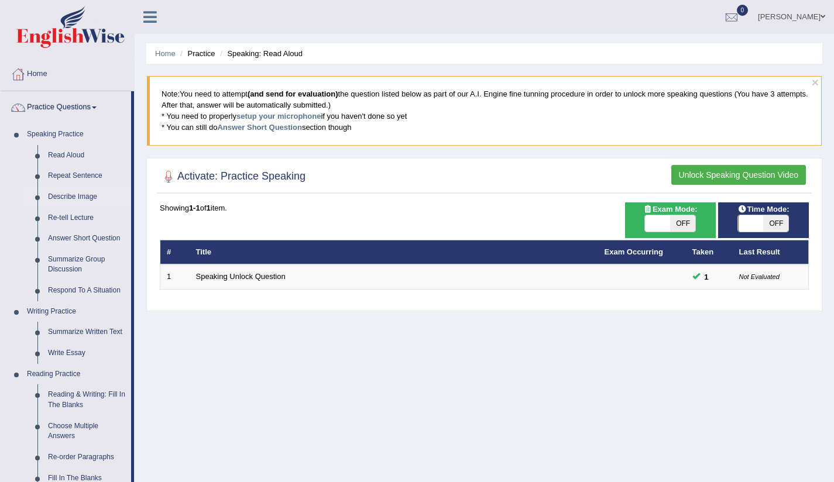
click at [83, 198] on link "Describe Image" at bounding box center [87, 197] width 88 height 21
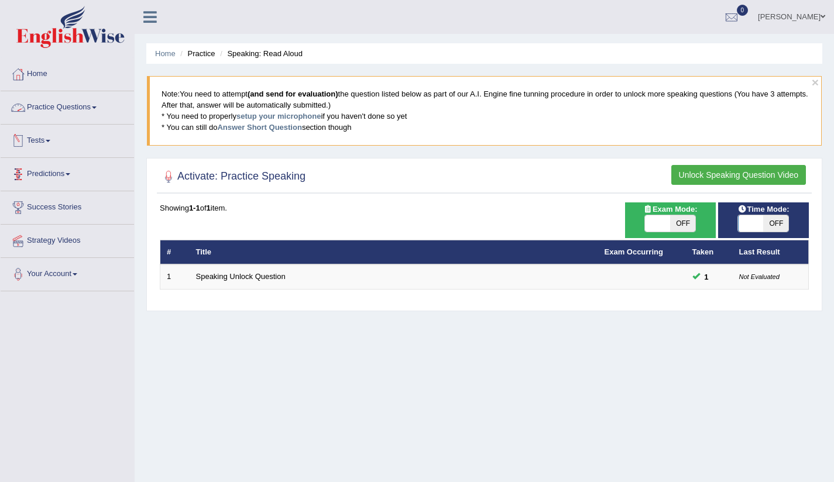
click at [40, 135] on link "Tests" at bounding box center [67, 139] width 133 height 29
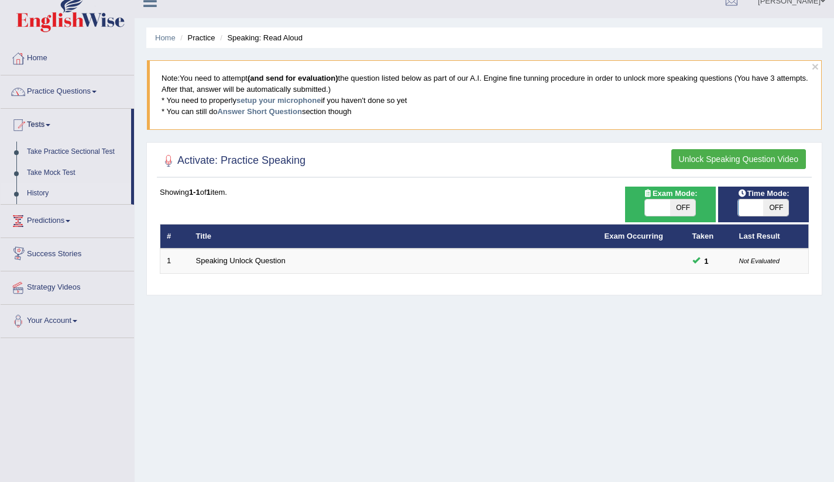
scroll to position [19, 0]
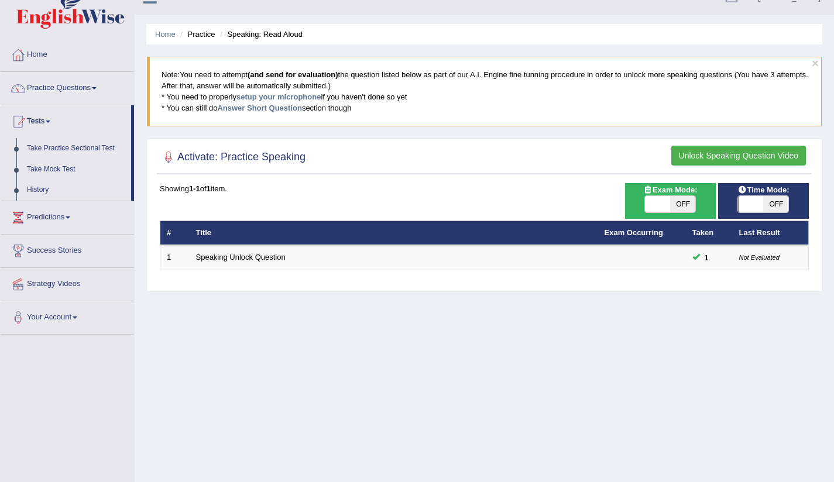
click at [98, 88] on link "Practice Questions" at bounding box center [67, 86] width 133 height 29
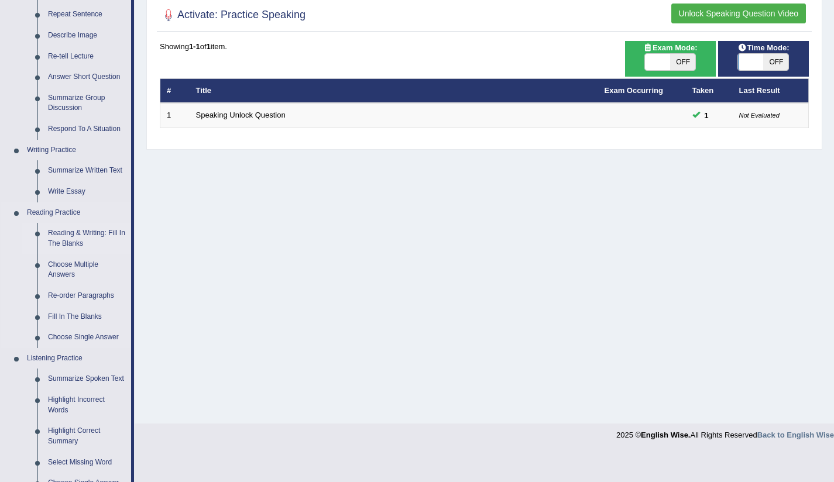
scroll to position [175, 0]
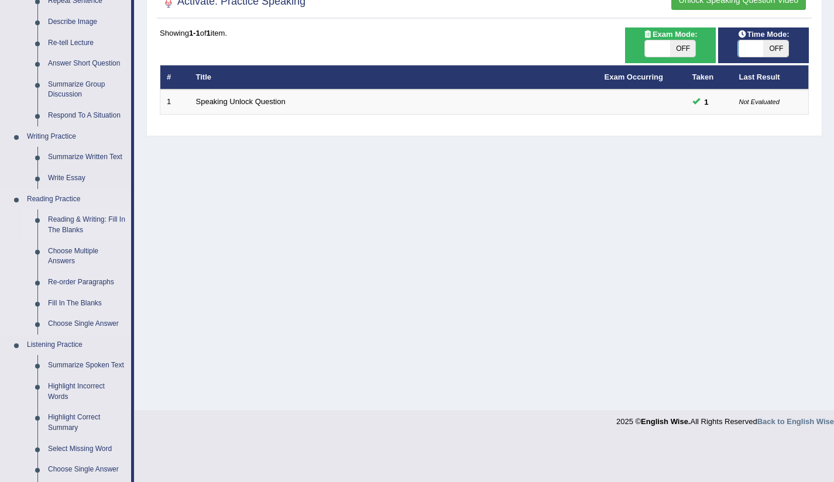
click at [59, 221] on link "Reading & Writing: Fill In The Blanks" at bounding box center [87, 224] width 88 height 31
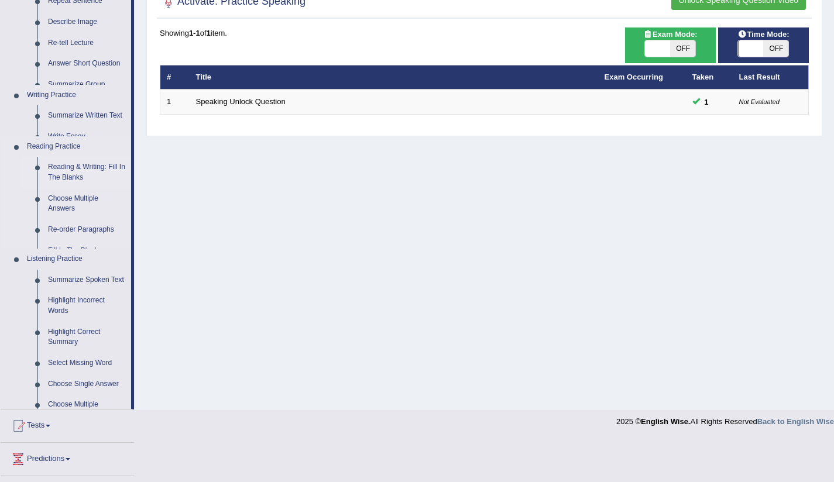
scroll to position [132, 0]
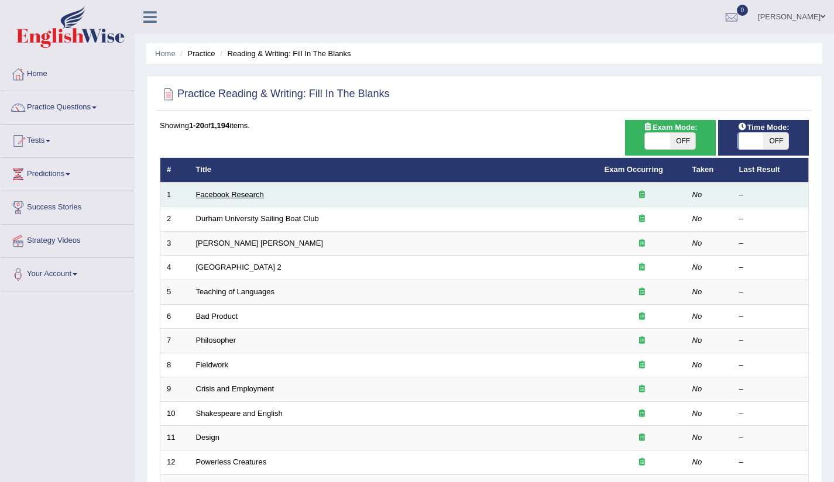
click at [220, 194] on link "Facebook Research" at bounding box center [230, 194] width 68 height 9
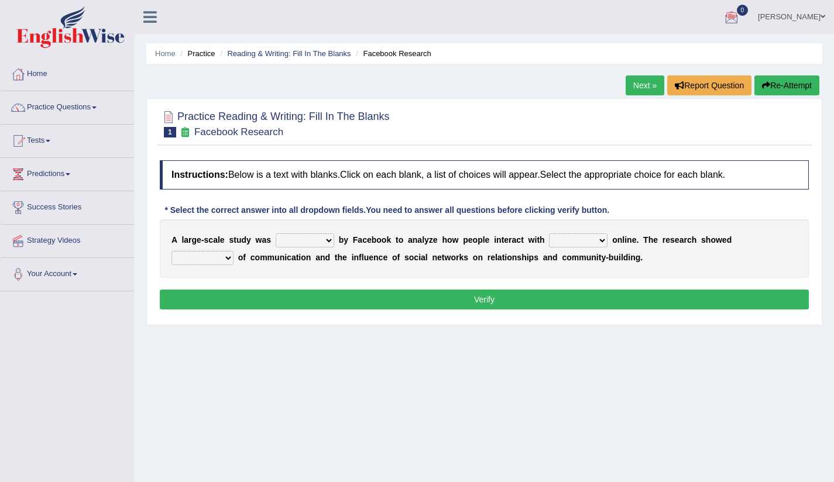
click at [330, 240] on select "surveyed had asked made" at bounding box center [305, 240] width 59 height 14
click at [330, 239] on select "surveyed had asked made" at bounding box center [305, 240] width 59 height 14
select select "made"
click at [605, 240] on select "together all each other another" at bounding box center [578, 240] width 59 height 14
select select "each other"
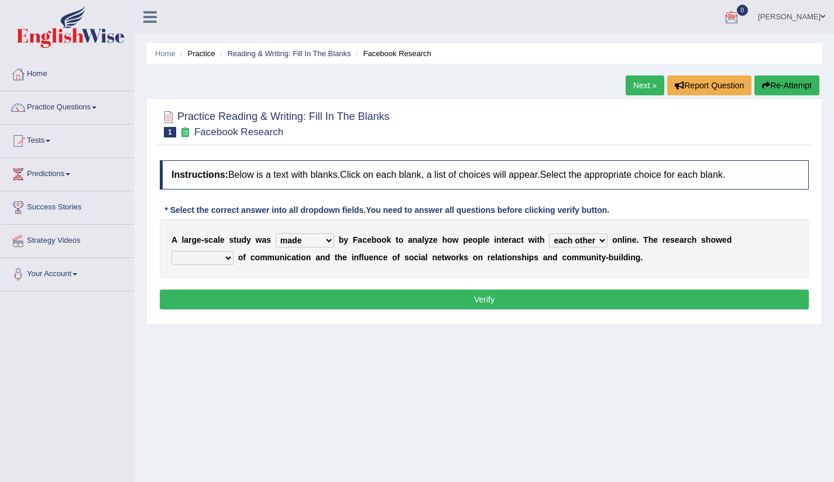
click at [228, 257] on select "advantages standards fellowships patterns" at bounding box center [202, 258] width 62 height 14
select select "standards"
click at [498, 300] on button "Verify" at bounding box center [484, 300] width 649 height 20
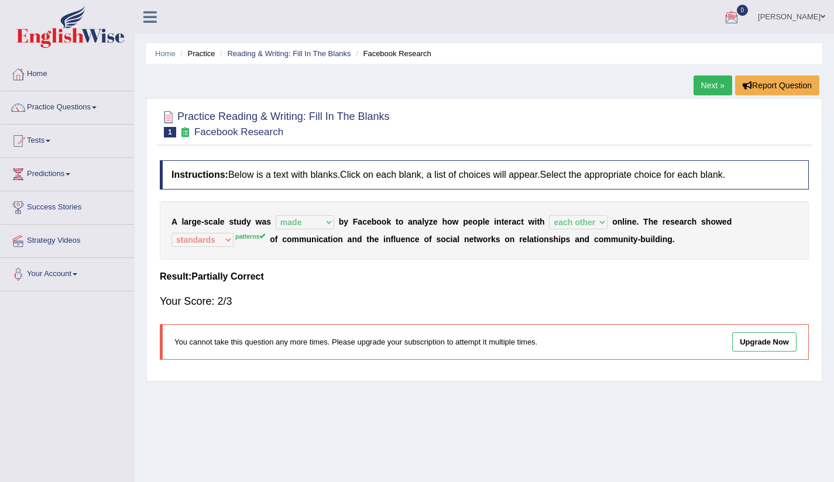
click at [718, 90] on ya-tr-span "Next »" at bounding box center [712, 85] width 23 height 9
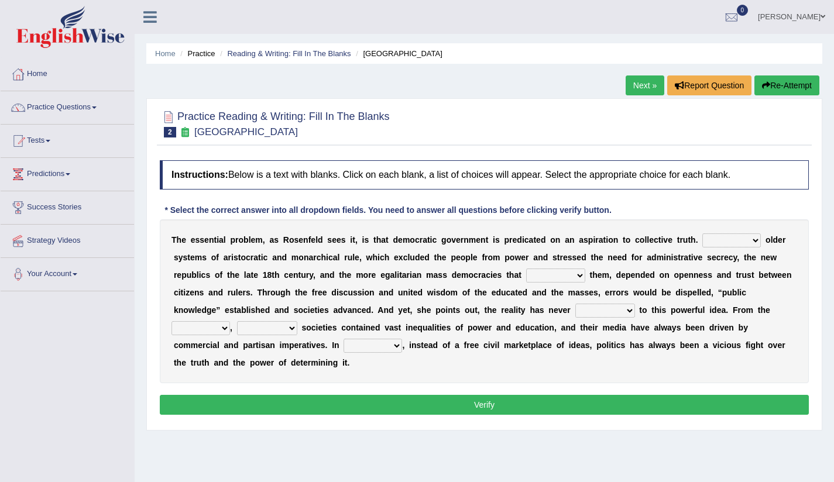
click at [756, 238] on select "Like Unlike Likely Safely" at bounding box center [731, 240] width 59 height 14
select select "Unlike"
click at [579, 275] on select "readed grated succeeded printed" at bounding box center [555, 276] width 59 height 14
select select "grated"
click at [635, 310] on b at bounding box center [637, 309] width 5 height 9
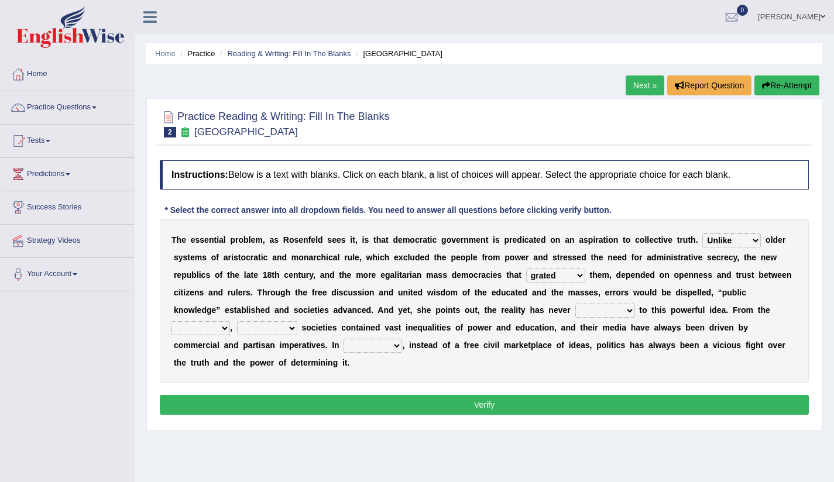
click at [575, 311] on select "saved up stood up brought up lived up" at bounding box center [605, 311] width 60 height 14
select select "lived up"
click at [230, 321] on select "outset ranged stood caught" at bounding box center [200, 328] width 59 height 14
select select "ranged"
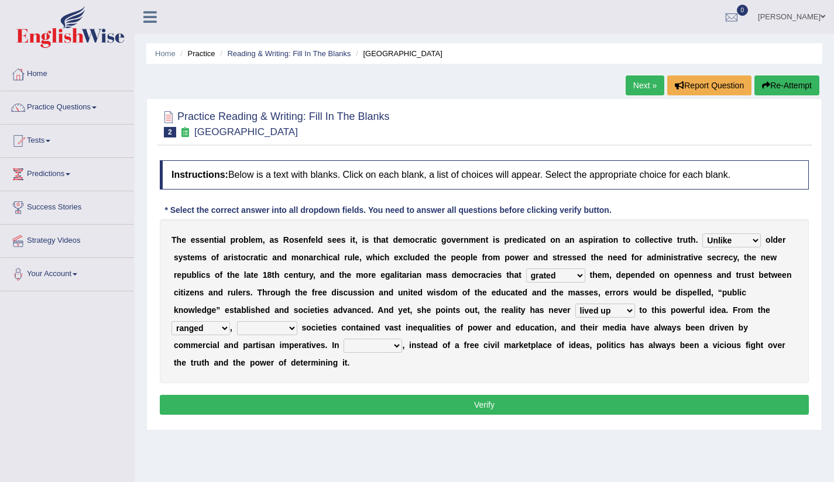
click at [237, 328] on select "freedom democratic media stilled" at bounding box center [267, 328] width 60 height 14
select select "democratic"
click at [343, 344] on select "power practice ideas fought" at bounding box center [372, 346] width 59 height 14
select select "practice"
click at [470, 399] on button "Verify" at bounding box center [484, 405] width 649 height 20
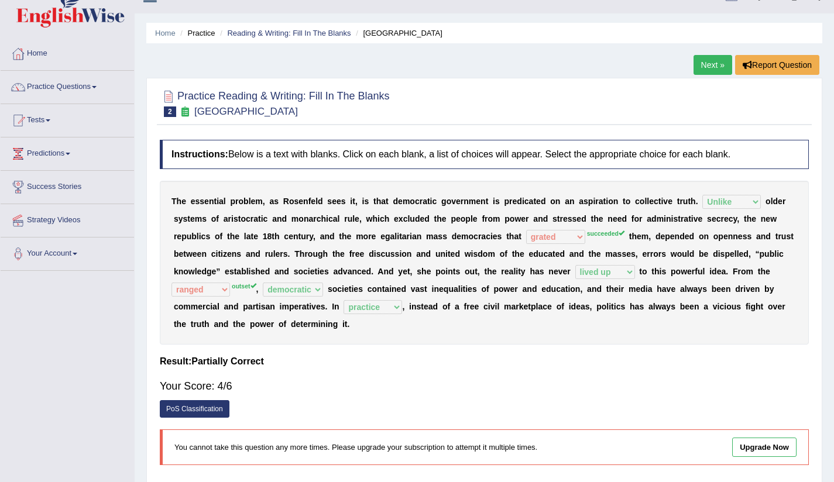
scroll to position [26, 0]
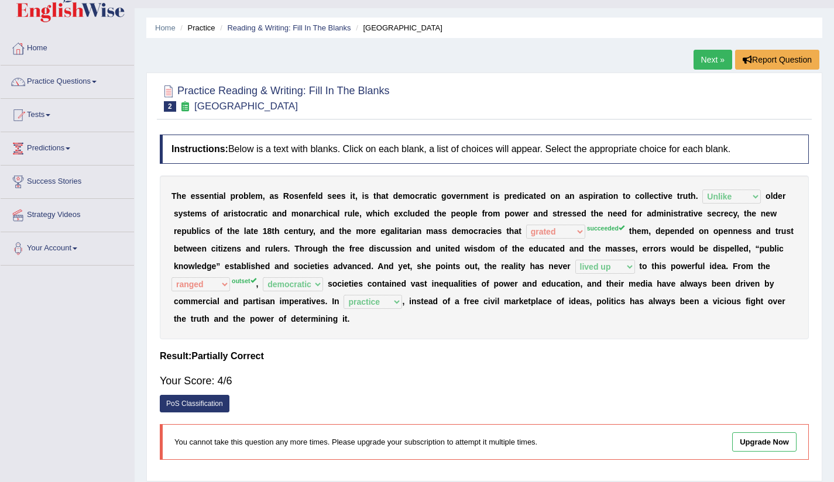
click at [707, 59] on link "Next »" at bounding box center [712, 60] width 39 height 20
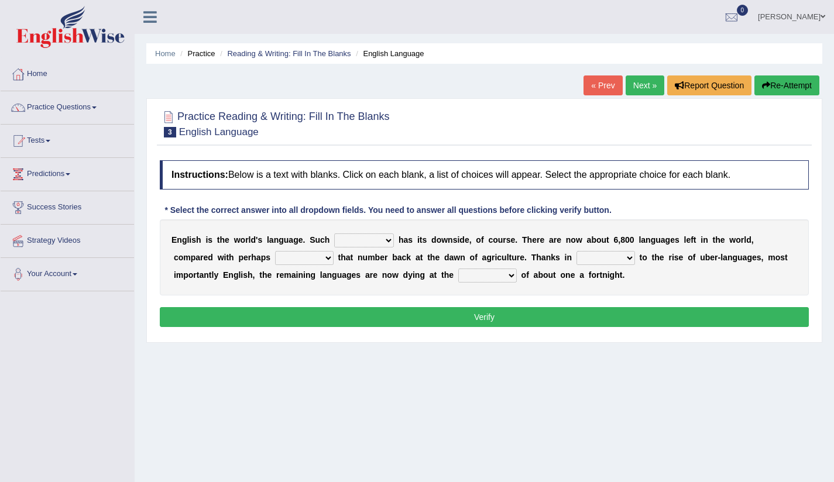
click at [386, 243] on select "power idea subject dominance" at bounding box center [364, 240] width 60 height 14
select select "subject"
click at [285, 259] on select "rise twice firstly never" at bounding box center [304, 258] width 59 height 14
select select "twice"
click at [586, 258] on select "rare start part bother" at bounding box center [605, 258] width 59 height 14
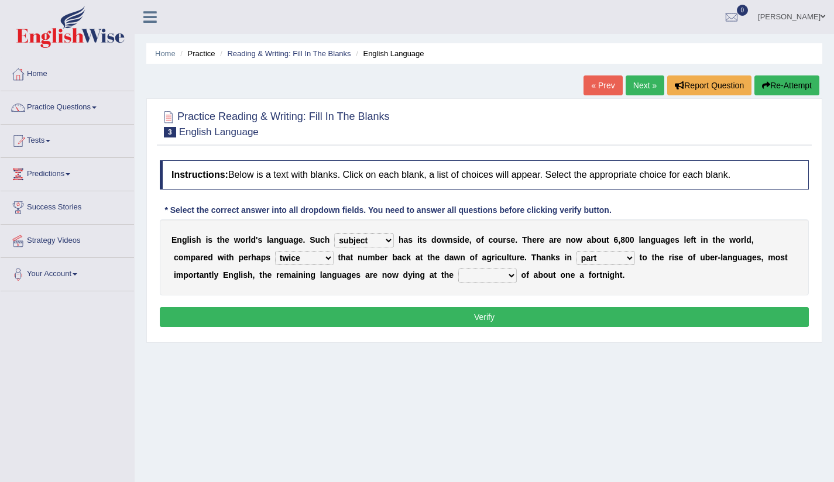
click at [589, 256] on select "rare start part bother" at bounding box center [605, 258] width 59 height 14
select select "bother"
click at [460, 275] on select "state rate wait great" at bounding box center [487, 276] width 59 height 14
select select "state"
click at [446, 314] on button "Verify" at bounding box center [484, 317] width 649 height 20
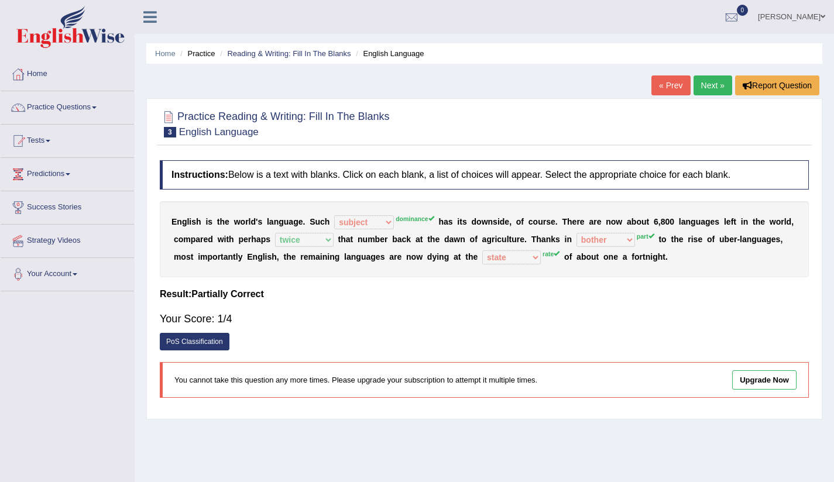
click at [706, 88] on link "Next »" at bounding box center [712, 85] width 39 height 20
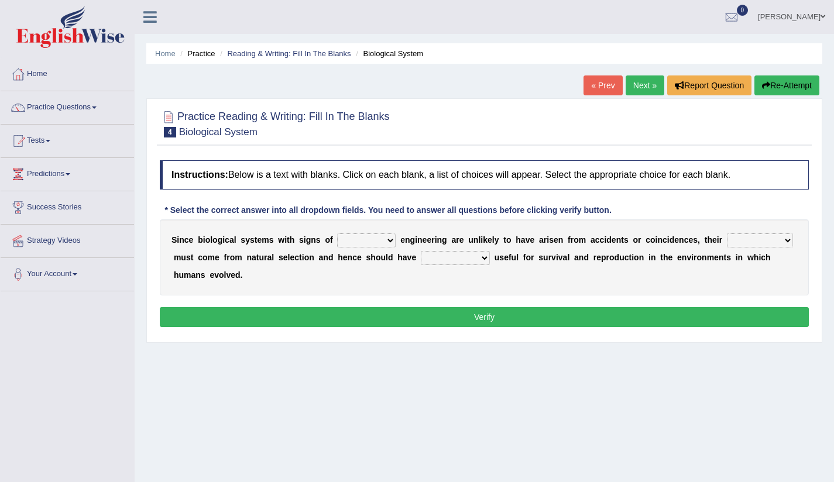
click at [388, 240] on select "system national extra complex" at bounding box center [366, 240] width 59 height 14
click at [388, 241] on select "system national extra complex" at bounding box center [366, 240] width 59 height 14
select select "complex"
click at [784, 239] on select "presence organisation registration structures" at bounding box center [760, 240] width 66 height 14
select select "structures"
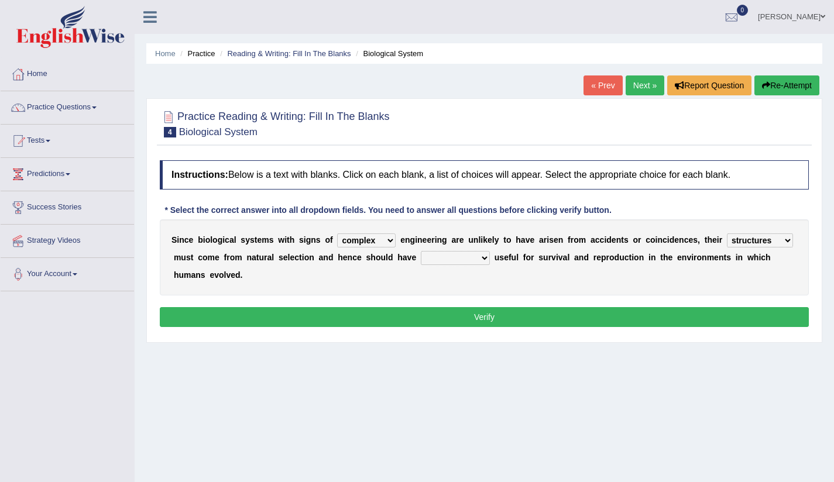
click at [490, 260] on b at bounding box center [492, 257] width 5 height 9
click at [486, 259] on select "functions cultures samples introductions" at bounding box center [455, 258] width 69 height 14
select select "samples"
click at [430, 322] on button "Verify" at bounding box center [484, 317] width 649 height 20
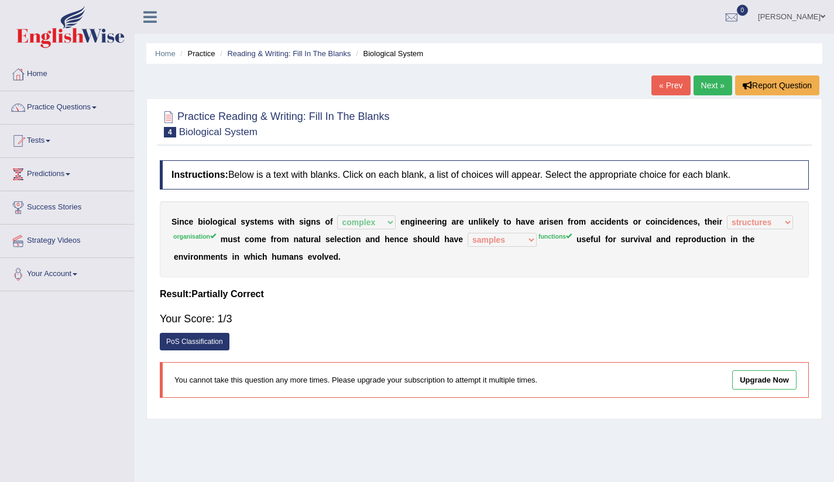
click at [713, 81] on link "Next »" at bounding box center [712, 85] width 39 height 20
